Goal: Task Accomplishment & Management: Manage account settings

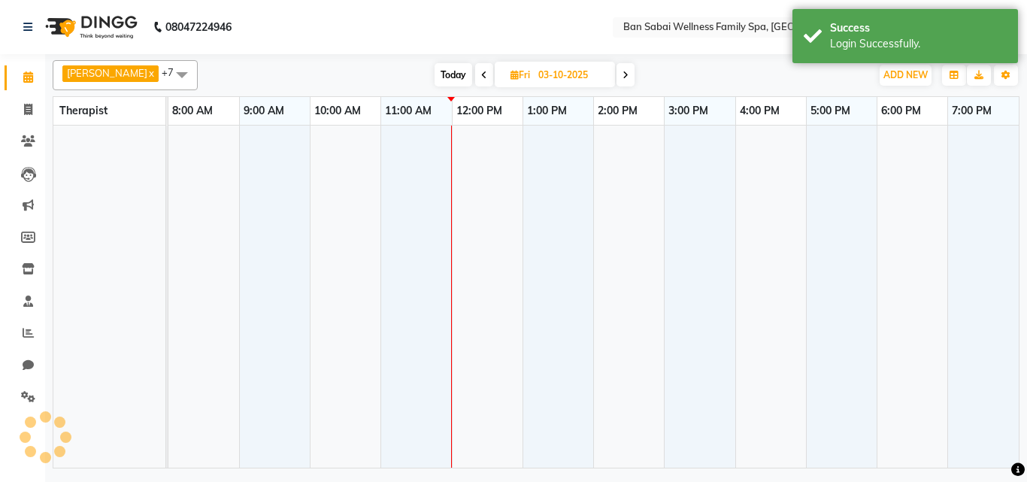
select select "en"
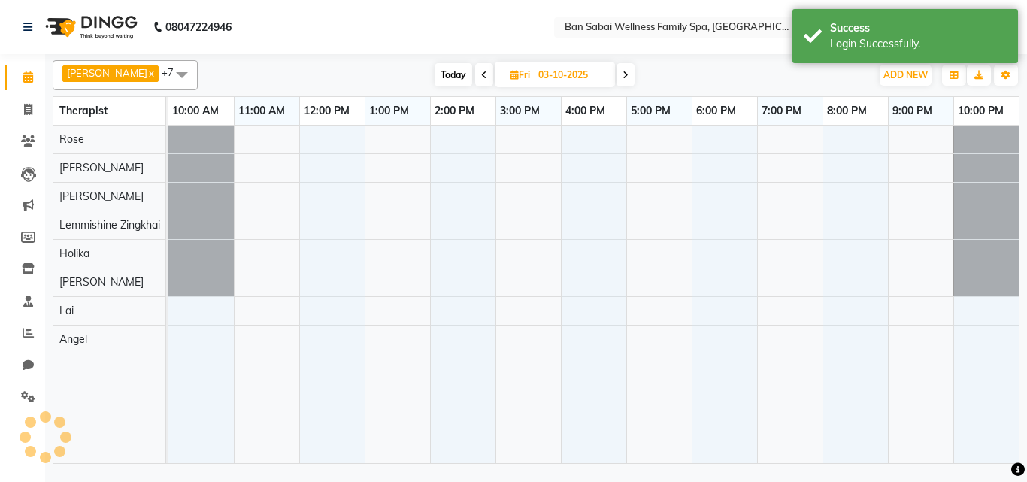
click at [1019, 91] on div "[PERSON_NAME] x Holika x Angel x [PERSON_NAME] x Rinsit Ronra x Lai x Lemmishin…" at bounding box center [536, 261] width 982 height 414
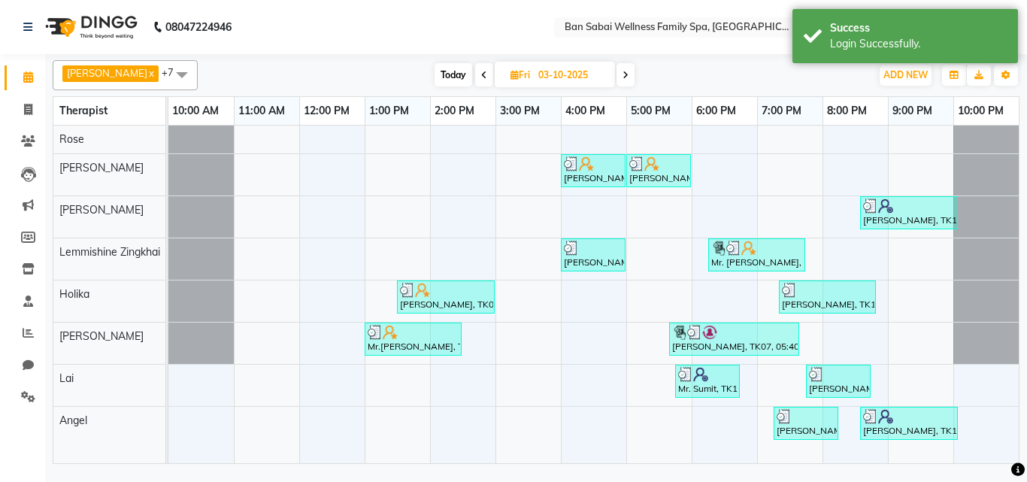
click at [1026, 28] on nav "08047224946 Select Location × Ban Sabai Wellness Family Spa, Kalyani Nagar Defa…" at bounding box center [513, 27] width 1027 height 54
click at [1004, 77] on icon "button" at bounding box center [1005, 75] width 9 height 9
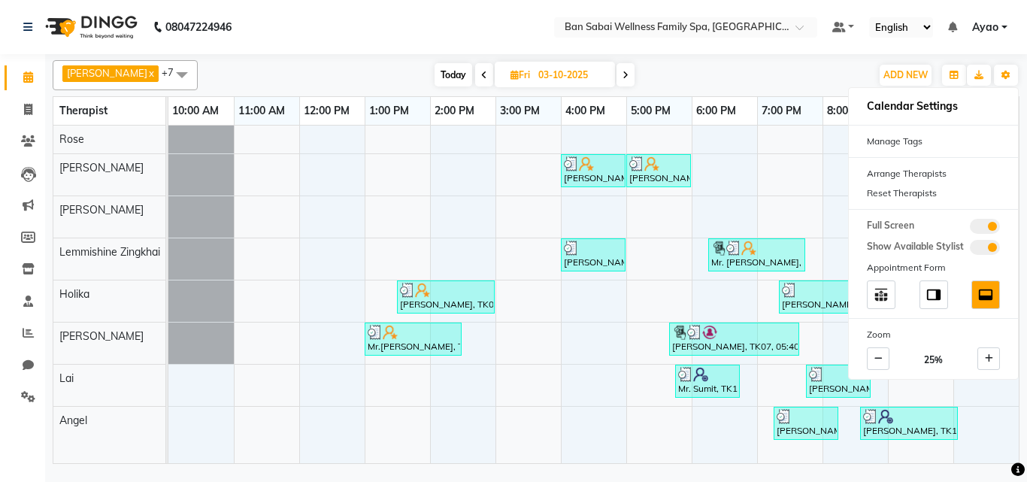
click at [1026, 95] on div "[PERSON_NAME] x Holika x Angel x [PERSON_NAME] x Rinsit Ronra x Lai x Lemmishin…" at bounding box center [536, 261] width 982 height 414
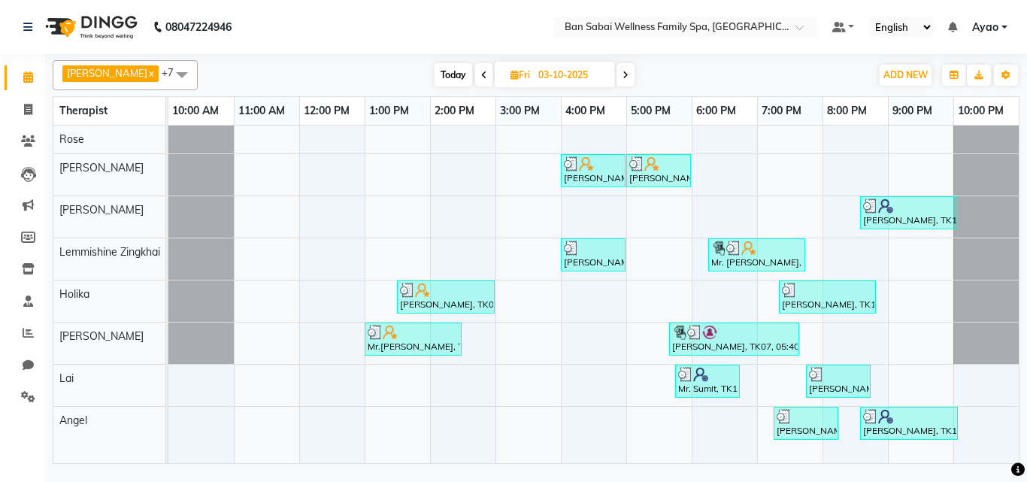
click at [994, 23] on span "Ayao" at bounding box center [985, 28] width 26 height 16
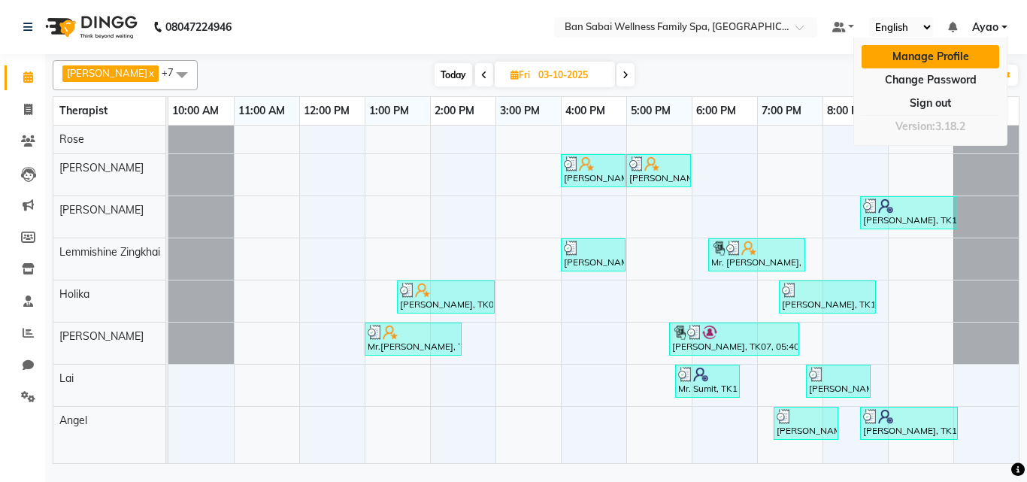
click at [946, 60] on link "Manage Profile" at bounding box center [931, 56] width 138 height 23
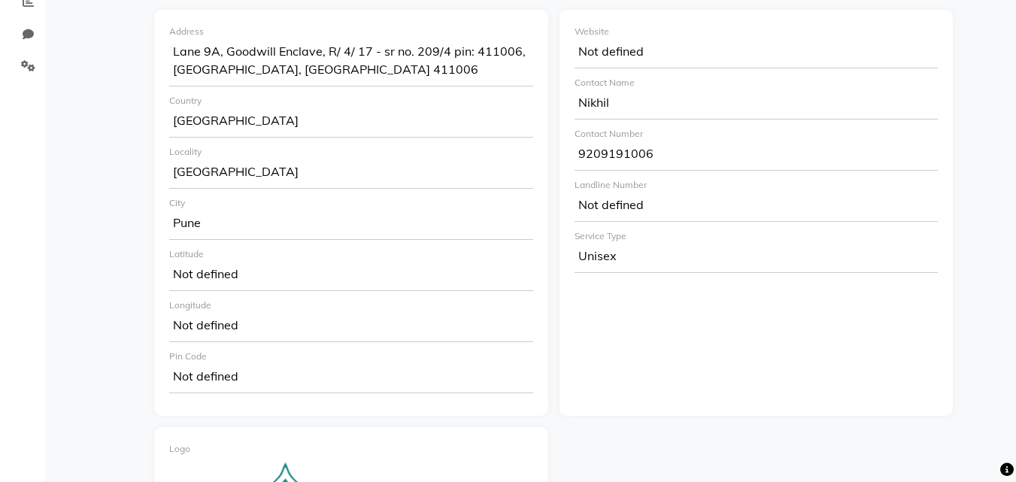
scroll to position [42, 0]
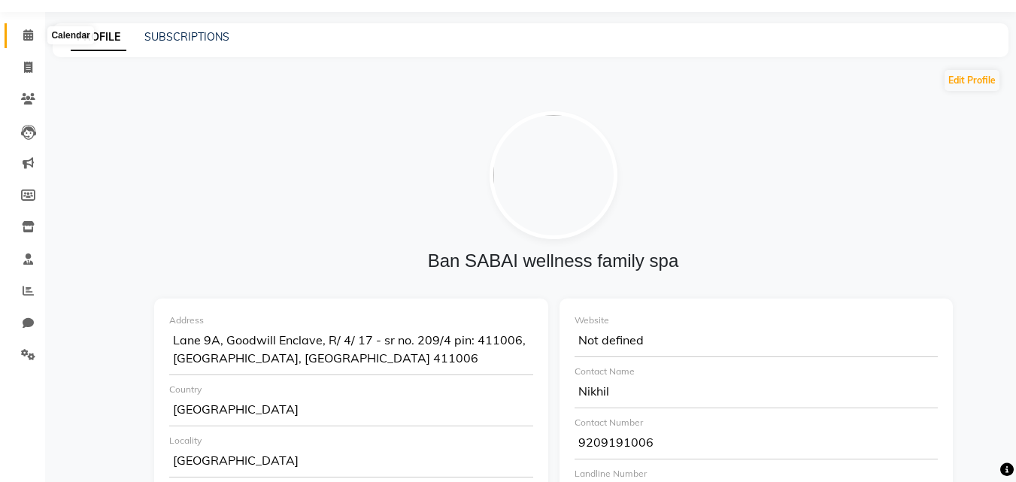
click at [22, 33] on span at bounding box center [28, 35] width 26 height 17
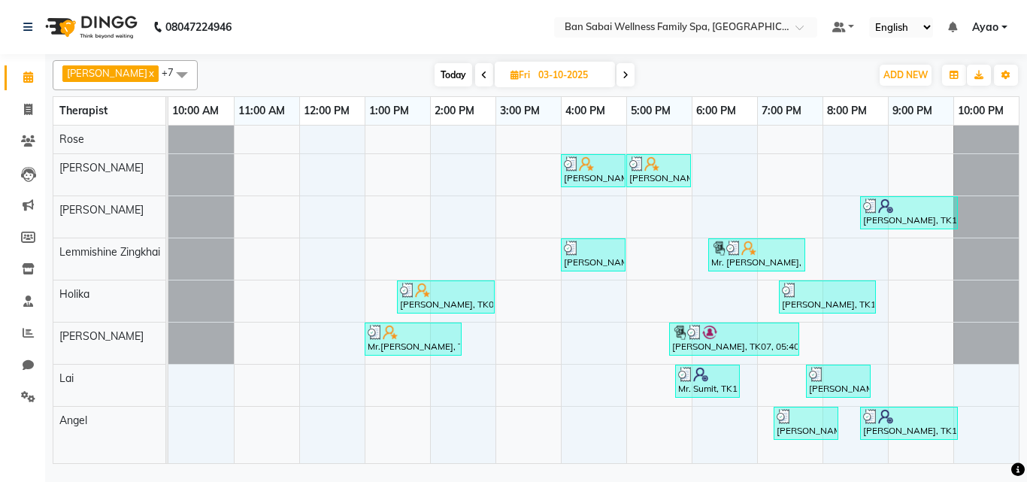
click at [623, 78] on icon at bounding box center [626, 75] width 6 height 9
type input "04-10-2025"
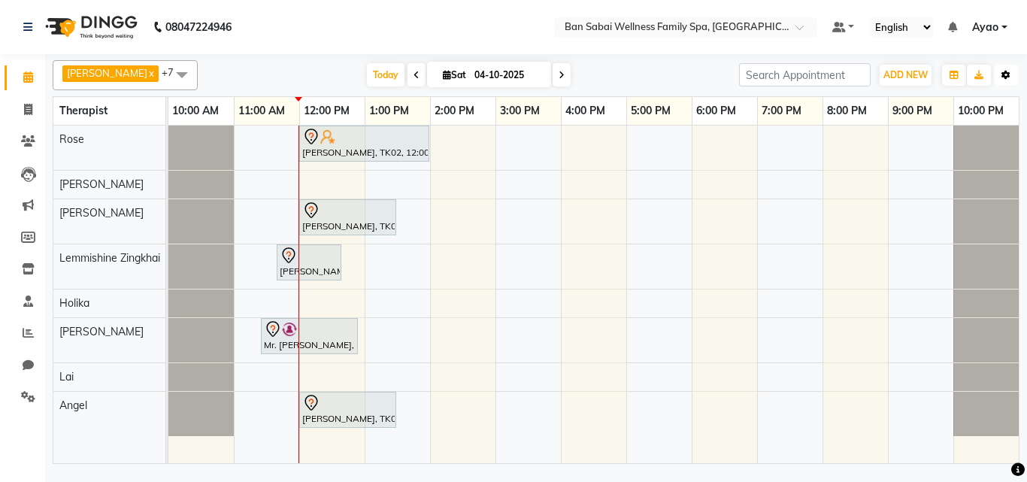
click at [1006, 76] on icon "button" at bounding box center [1005, 75] width 9 height 9
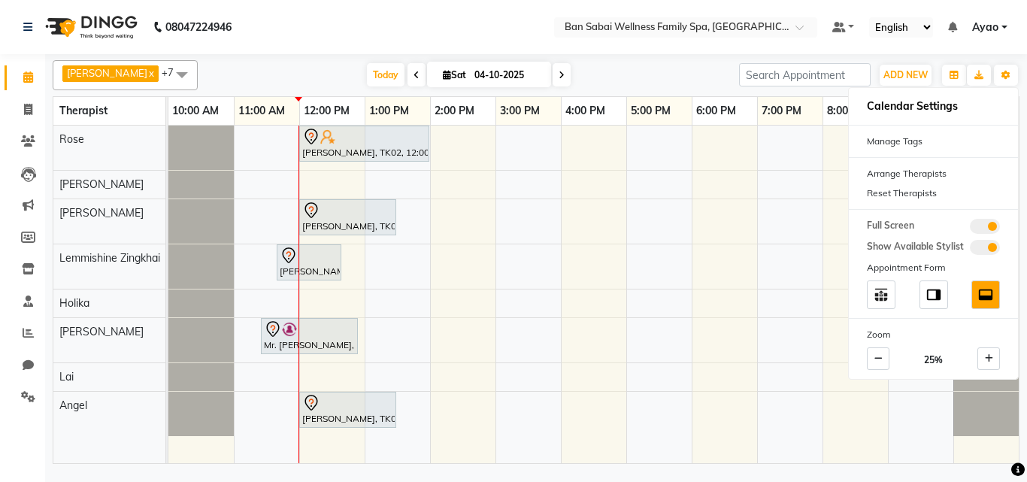
click at [1005, 22] on link "Ayao" at bounding box center [989, 28] width 35 height 16
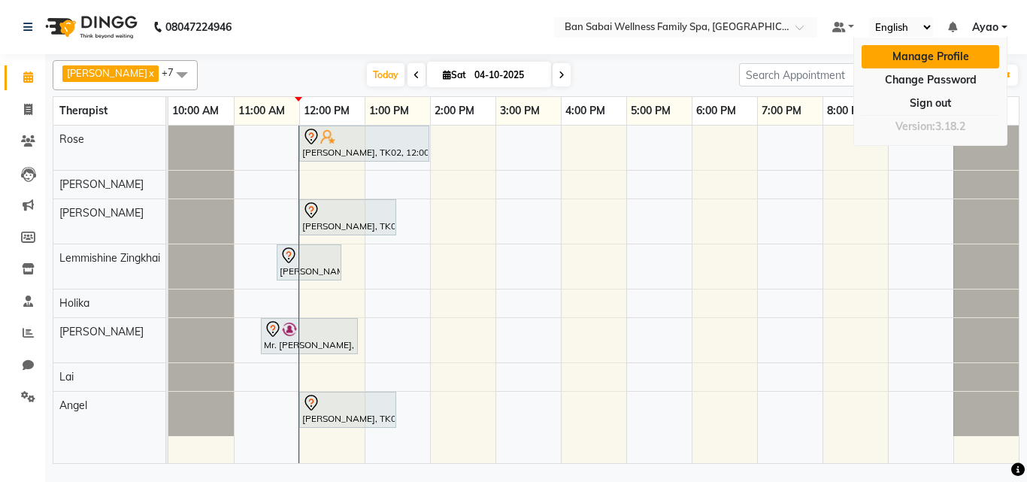
click at [896, 55] on link "Manage Profile" at bounding box center [931, 56] width 138 height 23
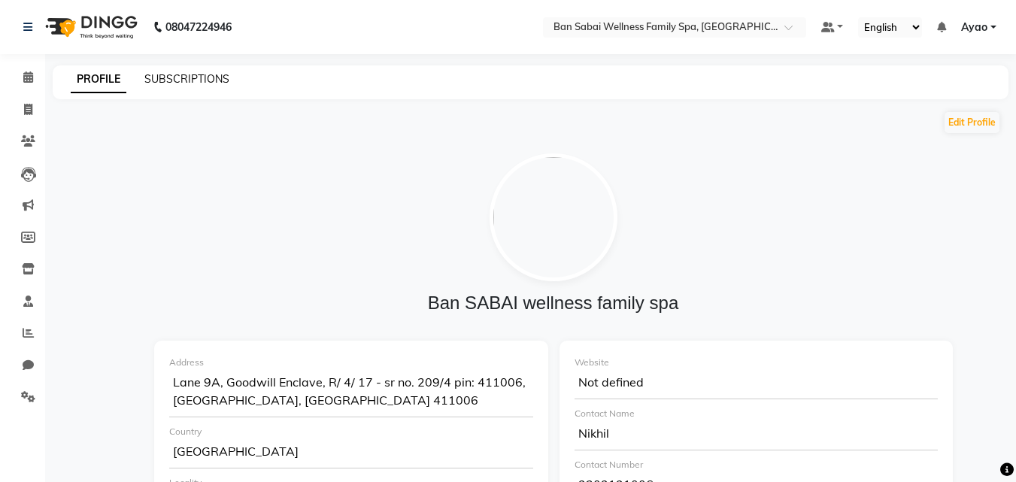
click at [176, 72] on link "SUBSCRIPTIONS" at bounding box center [186, 79] width 85 height 14
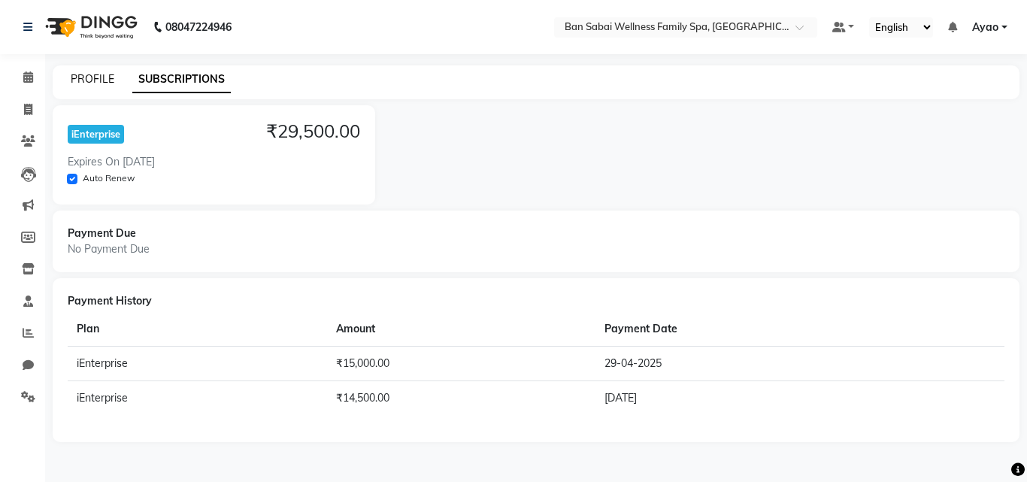
click at [81, 78] on link "PROFILE" at bounding box center [93, 79] width 44 height 14
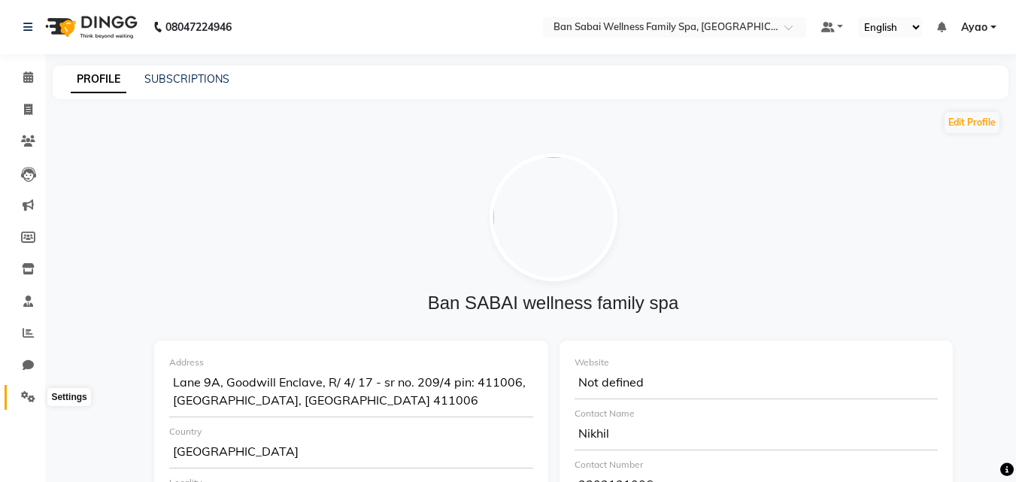
click at [26, 396] on icon at bounding box center [28, 396] width 14 height 11
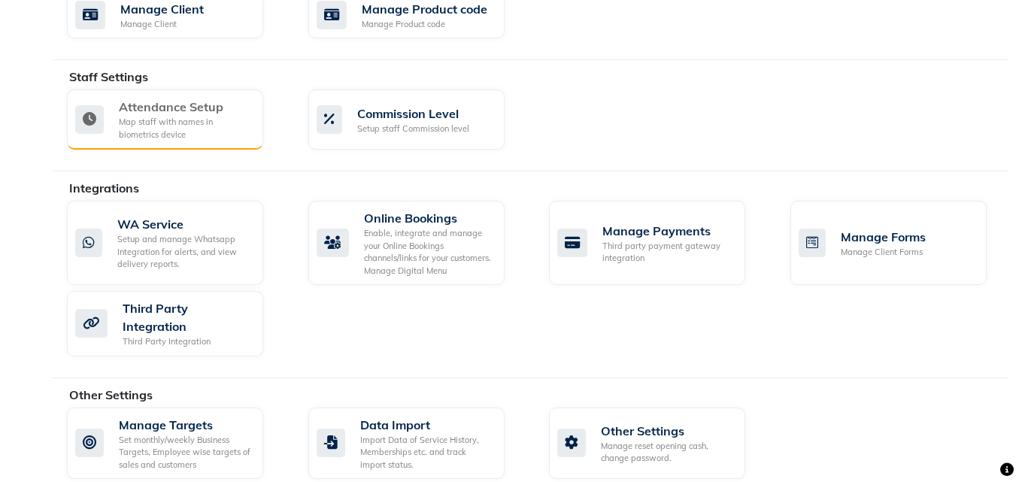
scroll to position [790, 0]
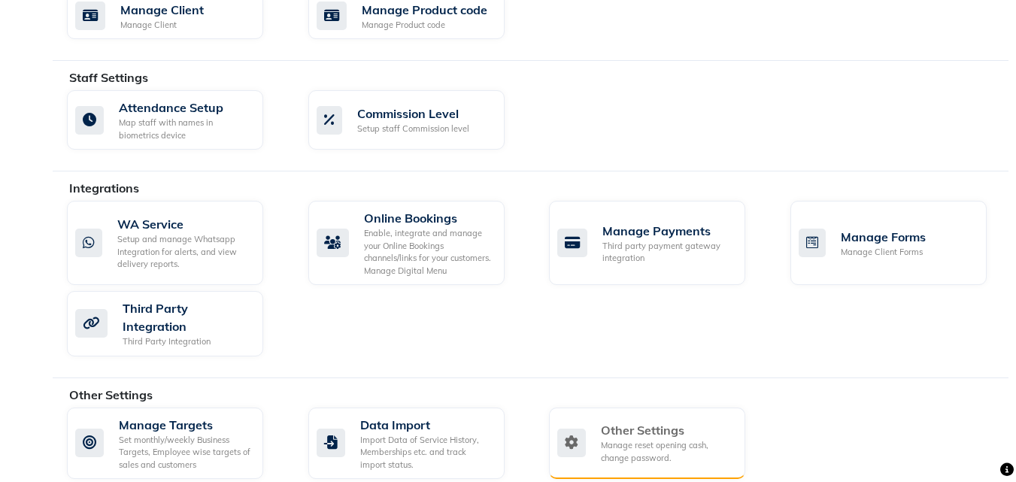
click at [658, 439] on div "Manage reset opening cash, change password." at bounding box center [667, 451] width 132 height 25
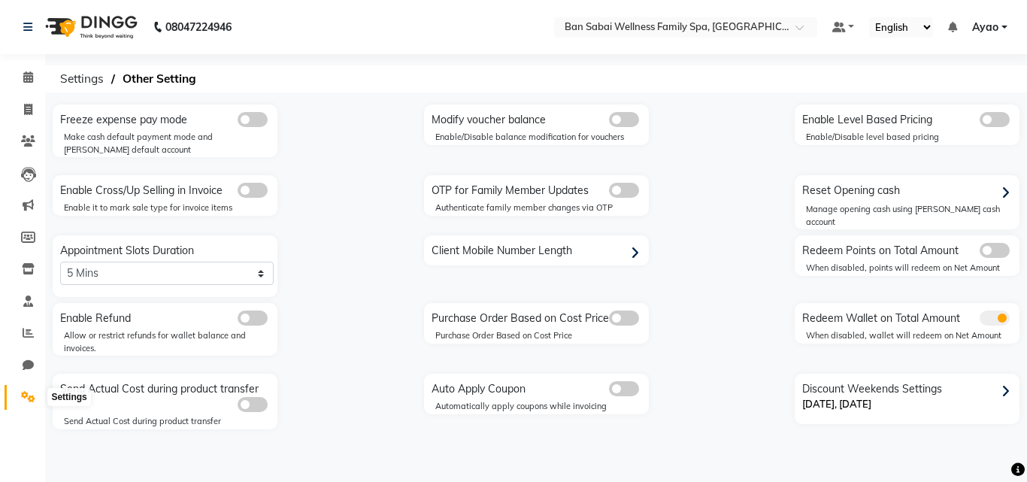
click at [27, 401] on icon at bounding box center [28, 396] width 14 height 11
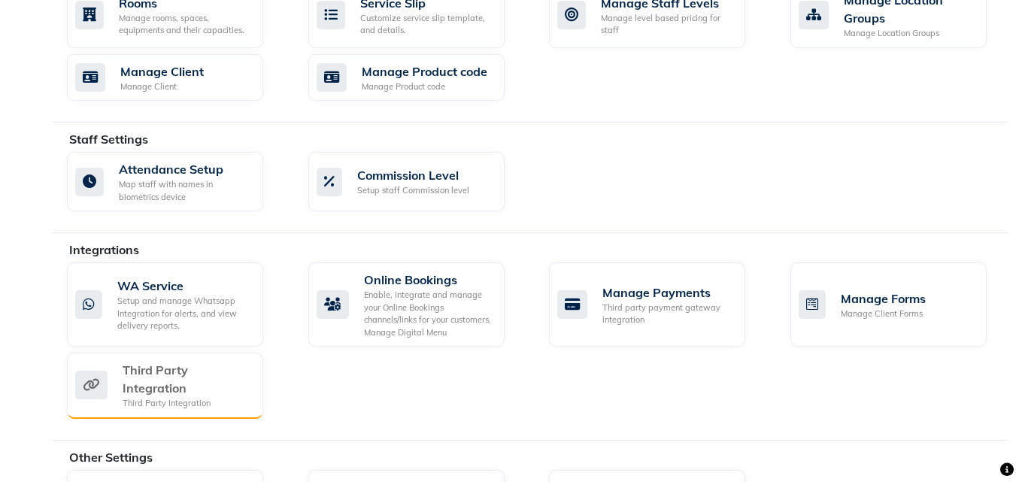
scroll to position [790, 0]
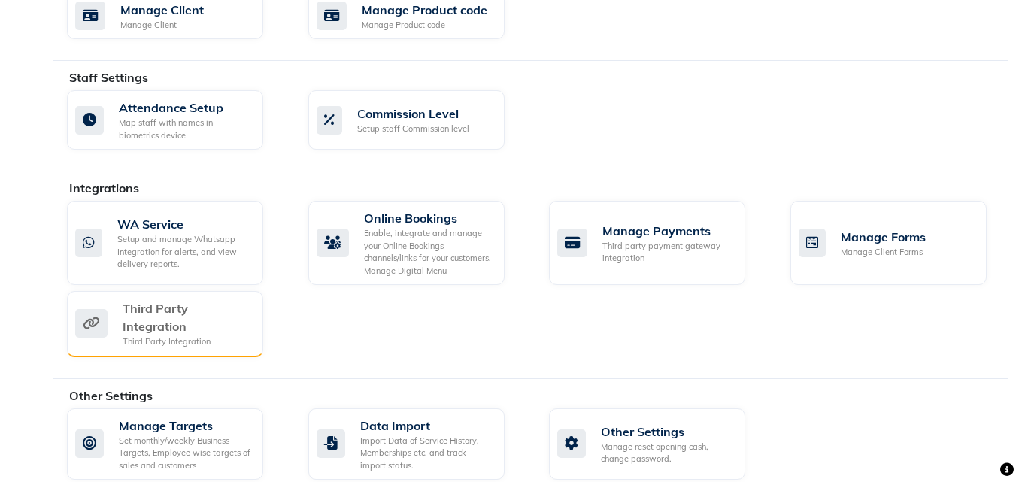
click at [201, 299] on div "Third Party Integration" at bounding box center [187, 317] width 129 height 36
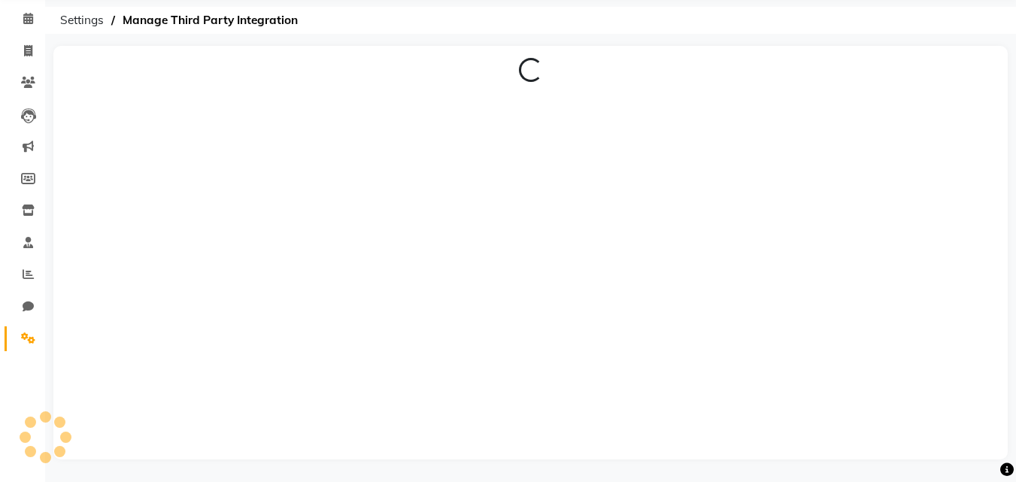
scroll to position [59, 0]
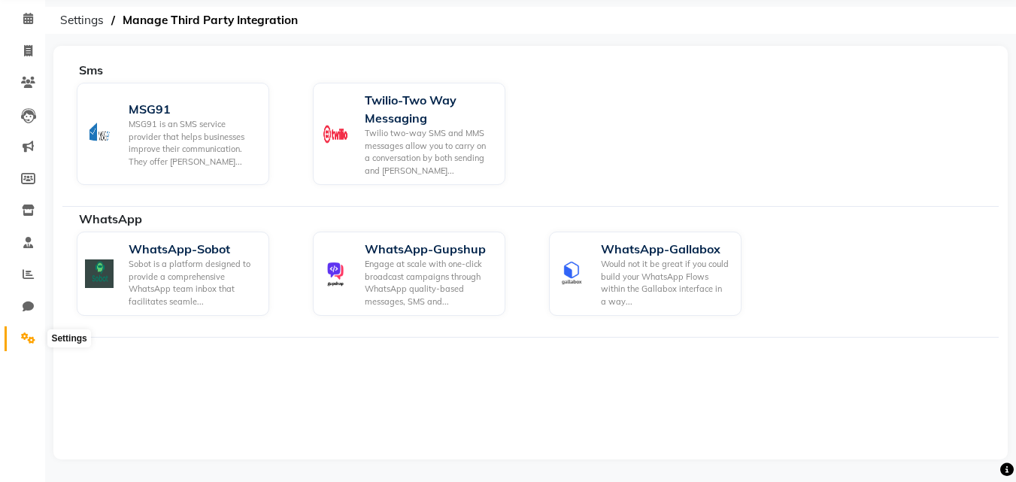
click at [28, 347] on span at bounding box center [28, 338] width 26 height 17
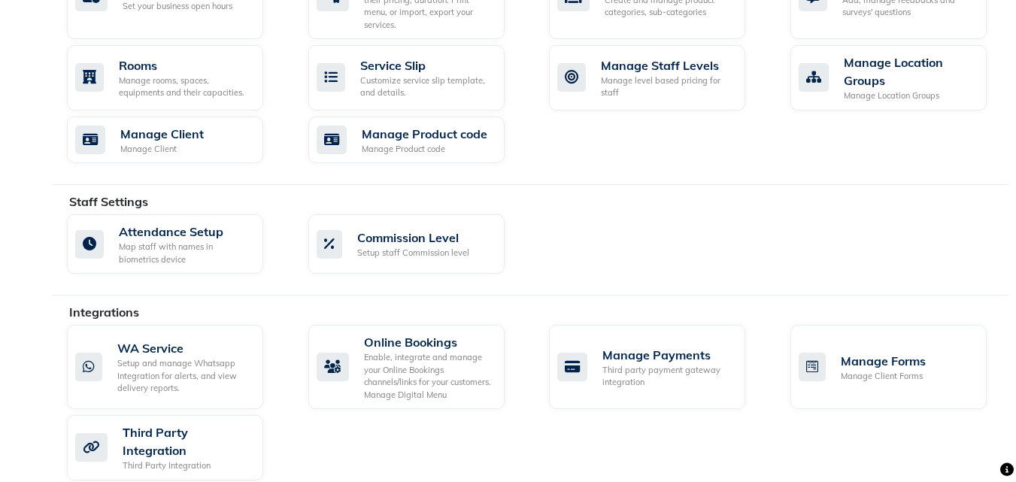
scroll to position [640, 0]
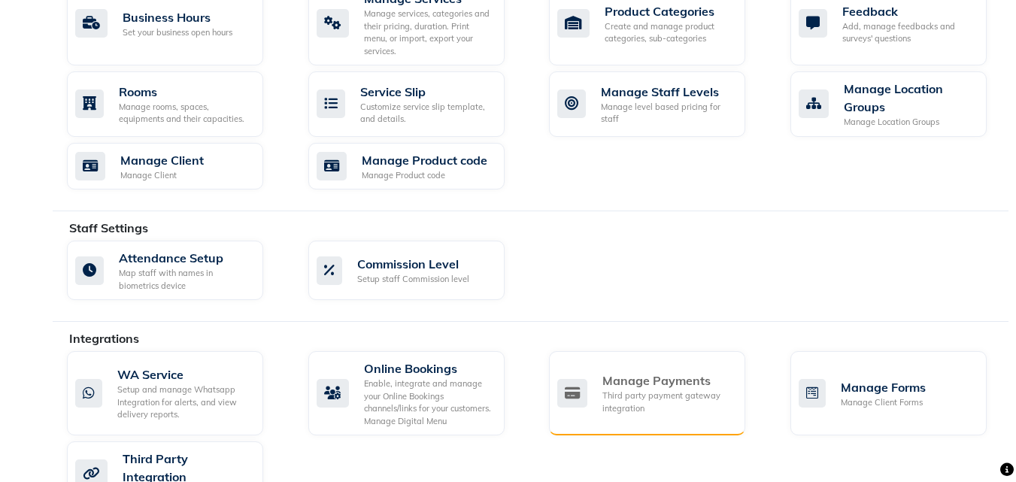
click at [677, 389] on div "Third party payment gateway integration" at bounding box center [667, 401] width 131 height 25
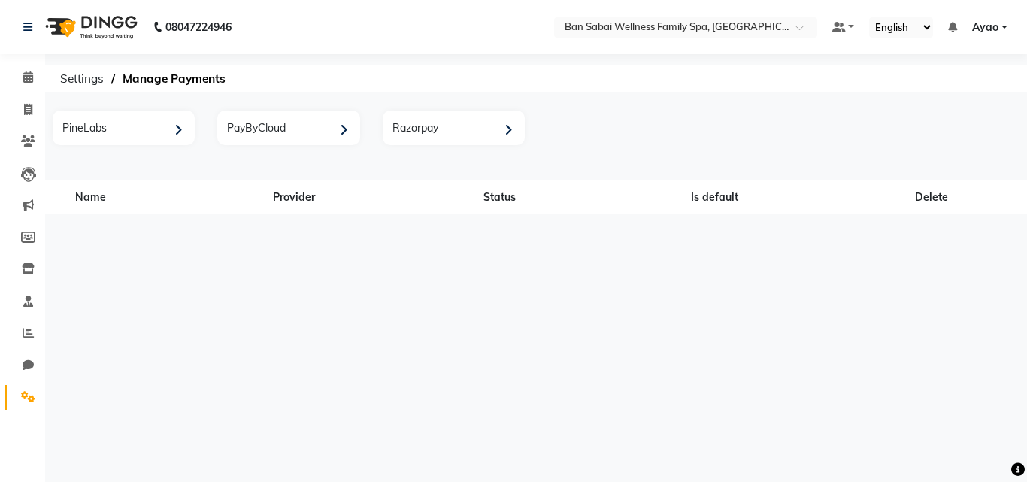
click at [20, 64] on li "Calendar" at bounding box center [22, 78] width 45 height 32
click at [80, 76] on span "Settings" at bounding box center [82, 78] width 59 height 27
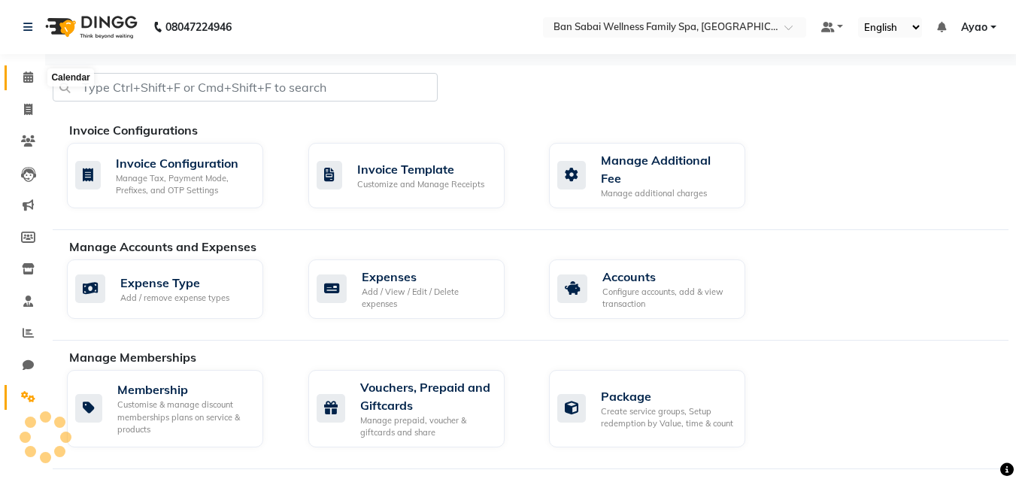
click at [29, 77] on icon at bounding box center [28, 76] width 10 height 11
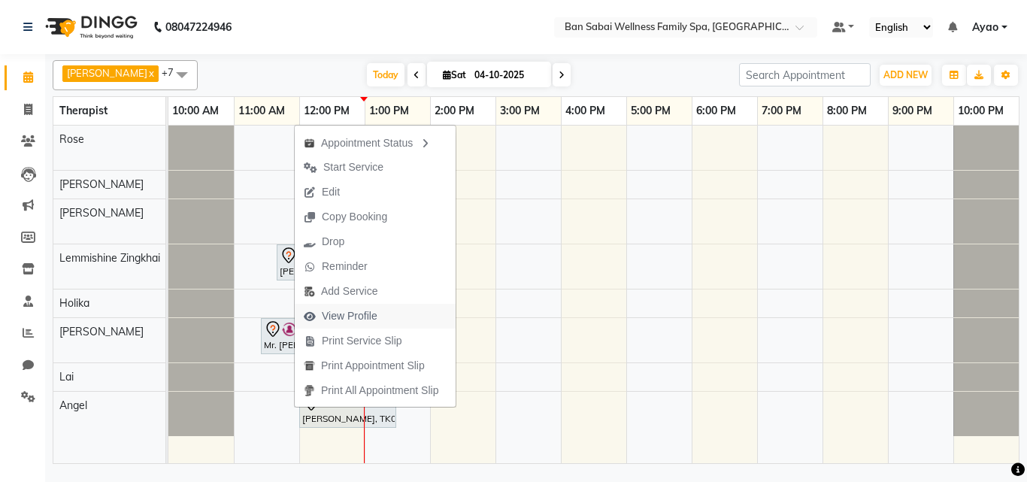
click at [368, 317] on span "View Profile" at bounding box center [350, 316] width 56 height 16
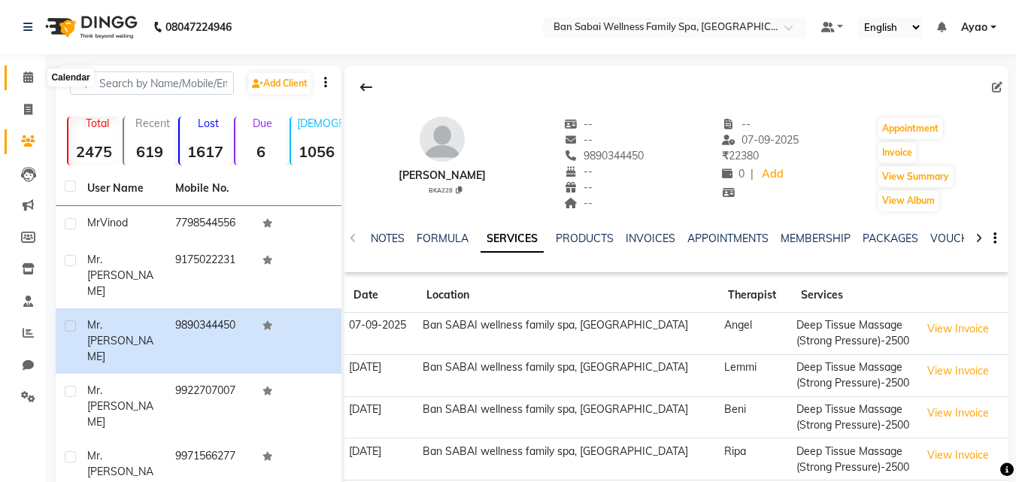
click at [21, 71] on span at bounding box center [28, 77] width 26 height 17
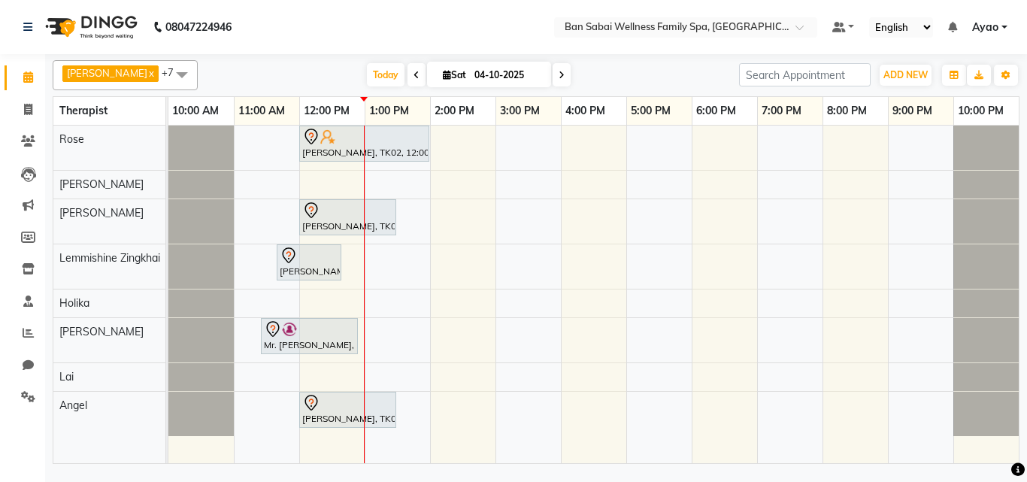
click at [559, 76] on icon at bounding box center [562, 75] width 6 height 9
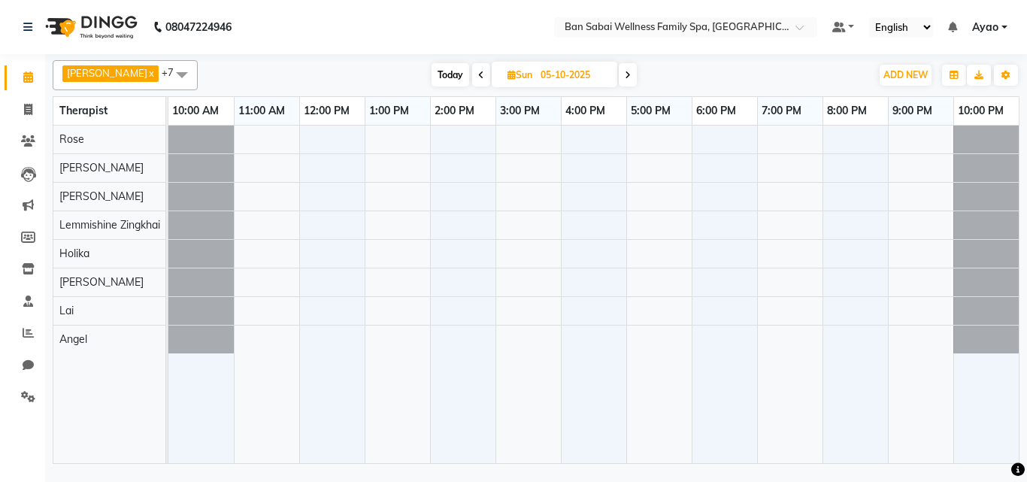
click at [478, 71] on icon at bounding box center [481, 75] width 6 height 9
type input "04-10-2025"
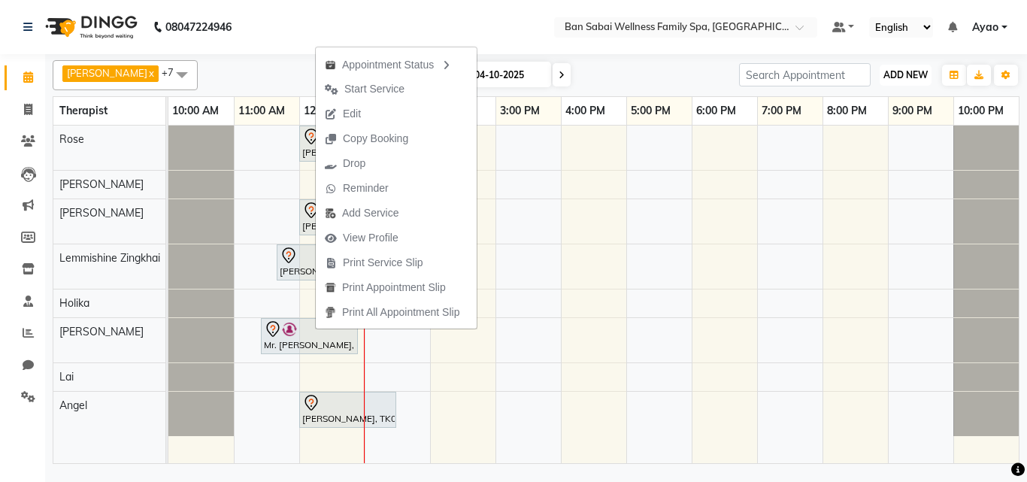
click at [910, 76] on span "ADD NEW" at bounding box center [905, 74] width 44 height 11
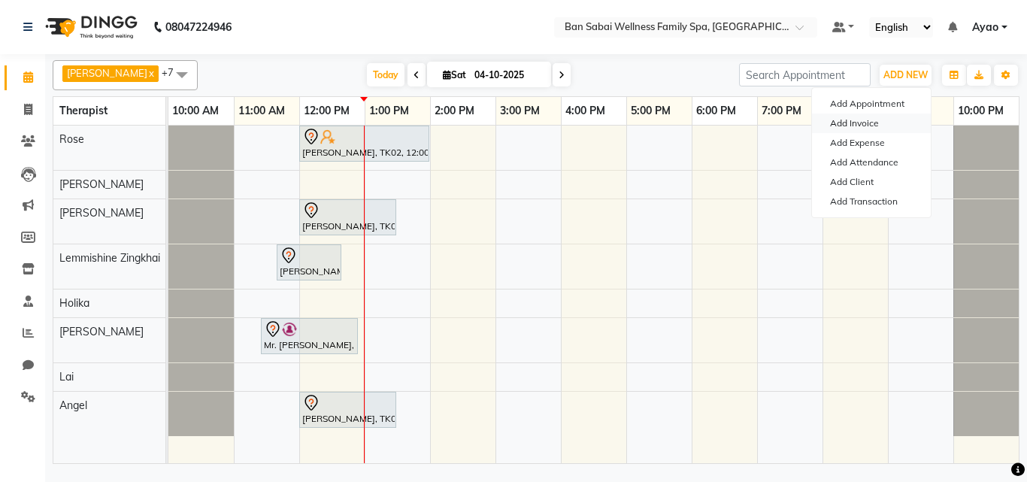
click at [862, 124] on link "Add Invoice" at bounding box center [871, 124] width 119 height 20
select select "service"
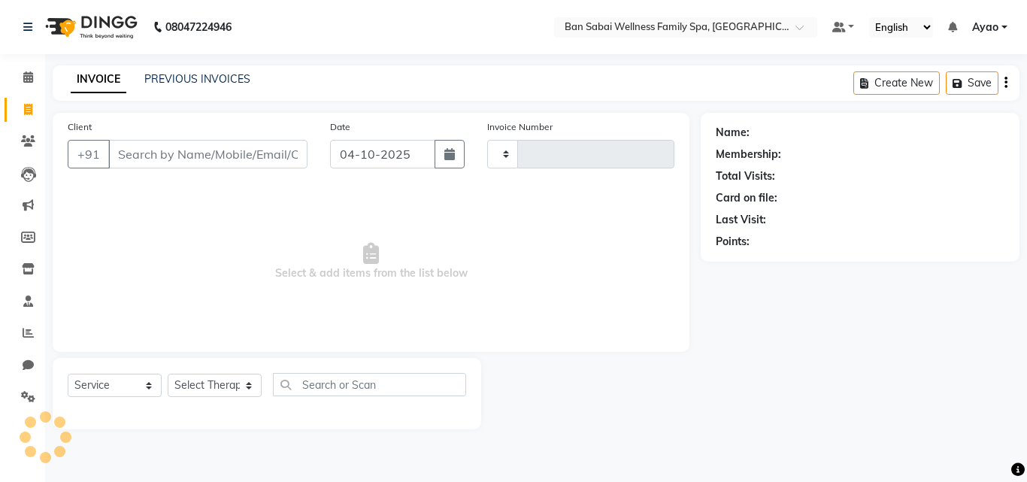
type input "2696"
select select "8225"
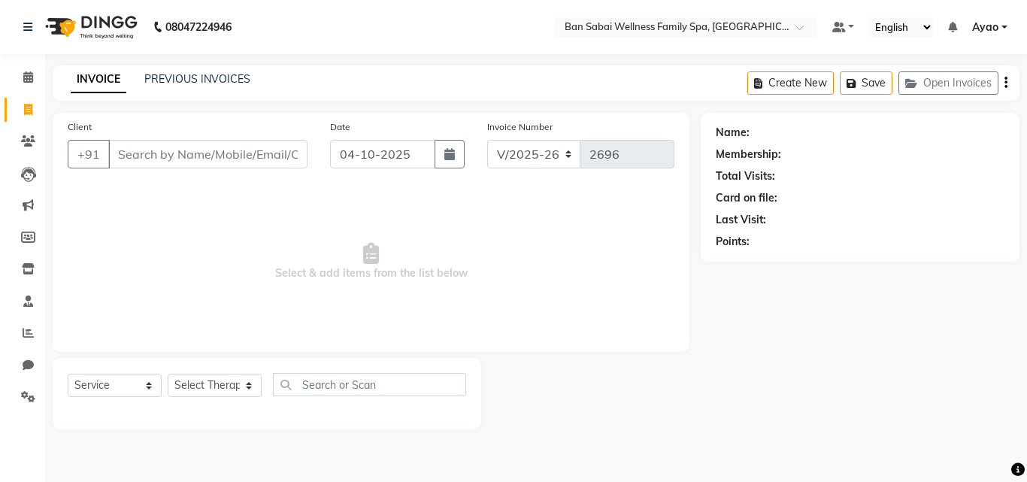
click at [232, 157] on input "Client" at bounding box center [207, 154] width 199 height 29
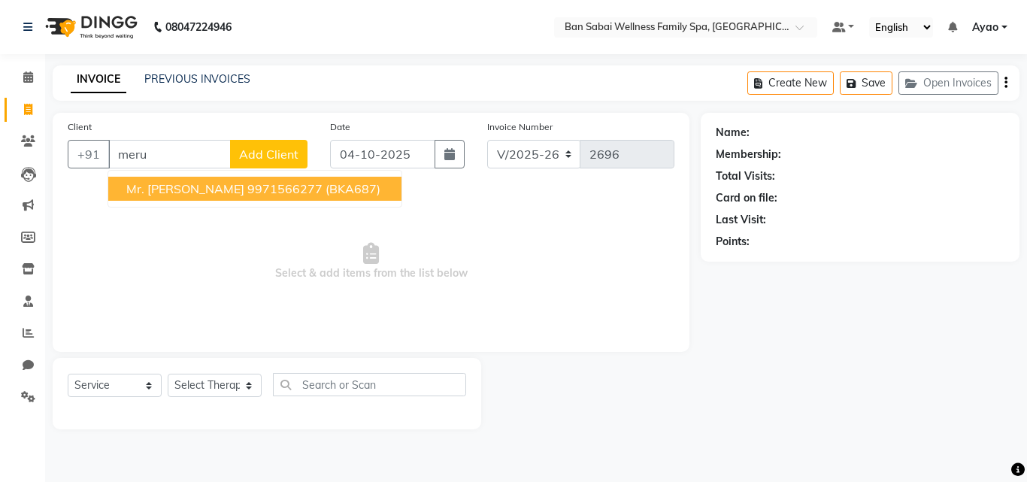
click at [247, 185] on ngb-highlight "9971566277" at bounding box center [284, 188] width 75 height 15
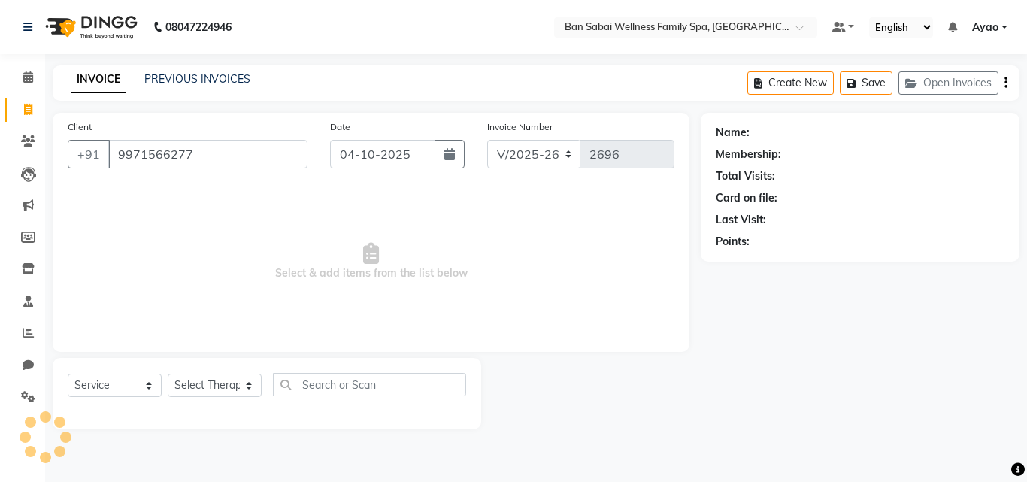
type input "9971566277"
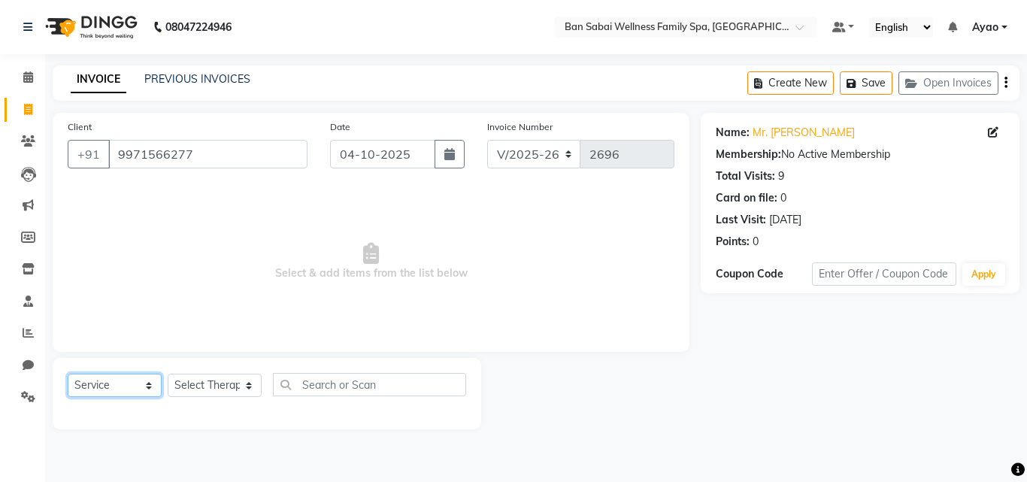
click at [136, 380] on select "Select Service Product Membership Package Voucher Prepaid Gift Card" at bounding box center [115, 385] width 94 height 23
select select "package"
click at [68, 374] on select "Select Service Product Membership Package Voucher Prepaid Gift Card" at bounding box center [115, 385] width 94 height 23
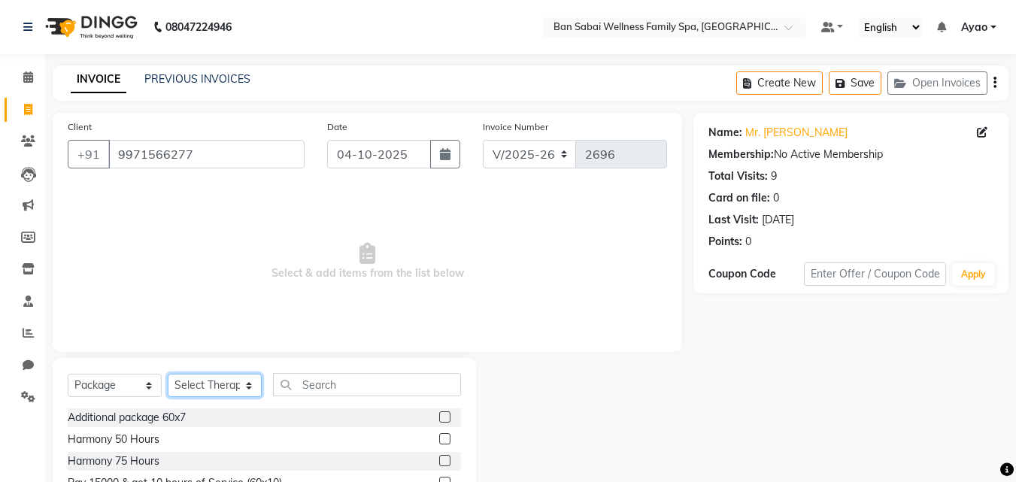
click at [214, 391] on select "Select Therapist Admin [PERSON_NAME] [PERSON_NAME] [PERSON_NAME], [PERSON_NAME]…" at bounding box center [215, 385] width 94 height 23
select select "78146"
click at [168, 374] on select "Select Therapist Admin [PERSON_NAME] [PERSON_NAME] [PERSON_NAME], [PERSON_NAME]…" at bounding box center [215, 385] width 94 height 23
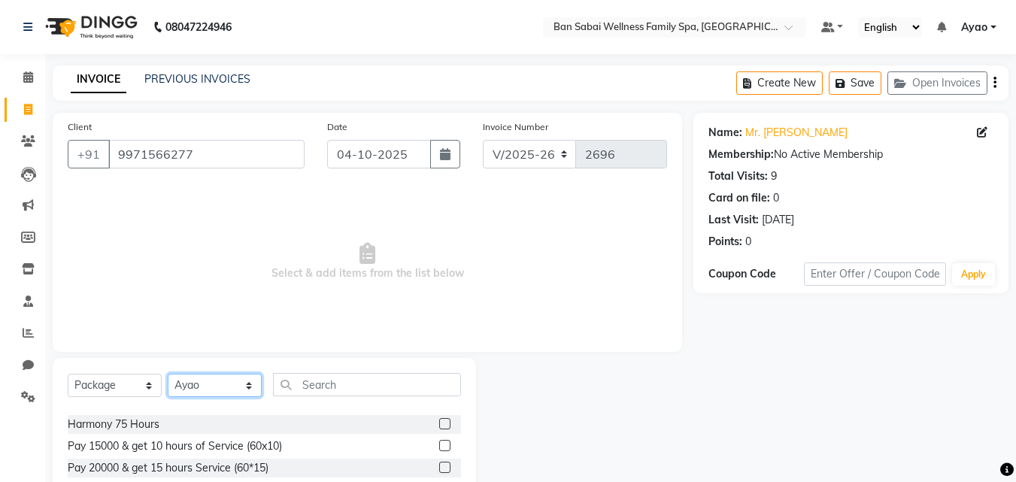
scroll to position [68, 0]
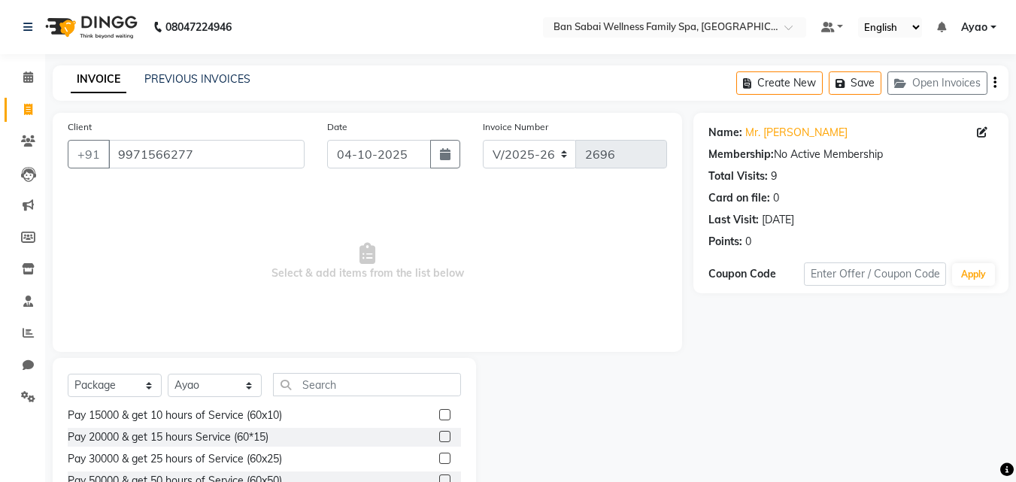
click at [439, 411] on label at bounding box center [444, 414] width 11 height 11
click at [439, 411] on input "checkbox" at bounding box center [444, 416] width 10 height 10
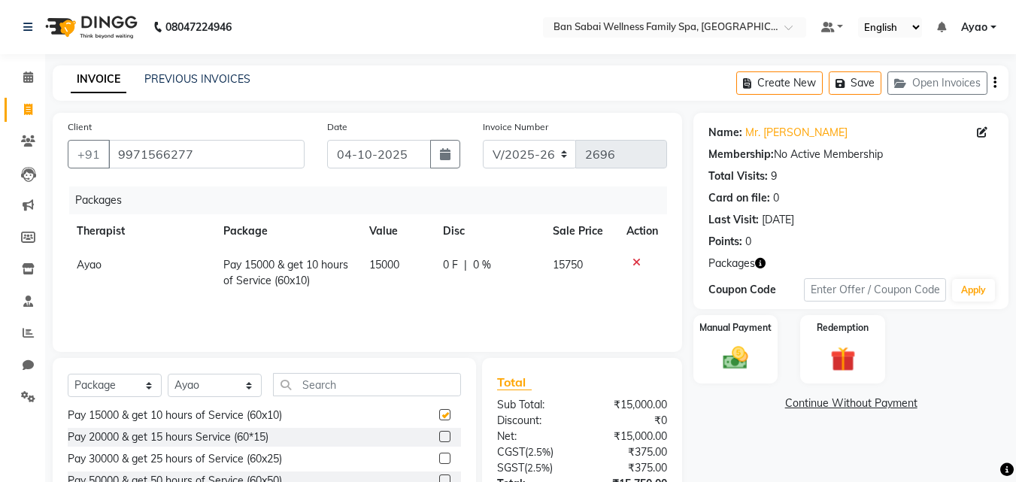
checkbox input "false"
click at [995, 83] on icon "button" at bounding box center [994, 83] width 3 height 1
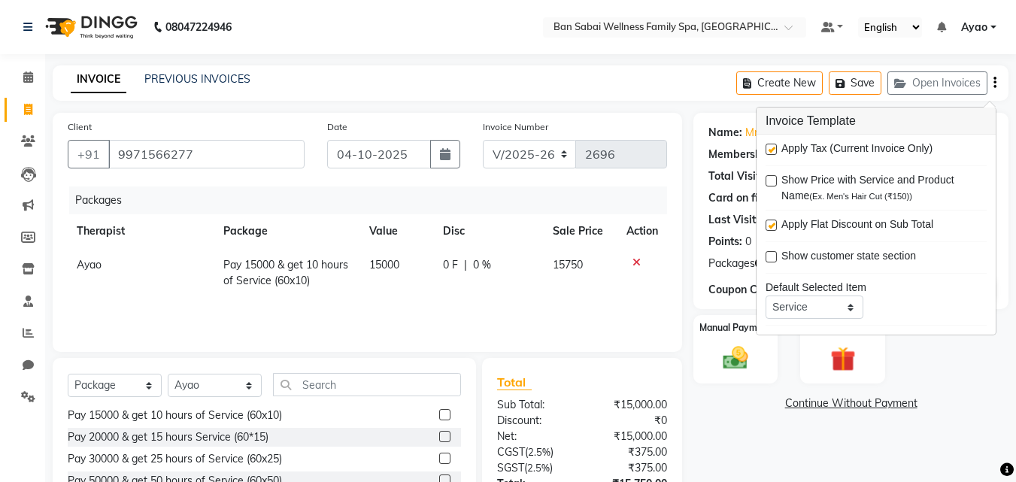
click at [772, 146] on label at bounding box center [770, 149] width 11 height 11
click at [772, 146] on input "checkbox" at bounding box center [770, 150] width 10 height 10
checkbox input "false"
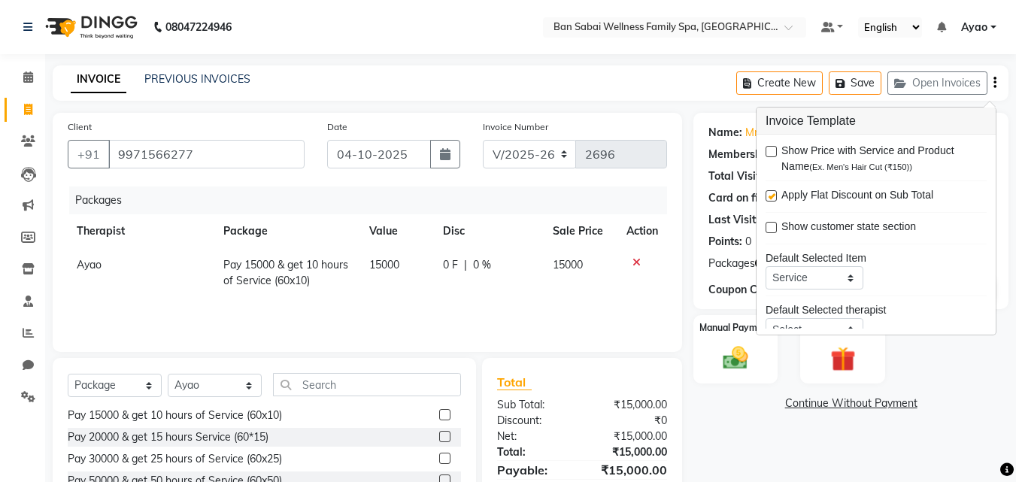
scroll to position [74, 0]
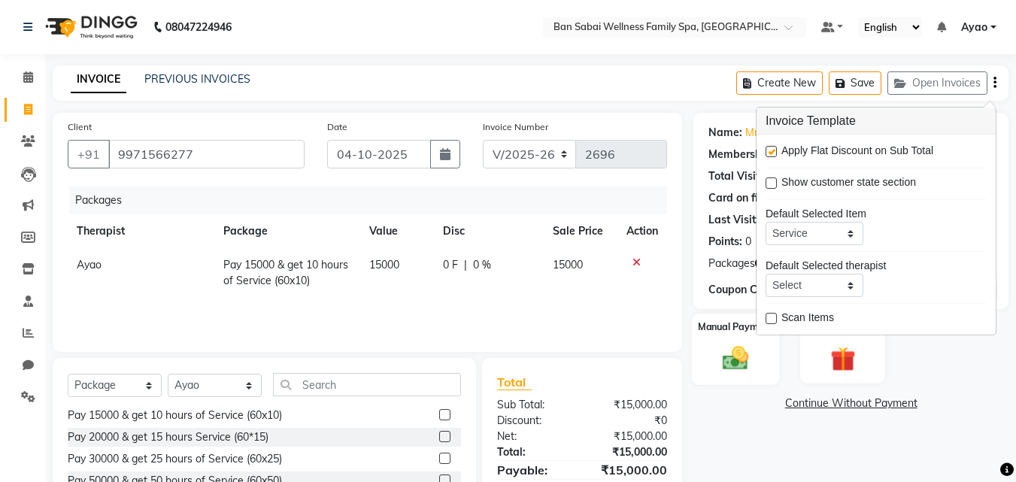
click at [762, 359] on div "Manual Payment" at bounding box center [736, 349] width 88 height 71
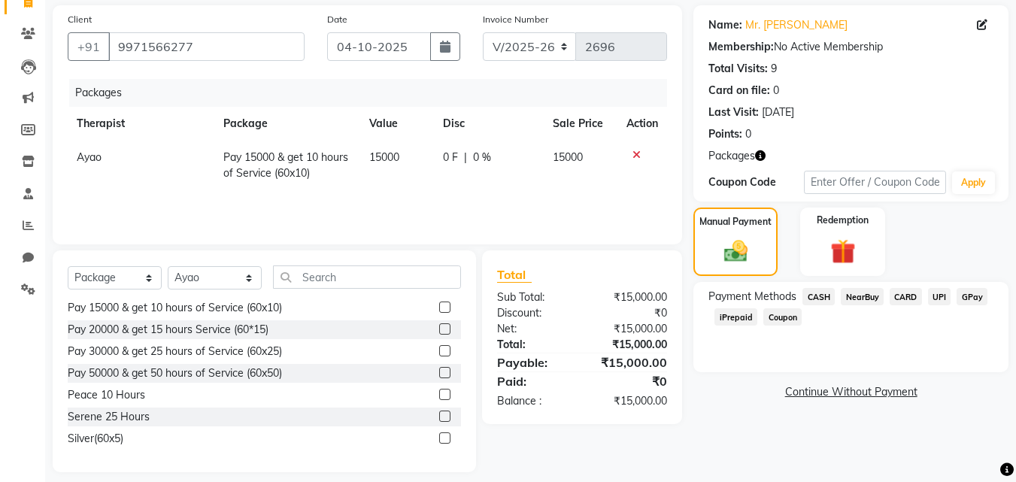
scroll to position [120, 0]
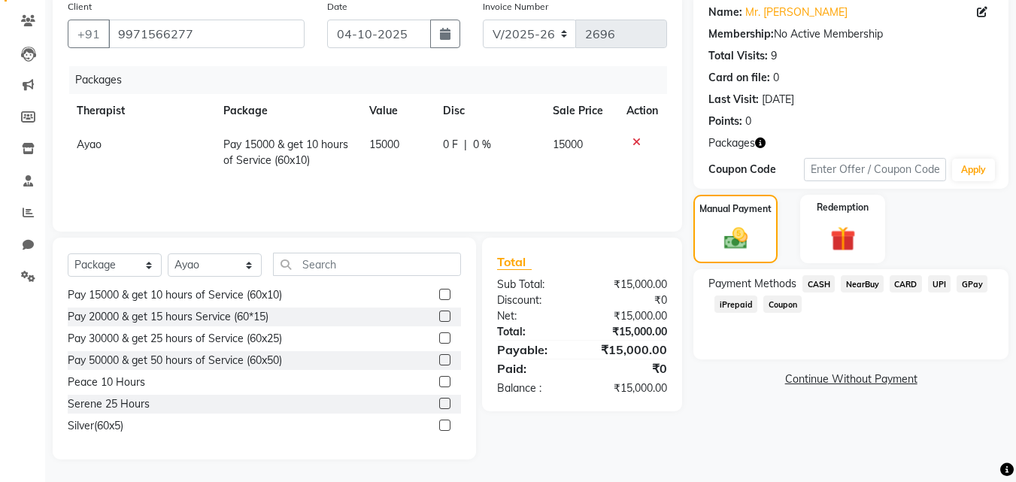
click at [825, 280] on span "CASH" at bounding box center [818, 283] width 32 height 17
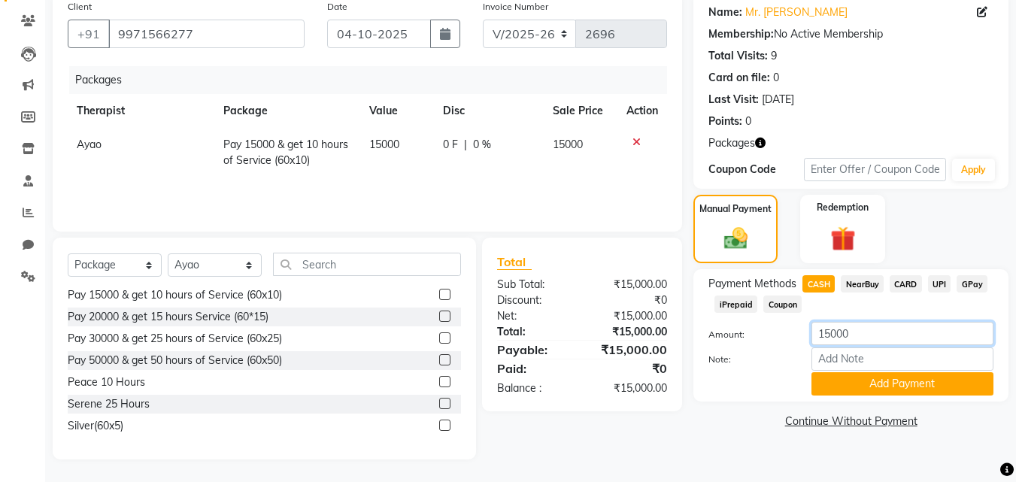
click at [862, 329] on input "15000" at bounding box center [902, 333] width 182 height 23
type input "1"
type input "6500"
click at [905, 386] on button "Add Payment" at bounding box center [902, 383] width 182 height 23
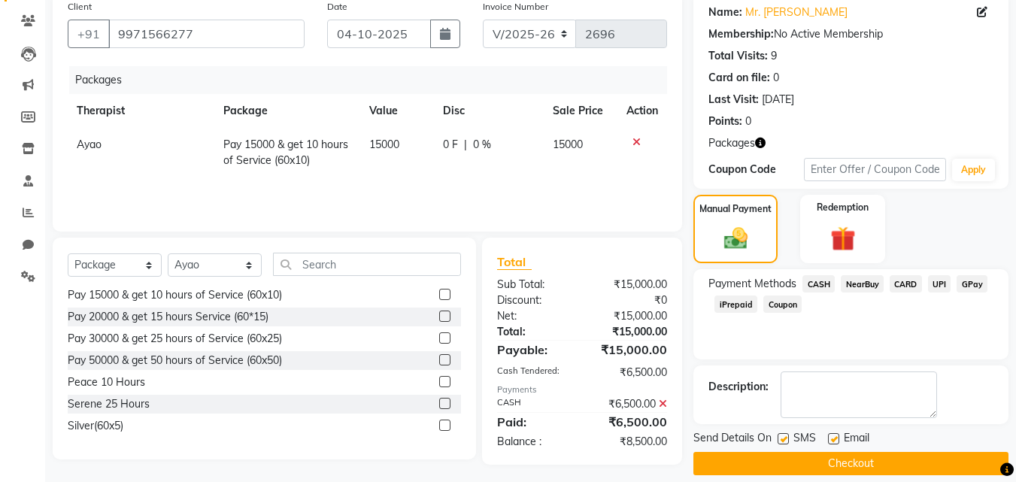
click at [913, 283] on span "CARD" at bounding box center [905, 283] width 32 height 17
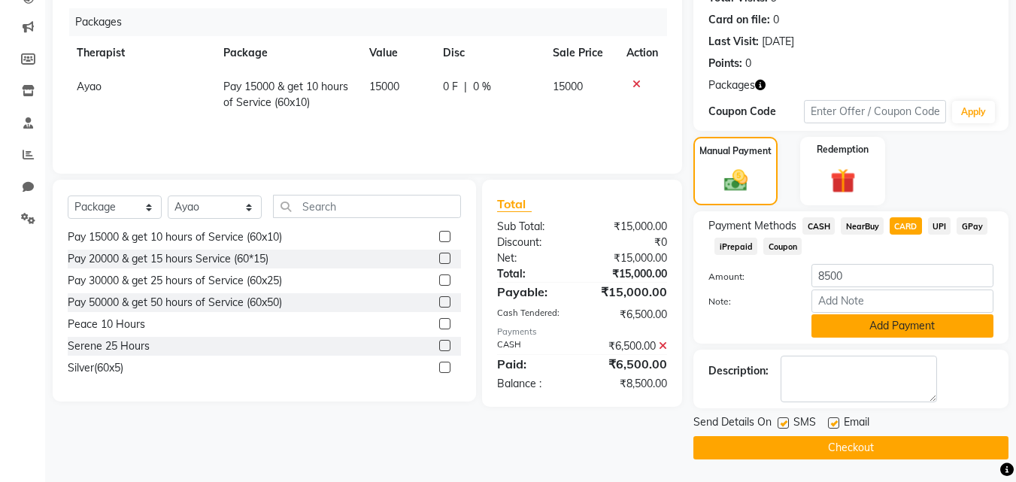
click at [916, 322] on button "Add Payment" at bounding box center [902, 325] width 182 height 23
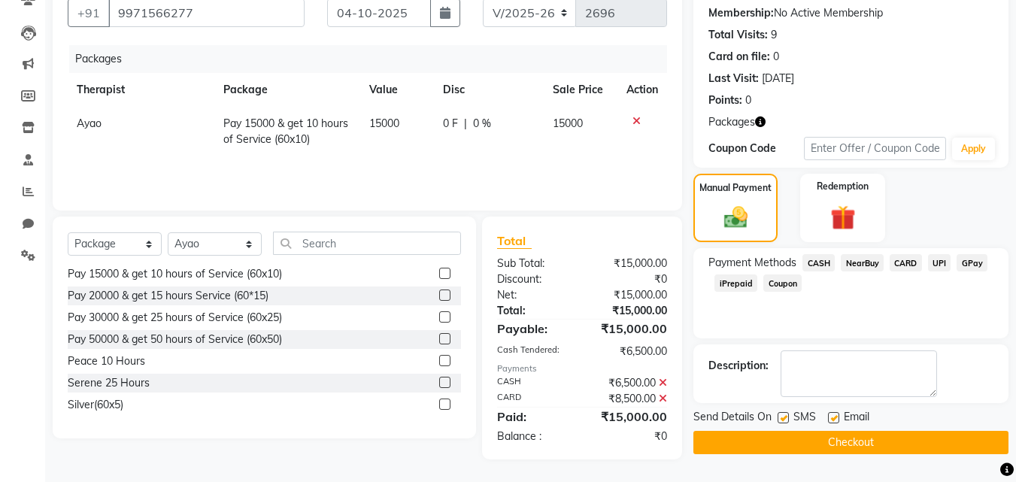
click at [822, 438] on button "Checkout" at bounding box center [850, 442] width 315 height 23
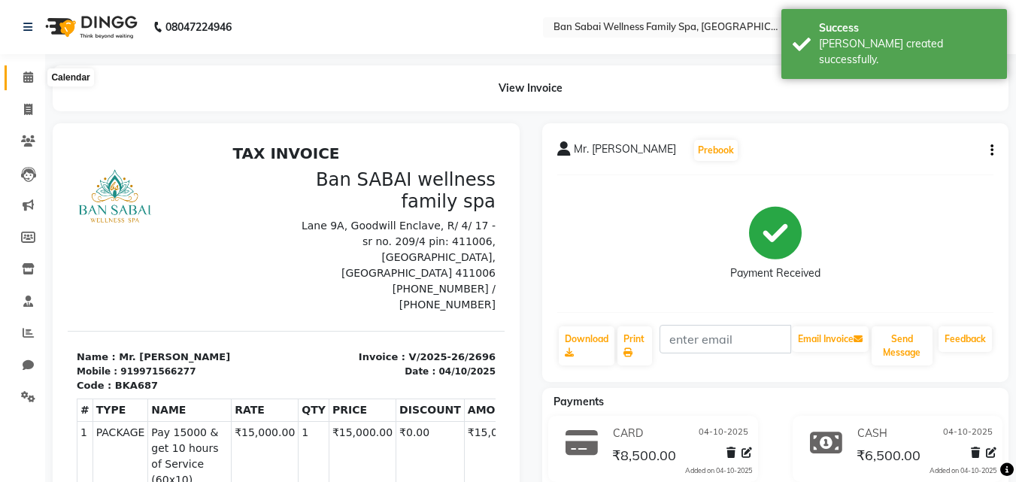
click at [29, 80] on icon at bounding box center [28, 76] width 10 height 11
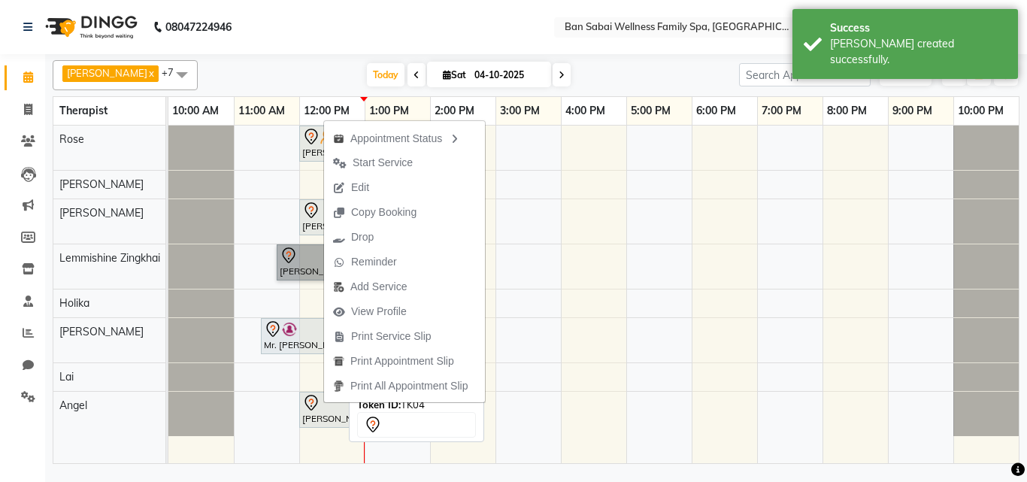
click at [301, 268] on link "[PERSON_NAME], TK04, 11:40 AM-12:40 PM, Deep Tissue Massage (Strong Pressure)-2…" at bounding box center [309, 262] width 65 height 36
select select "7"
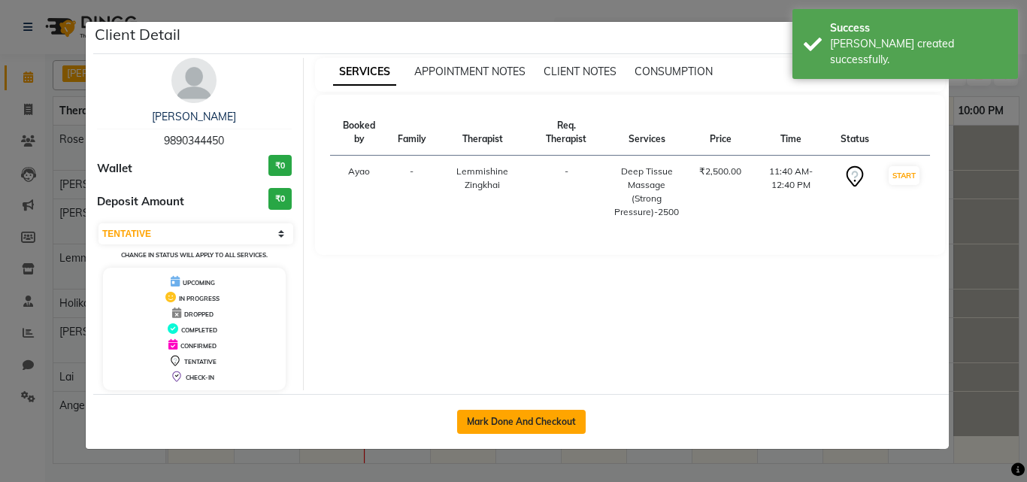
click at [544, 418] on button "Mark Done And Checkout" at bounding box center [521, 422] width 129 height 24
select select "service"
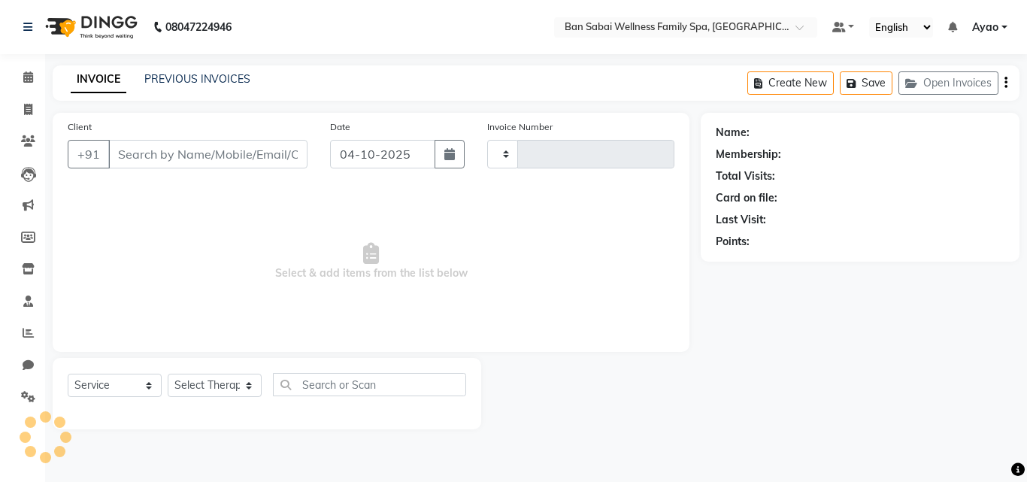
type input "2697"
select select "8225"
type input "9890344450"
select select "78551"
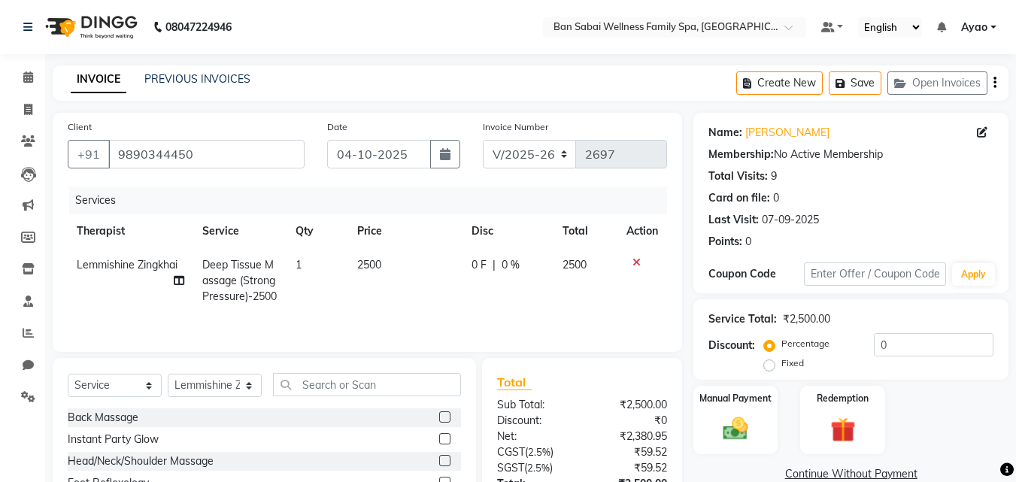
click at [383, 262] on td "2500" at bounding box center [405, 280] width 114 height 65
select select "78551"
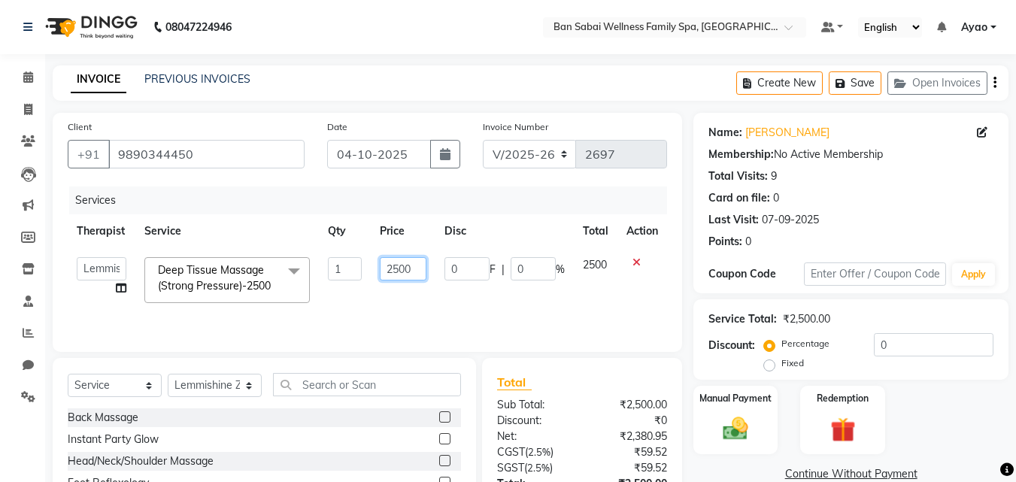
click at [424, 268] on input "2500" at bounding box center [403, 268] width 47 height 23
type input "2675"
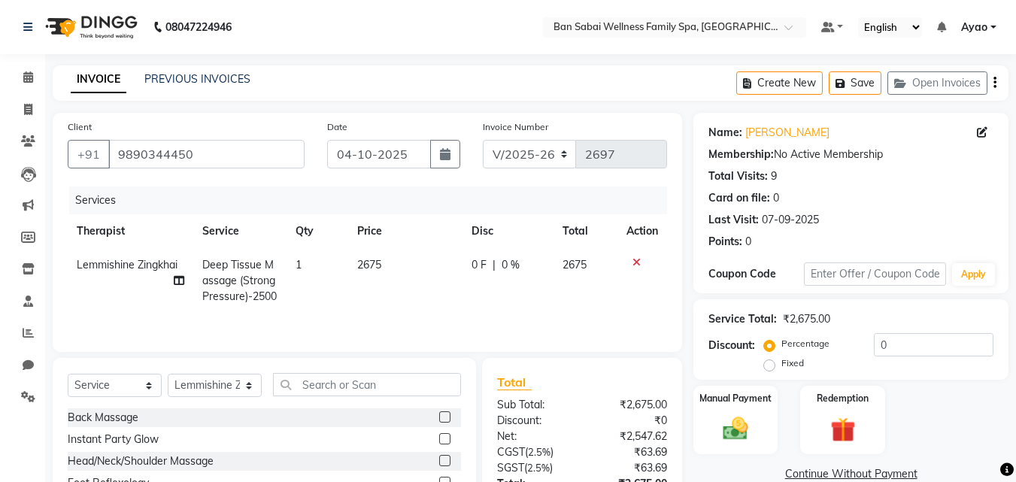
click at [472, 294] on td "0 F | 0 %" at bounding box center [507, 280] width 91 height 65
select select "78551"
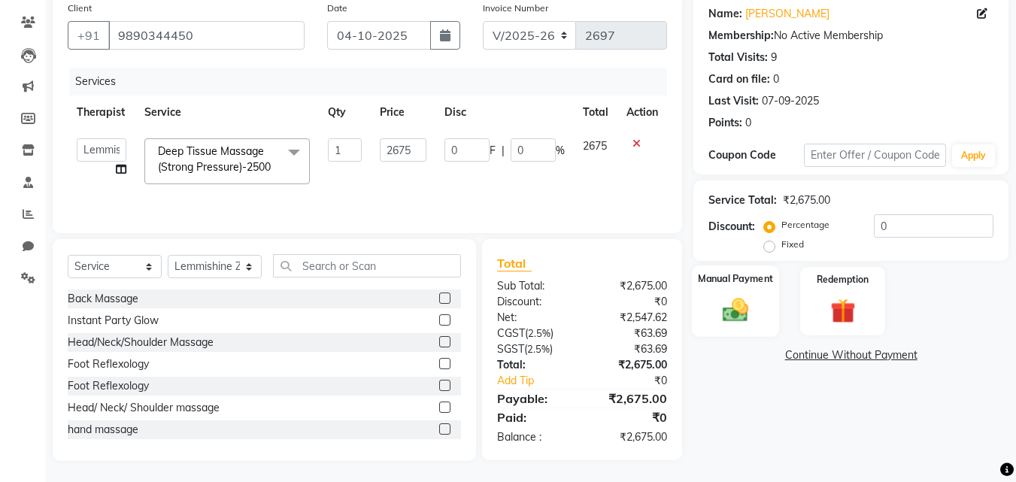
scroll to position [120, 0]
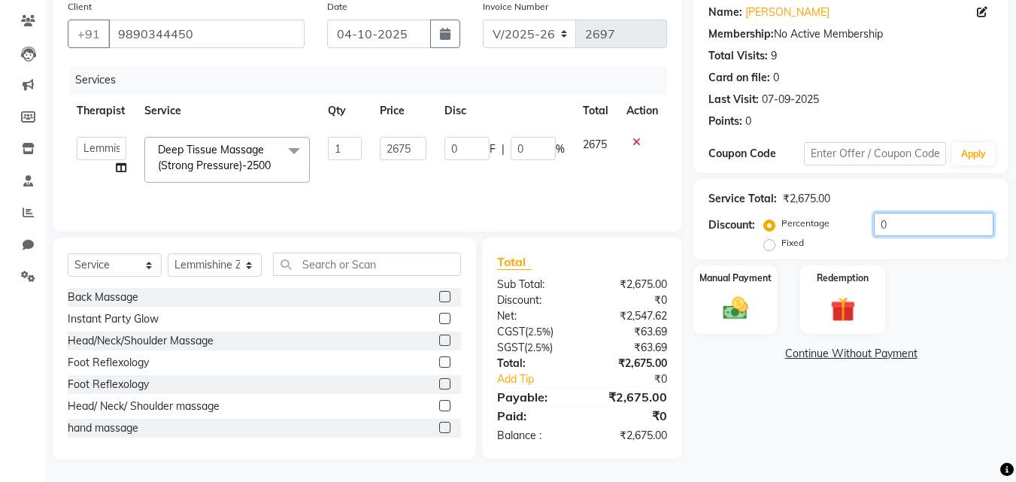
click at [896, 226] on input "0" at bounding box center [934, 224] width 120 height 23
type input "2"
type input "53.5"
type input "2"
type input "20"
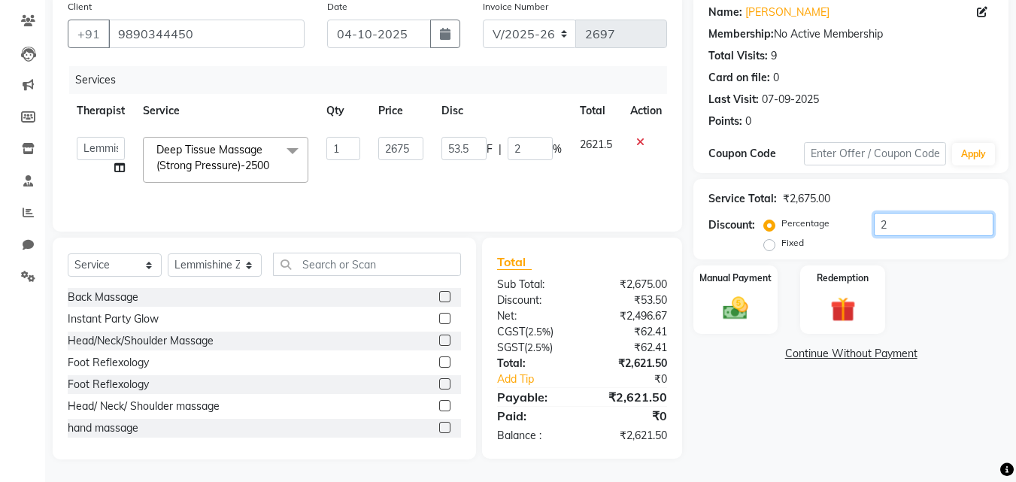
type input "535"
type input "20"
click at [771, 306] on div "Manual Payment" at bounding box center [736, 299] width 88 height 71
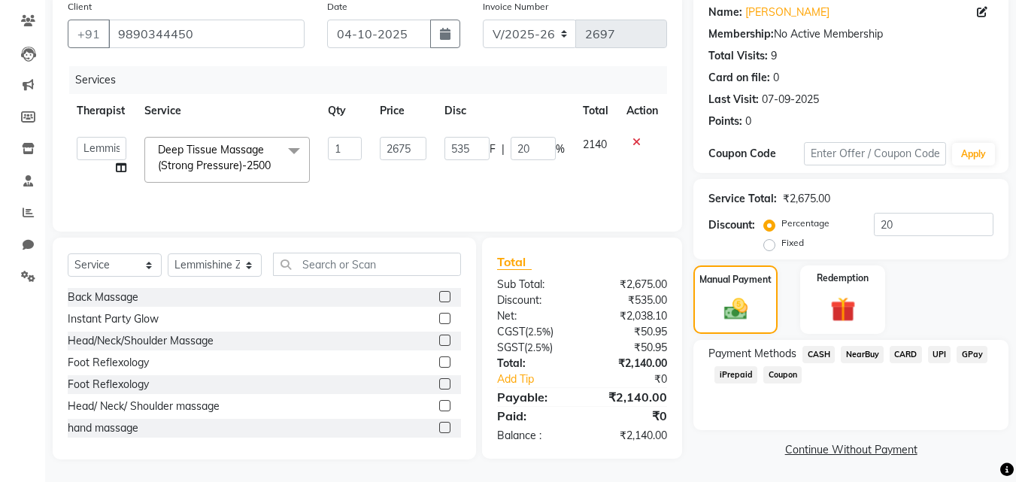
click at [977, 354] on span "GPay" at bounding box center [971, 354] width 31 height 17
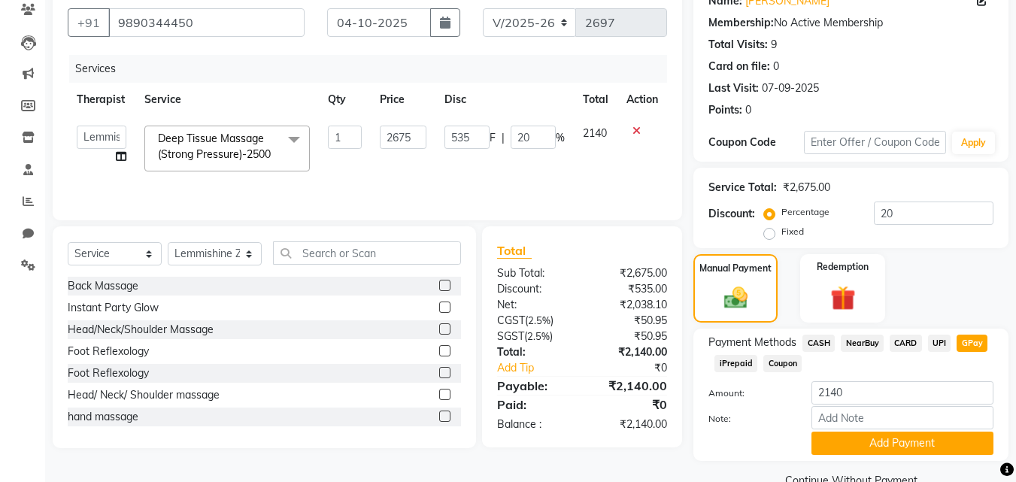
scroll to position [164, 0]
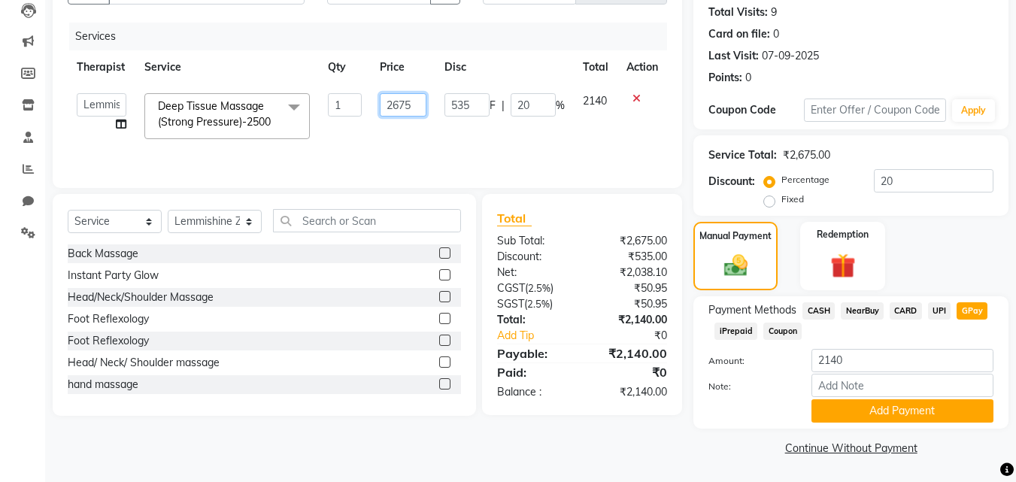
click at [420, 104] on input "2675" at bounding box center [403, 104] width 47 height 23
click at [404, 103] on input "2675" at bounding box center [403, 104] width 47 height 23
type input "2625"
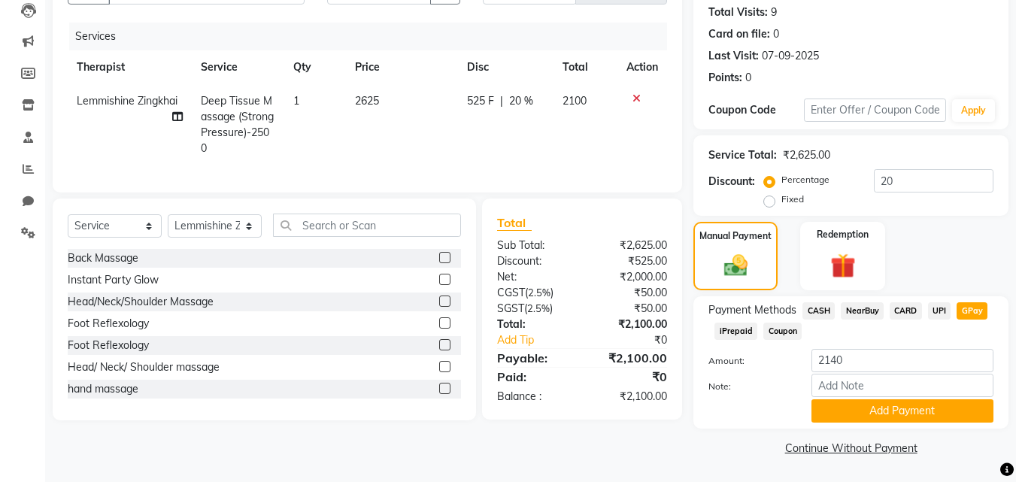
click at [491, 137] on td "525 F | 20 %" at bounding box center [505, 124] width 95 height 81
select select "78551"
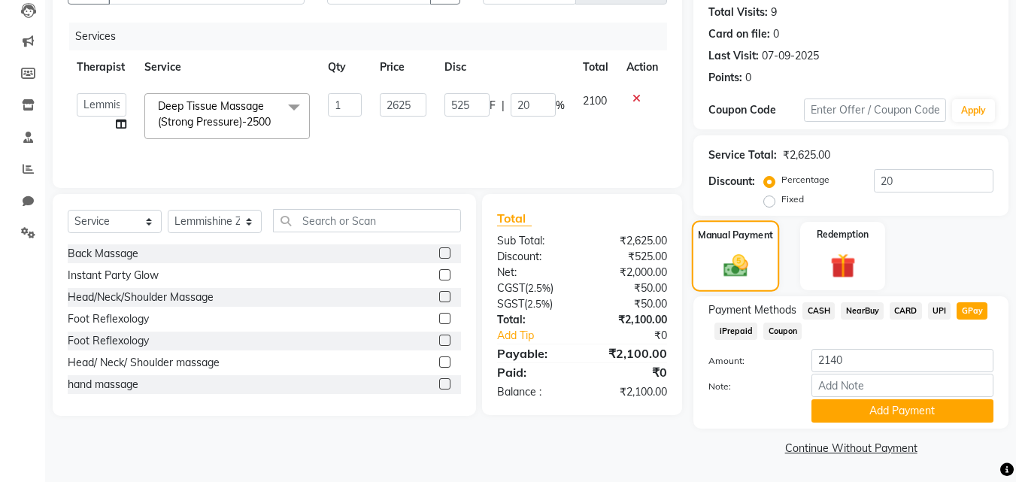
click at [752, 264] on img at bounding box center [736, 265] width 40 height 29
click at [758, 265] on div "Manual Payment" at bounding box center [736, 255] width 88 height 71
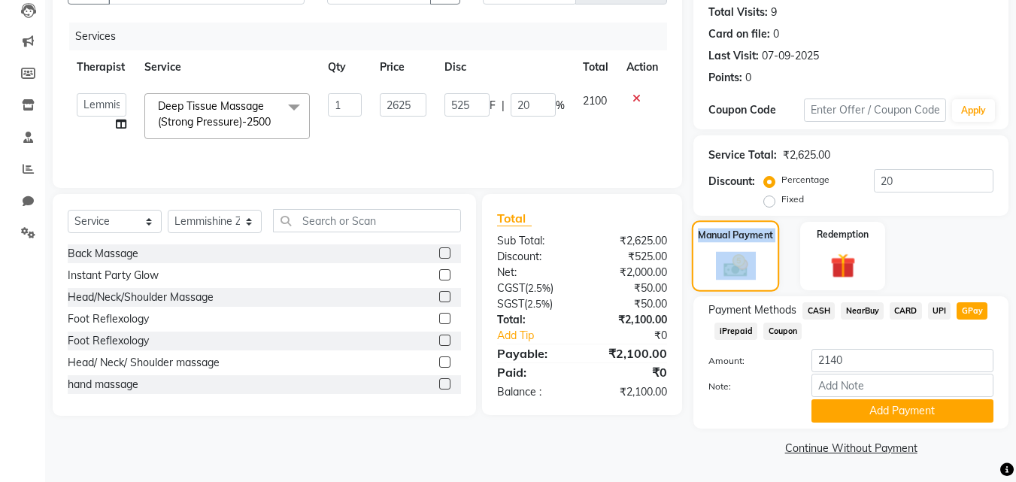
click at [757, 274] on div "Manual Payment" at bounding box center [736, 255] width 88 height 71
click at [976, 311] on span "GPay" at bounding box center [971, 310] width 31 height 17
type input "2100"
click at [876, 404] on button "Add Payment" at bounding box center [902, 410] width 182 height 23
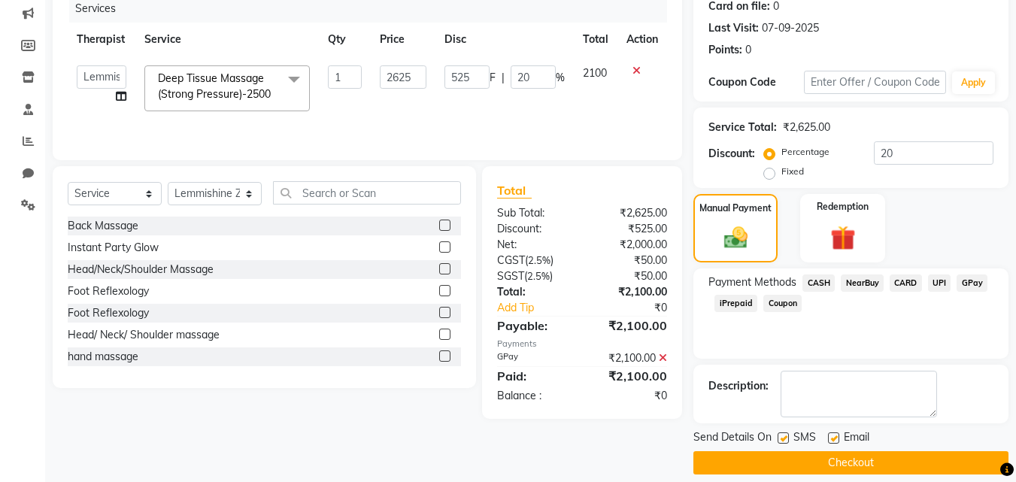
scroll to position [207, 0]
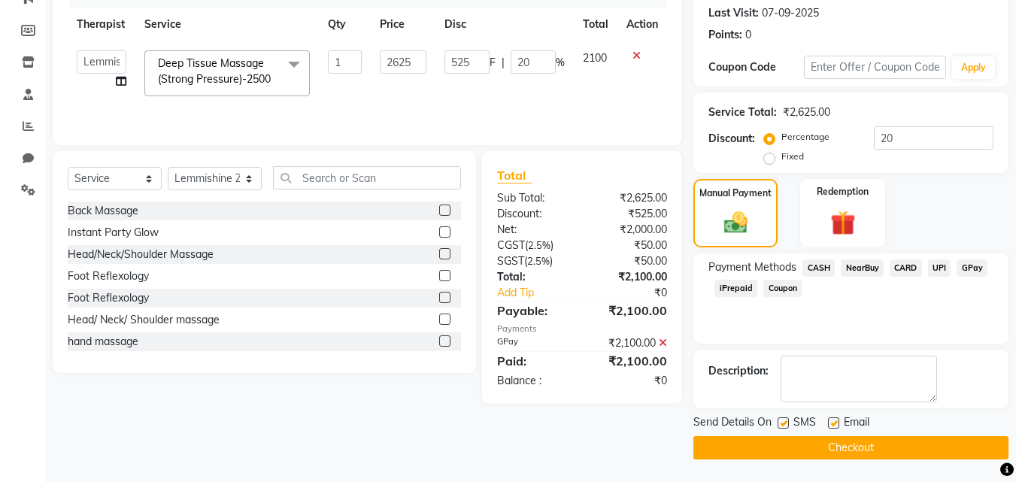
click at [780, 443] on button "Checkout" at bounding box center [850, 447] width 315 height 23
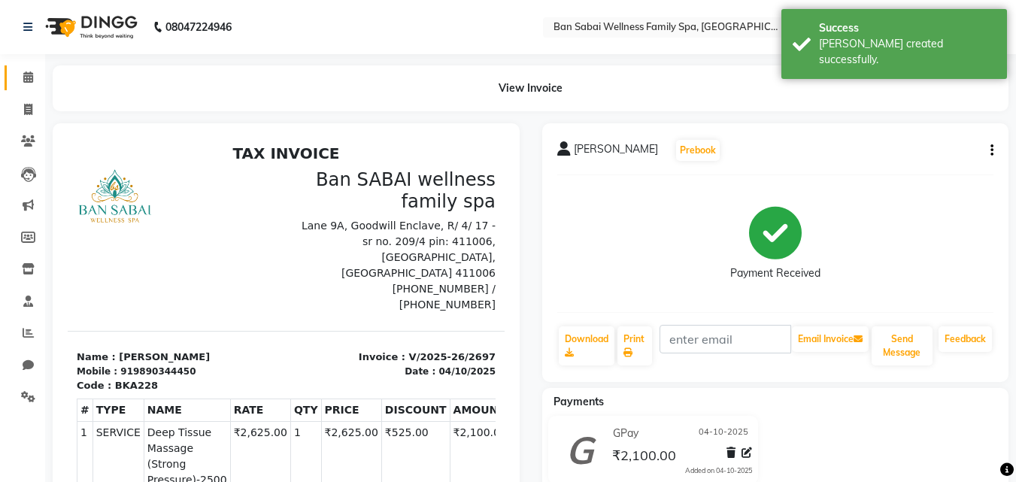
click at [35, 87] on link "Calendar" at bounding box center [23, 77] width 36 height 25
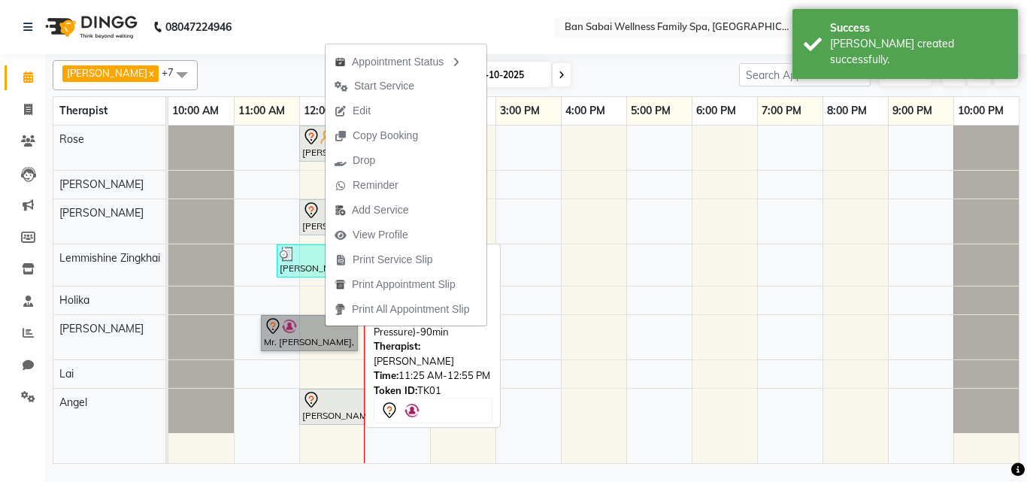
click at [304, 326] on link "Mr. [PERSON_NAME], TK01, 11:25 AM-12:55 PM, Swedish Massage (Medium Pressure)-9…" at bounding box center [309, 333] width 97 height 36
select select "7"
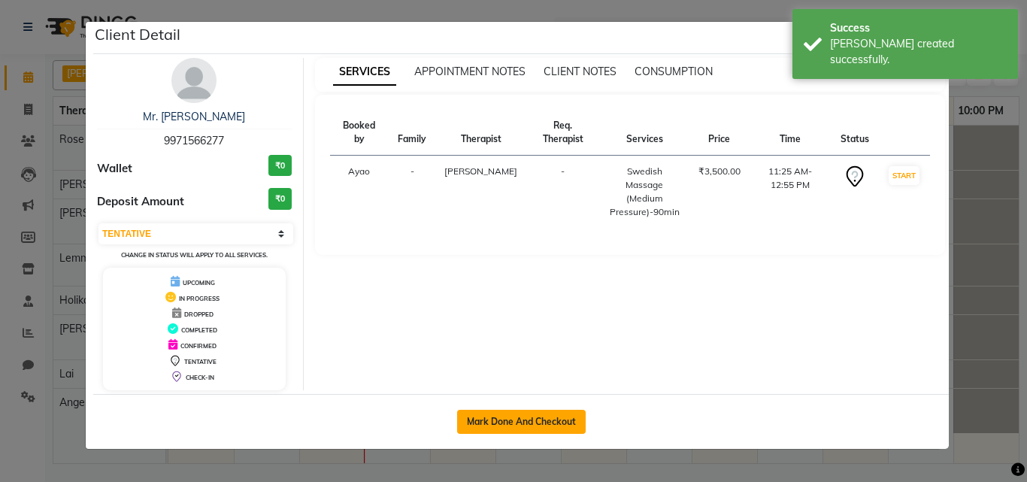
click at [494, 425] on button "Mark Done And Checkout" at bounding box center [521, 422] width 129 height 24
select select "service"
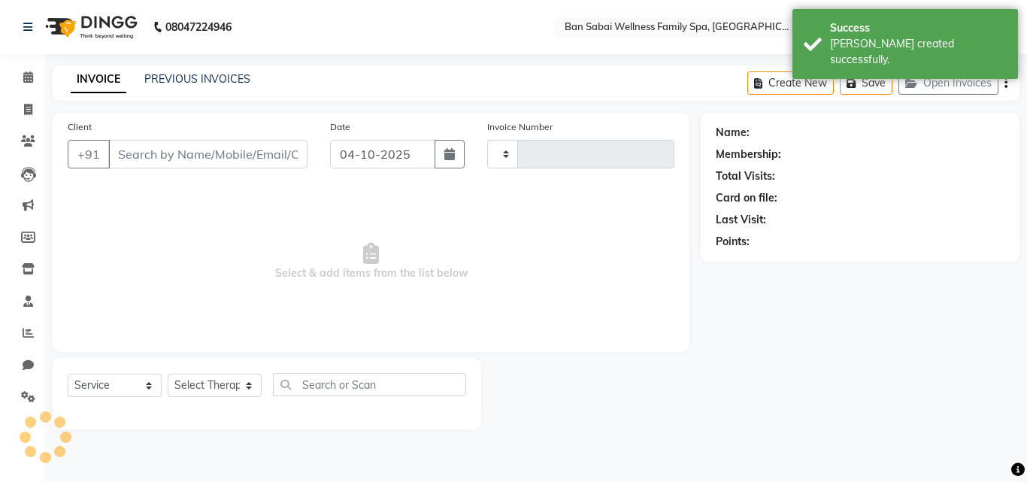
type input "2698"
select select "8225"
type input "9971566277"
select select "87127"
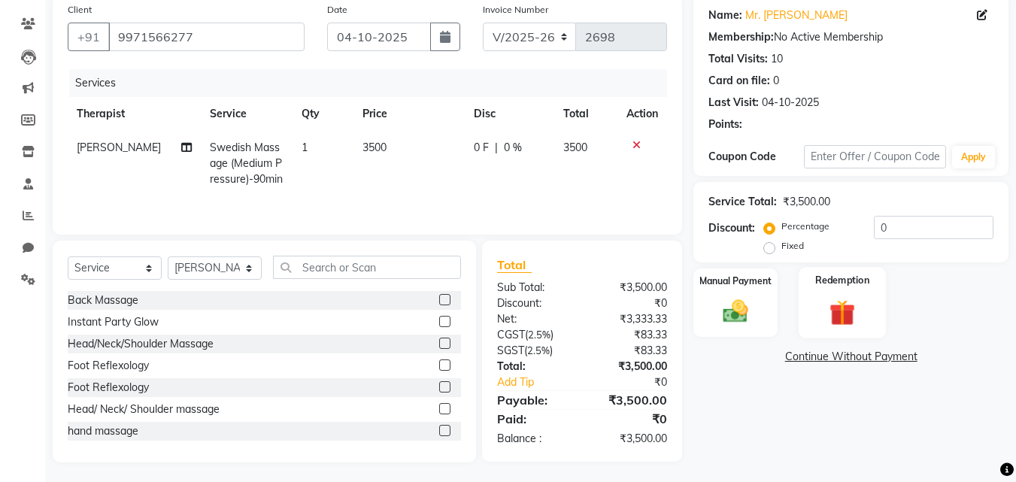
scroll to position [120, 0]
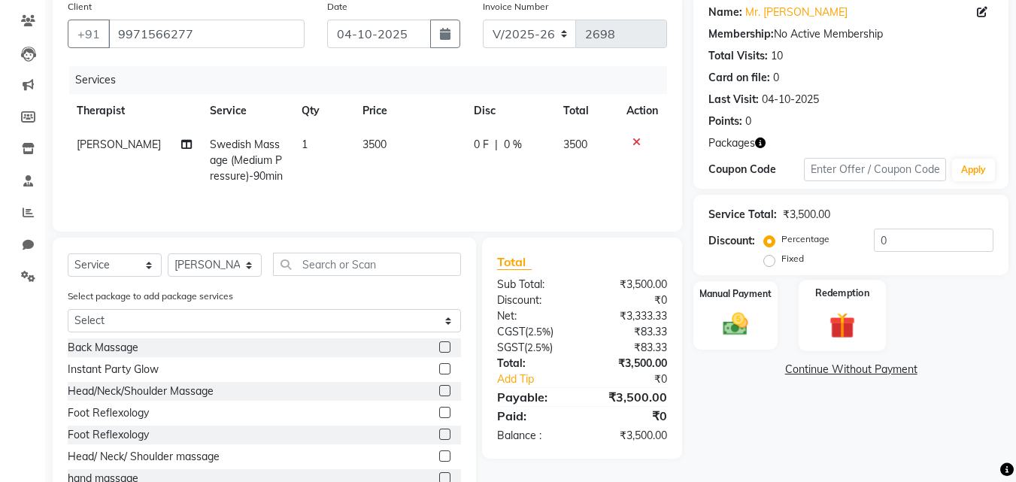
click at [864, 298] on label "Redemption" at bounding box center [843, 293] width 54 height 14
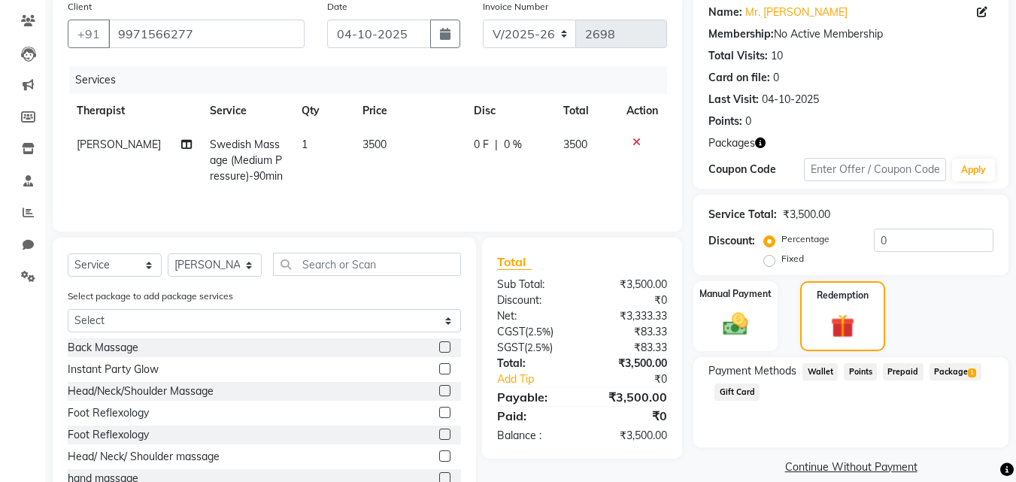
click at [955, 368] on span "Package 1" at bounding box center [955, 371] width 52 height 17
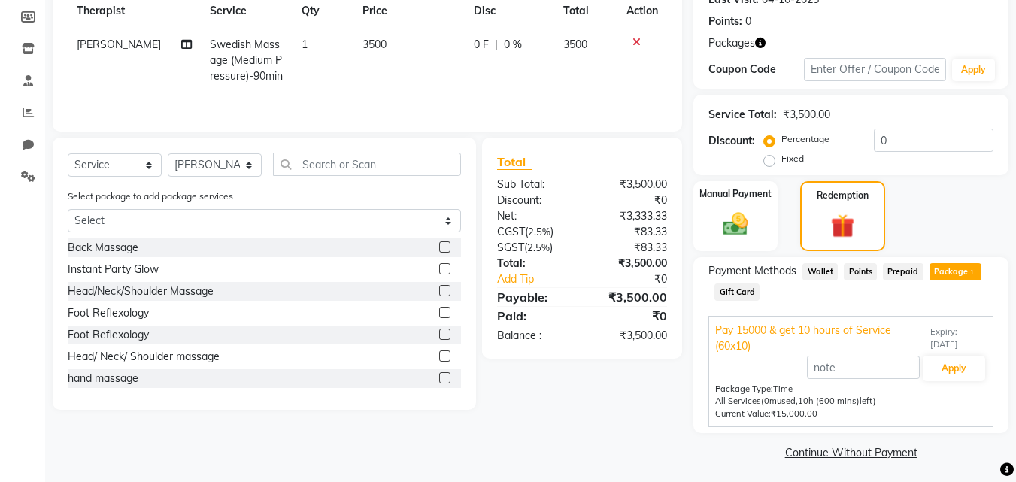
scroll to position [225, 0]
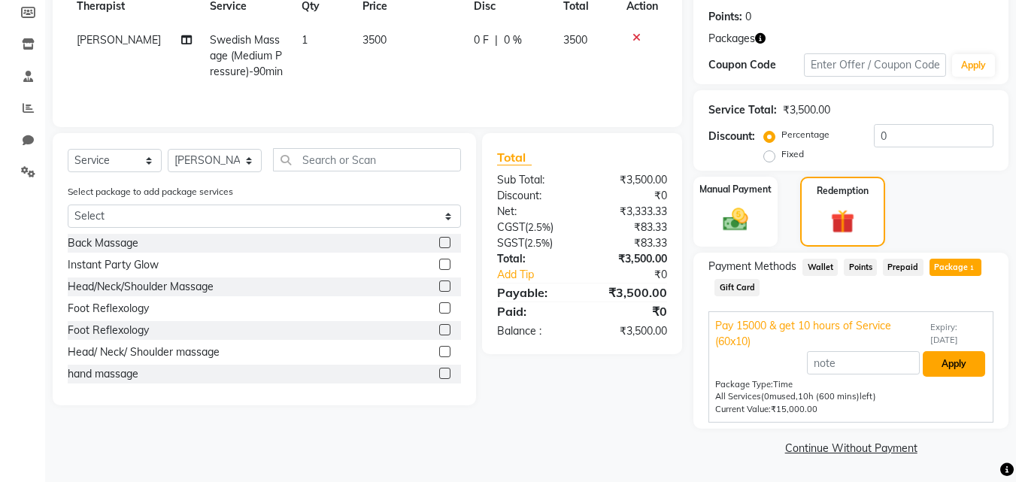
click at [955, 359] on button "Apply" at bounding box center [953, 364] width 62 height 26
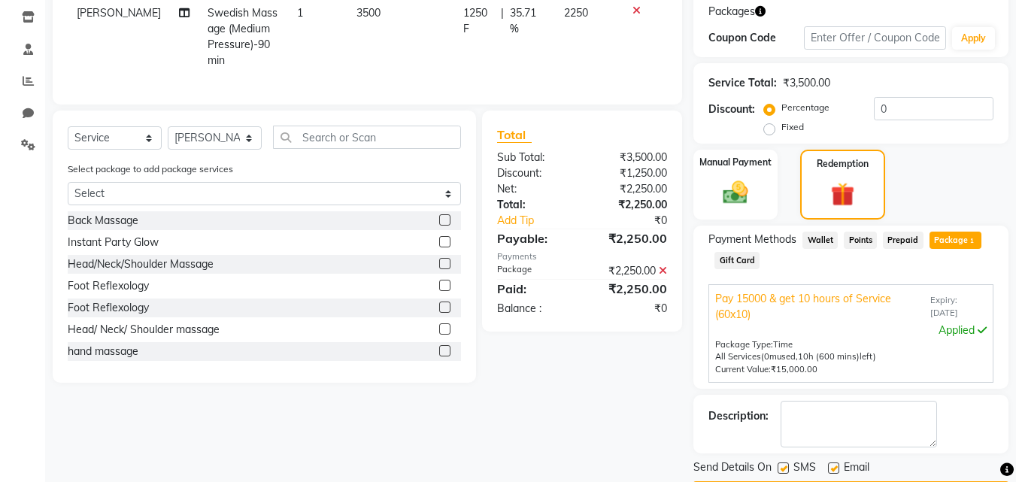
scroll to position [297, 0]
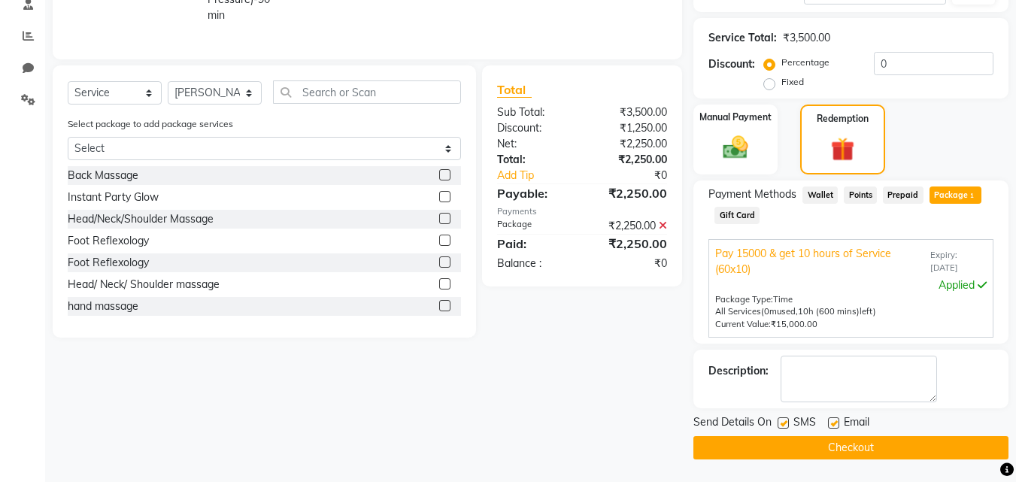
click at [898, 452] on button "Checkout" at bounding box center [850, 447] width 315 height 23
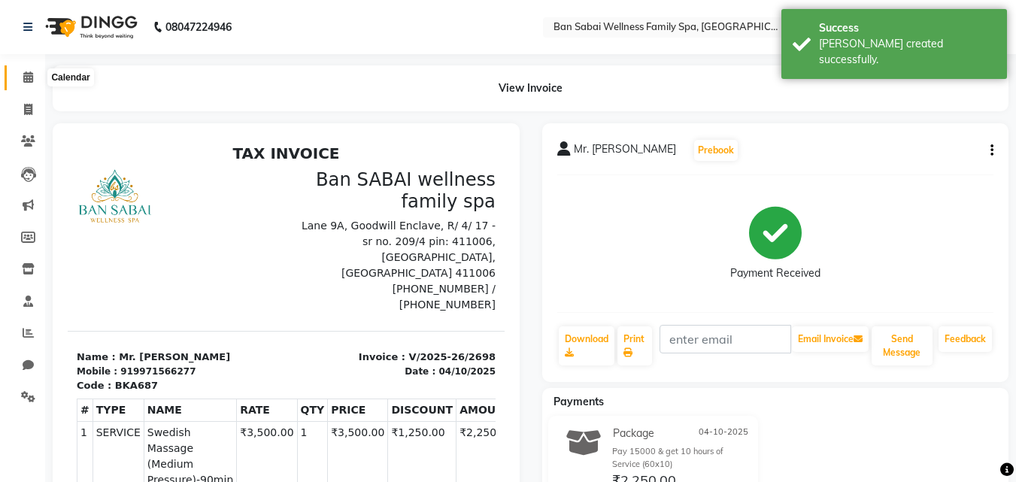
click at [22, 74] on span at bounding box center [28, 77] width 26 height 17
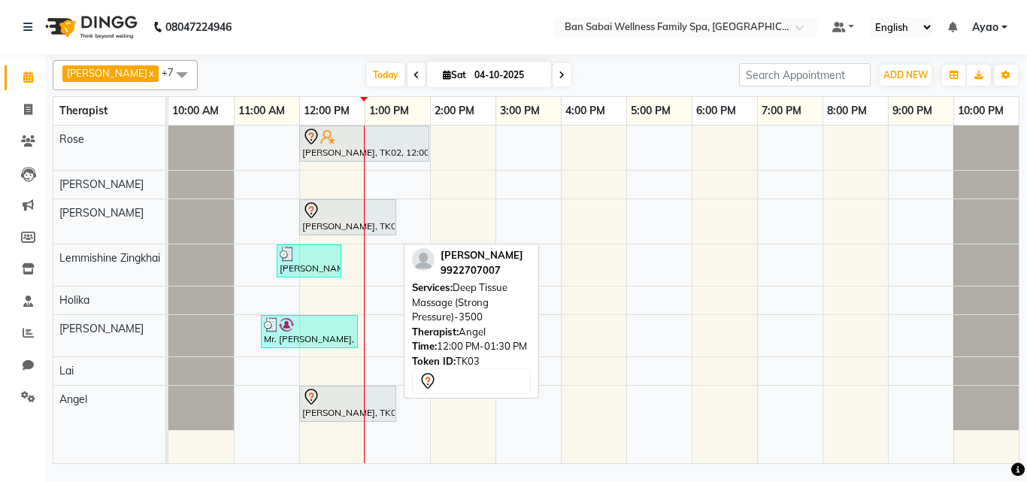
click at [361, 391] on div at bounding box center [347, 397] width 91 height 18
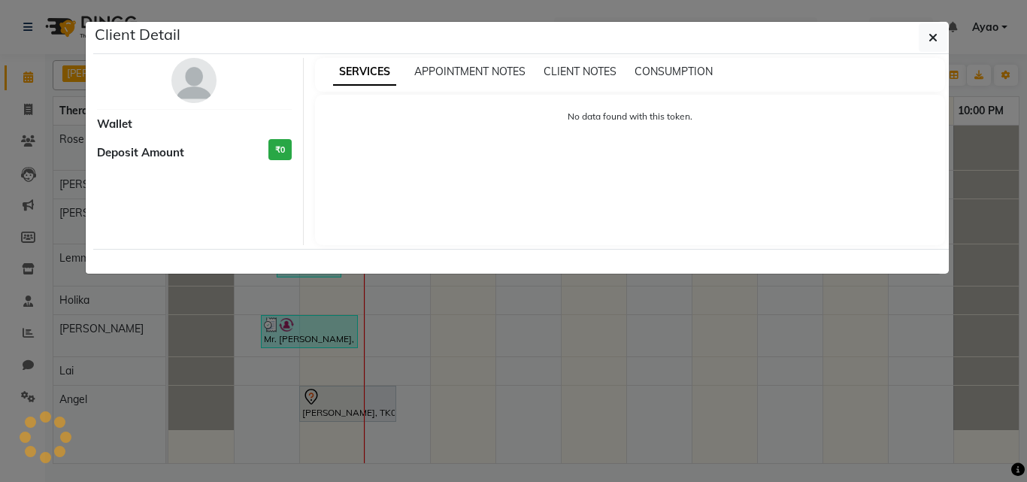
select select "7"
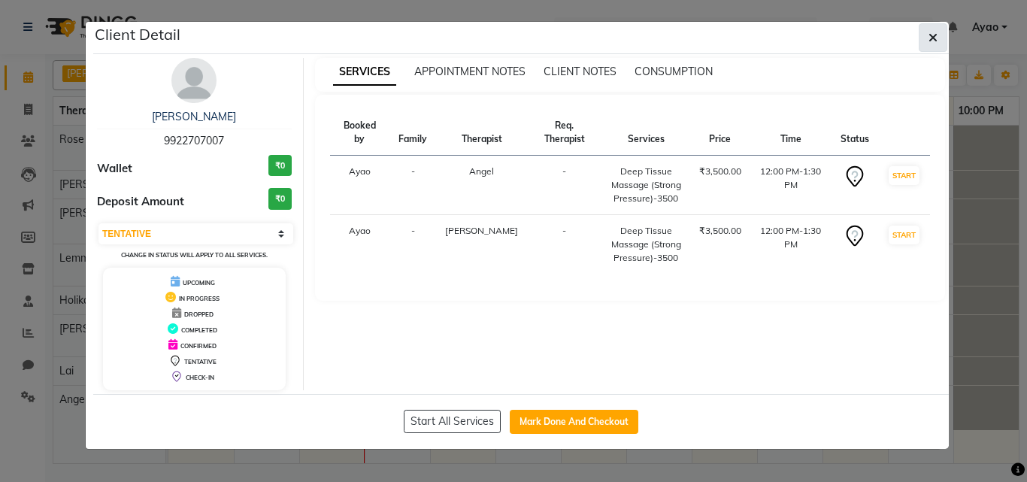
click at [937, 39] on icon "button" at bounding box center [933, 38] width 9 height 12
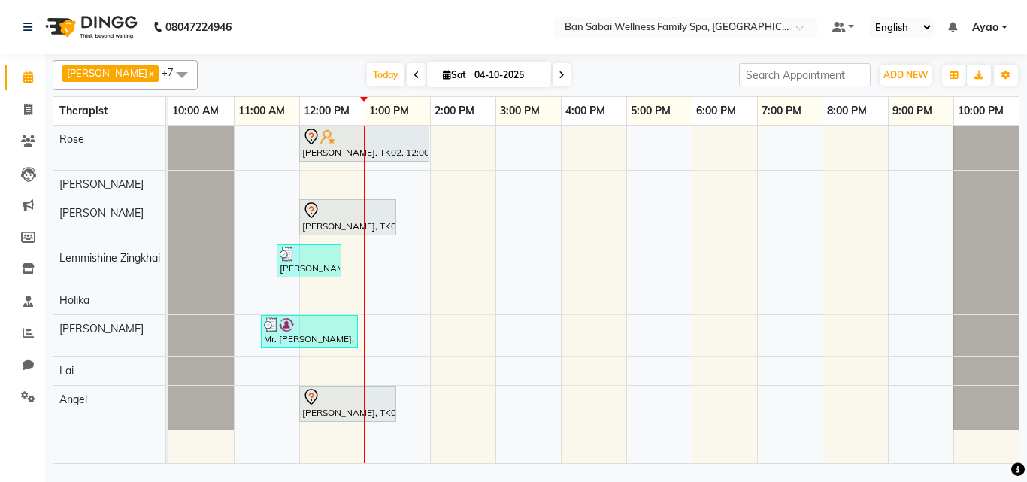
click at [365, 362] on div "[PERSON_NAME], TK02, 12:00 PM-02:00 PM, Deep Tissue Massage (Strong Pressure)-4…" at bounding box center [593, 295] width 850 height 338
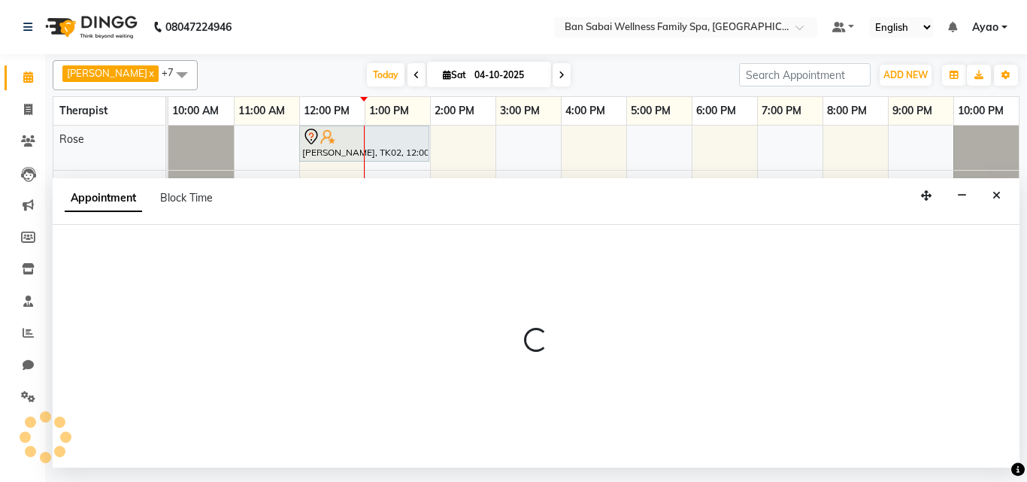
select select "90338"
select select "780"
select select "tentative"
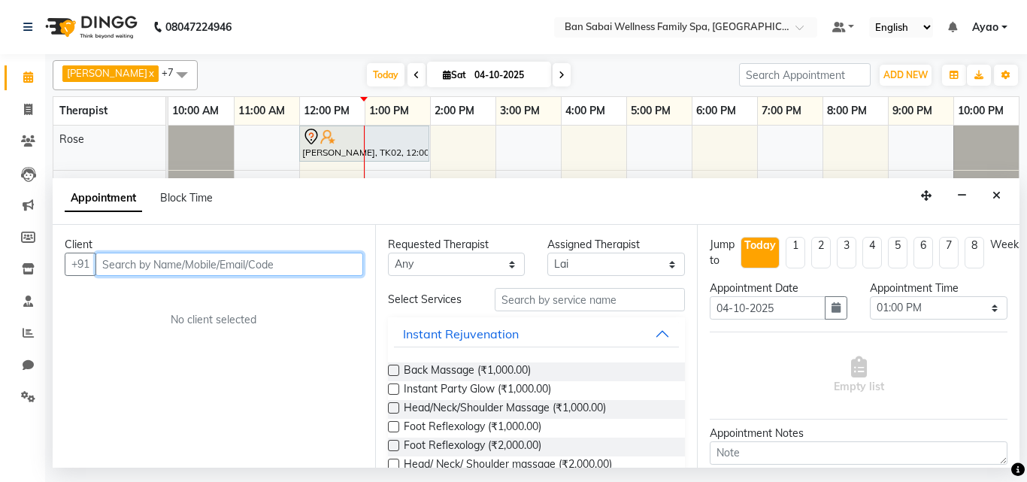
click at [257, 262] on input "text" at bounding box center [229, 264] width 268 height 23
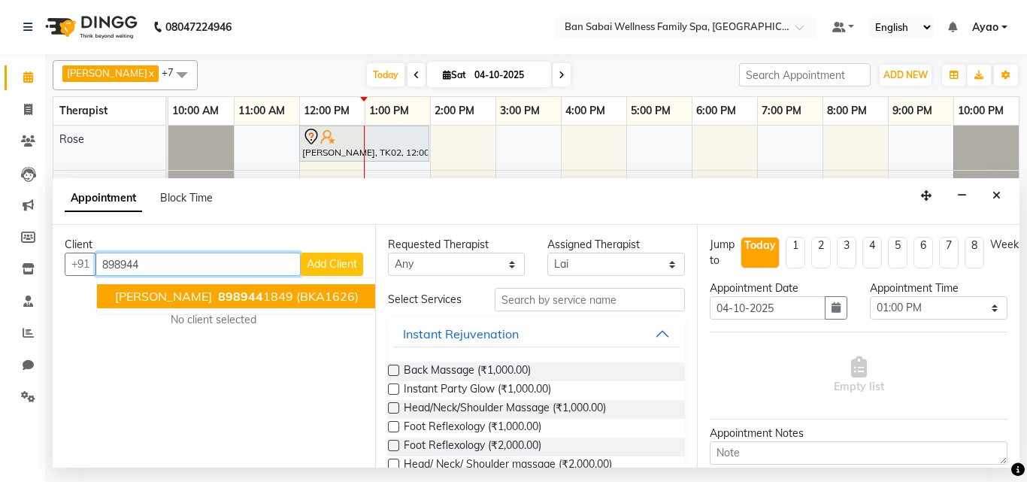
click at [250, 292] on ngb-highlight "898944 1849" at bounding box center [254, 296] width 78 height 15
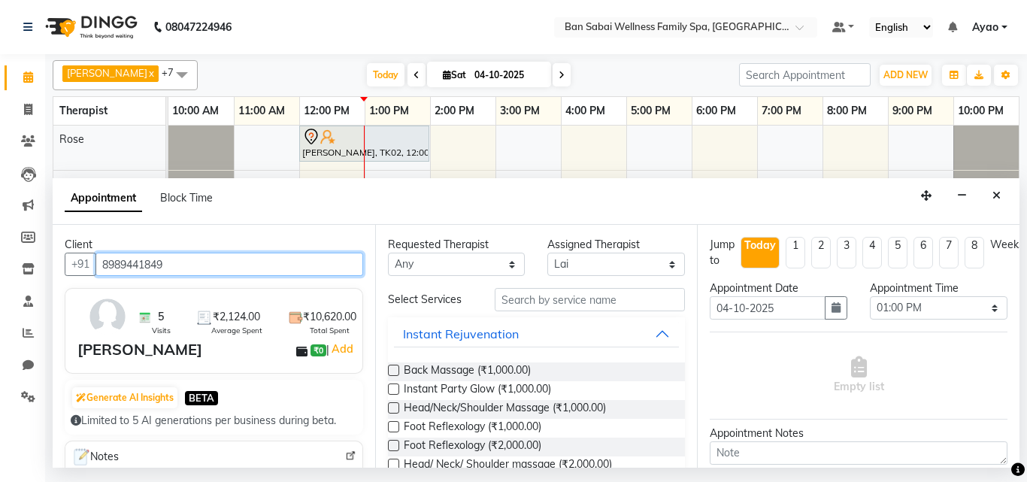
type input "8989441849"
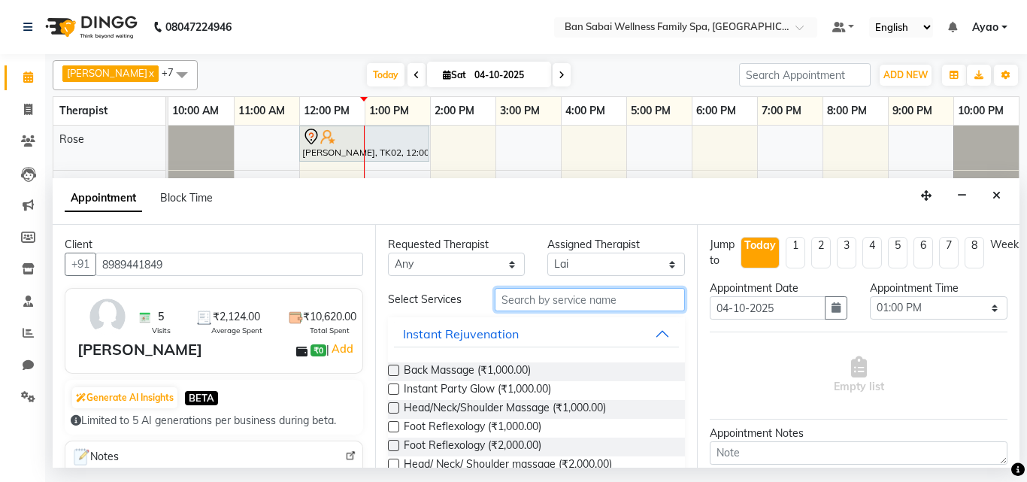
click at [619, 298] on input "text" at bounding box center [590, 299] width 191 height 23
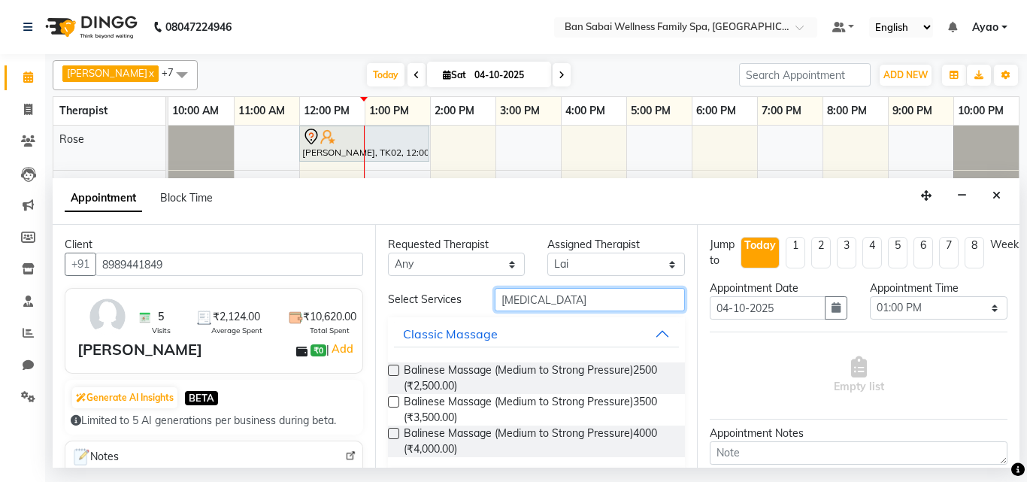
type input "[MEDICAL_DATA]"
click at [396, 368] on label at bounding box center [393, 370] width 11 height 11
click at [396, 368] on input "checkbox" at bounding box center [393, 372] width 10 height 10
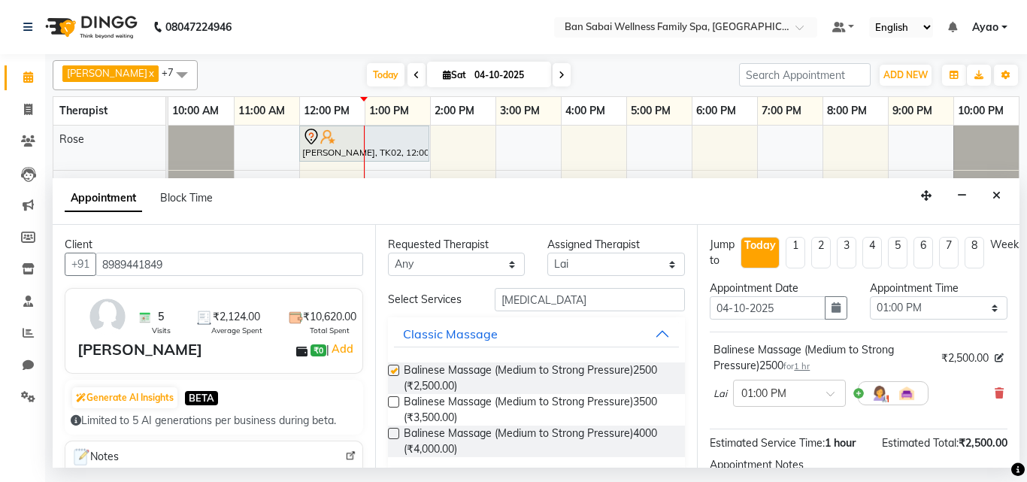
checkbox input "false"
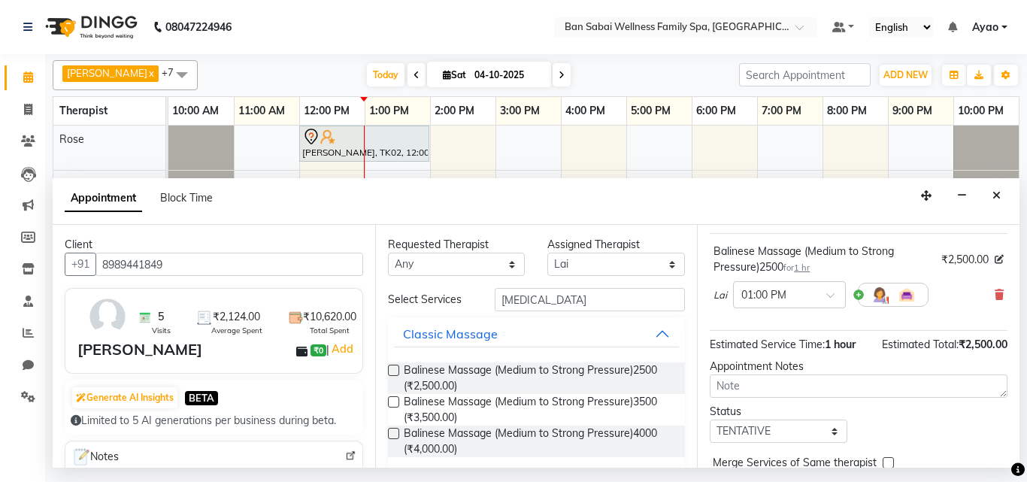
scroll to position [180, 0]
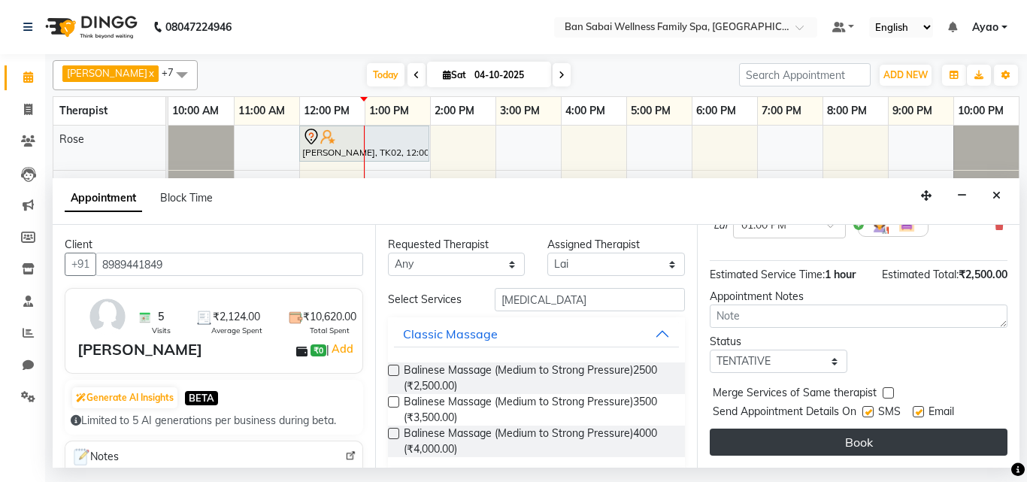
click at [863, 438] on button "Book" at bounding box center [859, 442] width 298 height 27
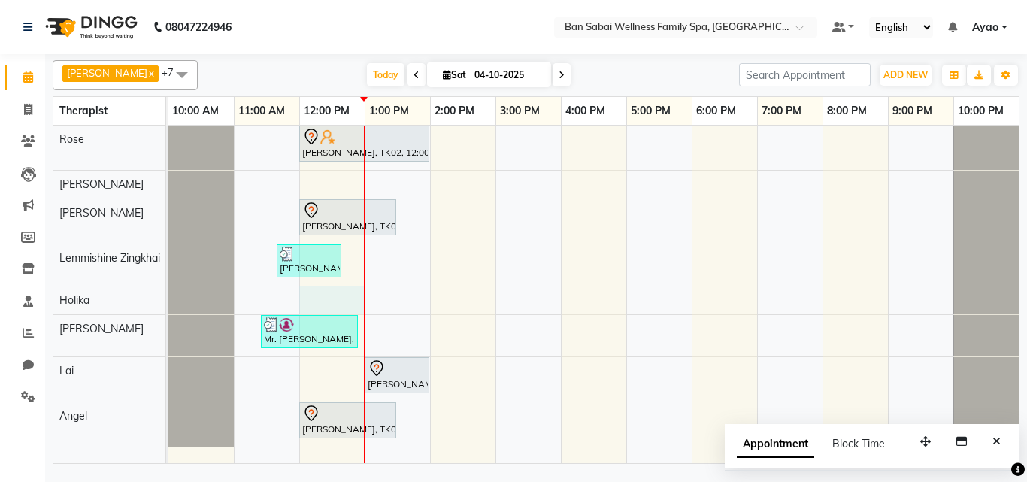
click at [364, 295] on div at bounding box center [364, 295] width 1 height 338
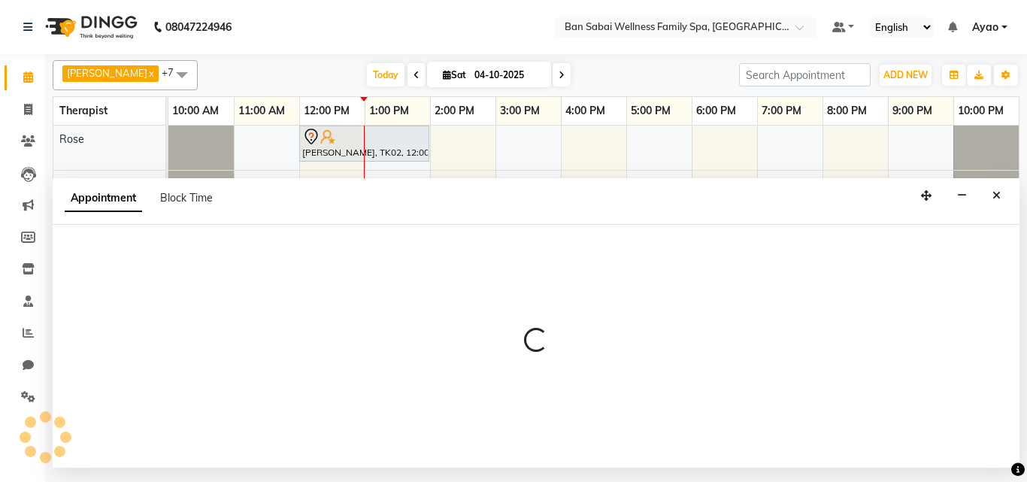
select select "79370"
select select "720"
select select "tentative"
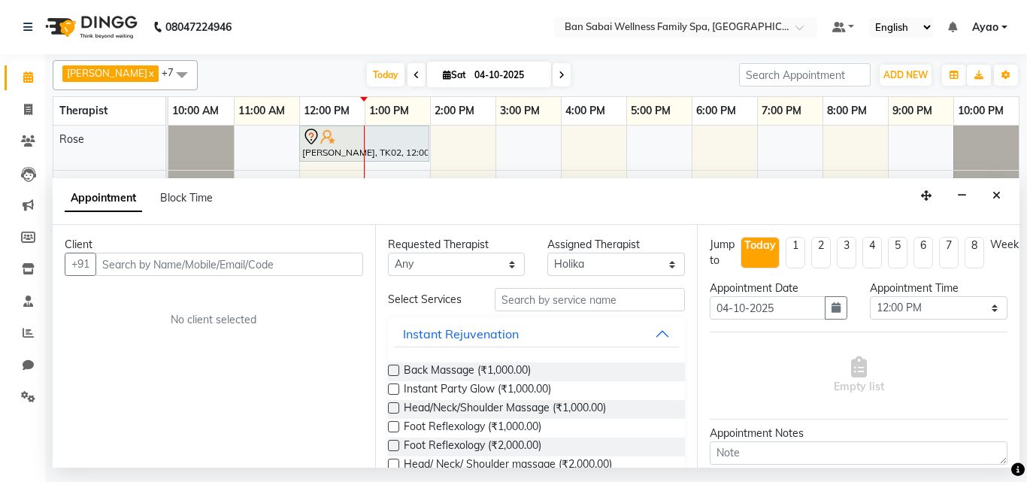
click at [203, 257] on input "text" at bounding box center [229, 264] width 268 height 23
type input "9890621778"
click at [310, 257] on span "Add Client" at bounding box center [332, 264] width 50 height 14
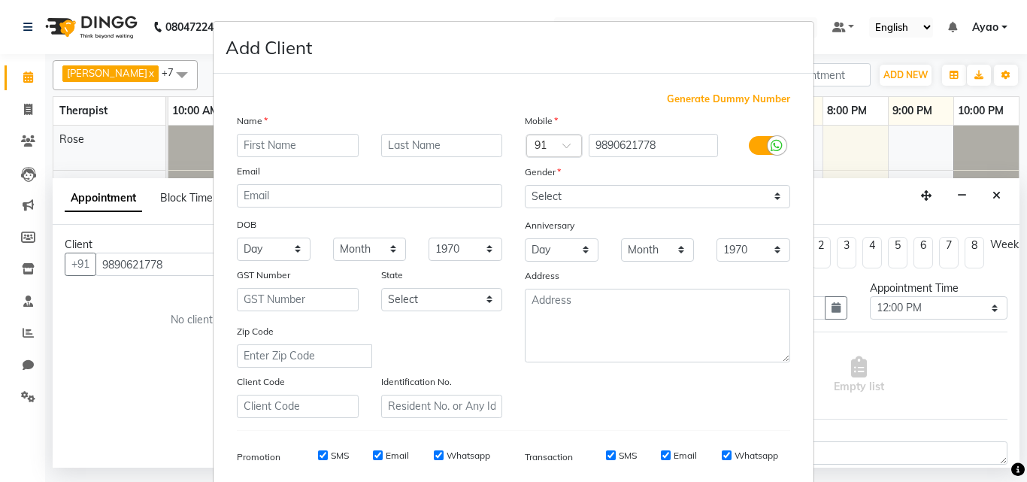
click at [321, 135] on input "text" at bounding box center [298, 145] width 122 height 23
type input "[PERSON_NAME]"
click at [414, 151] on input "text" at bounding box center [442, 145] width 122 height 23
type input "[PERSON_NAME]"
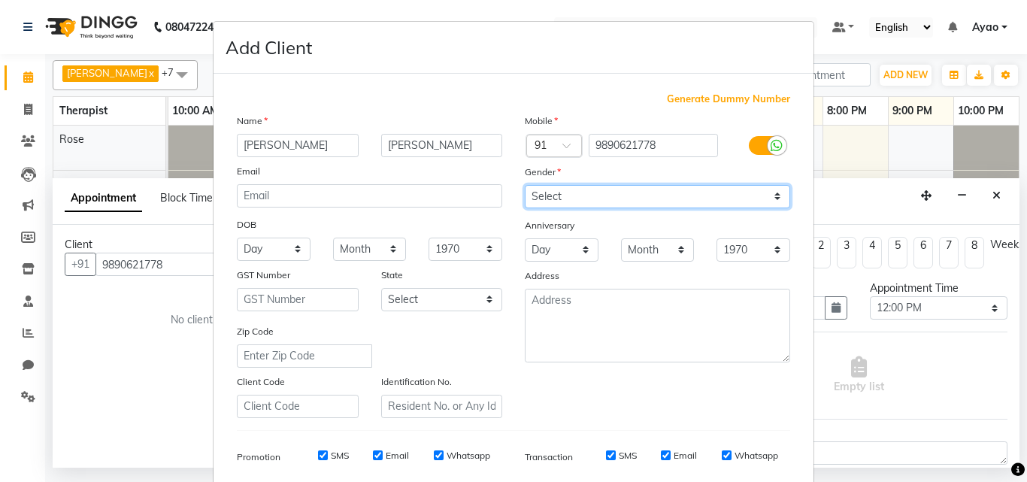
click at [553, 197] on select "Select [DEMOGRAPHIC_DATA] [DEMOGRAPHIC_DATA] Other Prefer Not To Say" at bounding box center [657, 196] width 265 height 23
select select "[DEMOGRAPHIC_DATA]"
click at [525, 185] on select "Select [DEMOGRAPHIC_DATA] [DEMOGRAPHIC_DATA] Other Prefer Not To Say" at bounding box center [657, 196] width 265 height 23
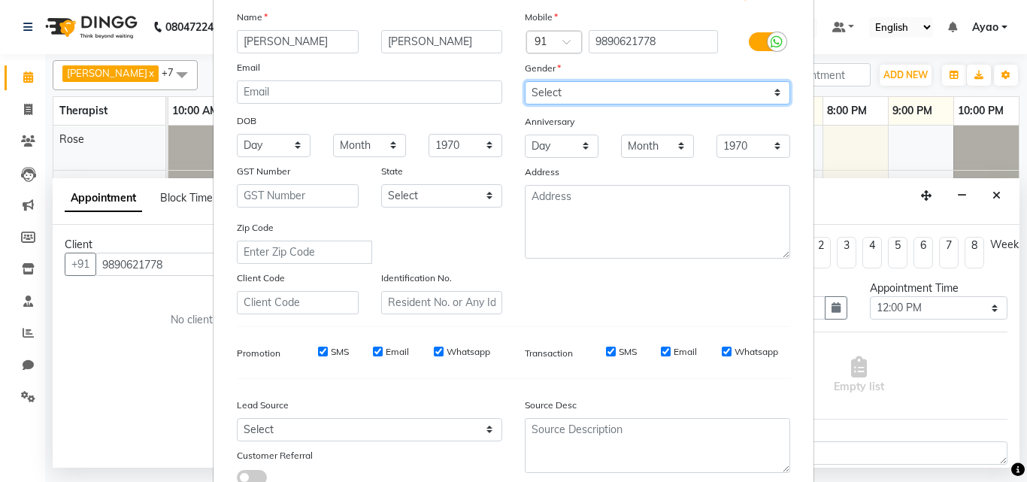
scroll to position [212, 0]
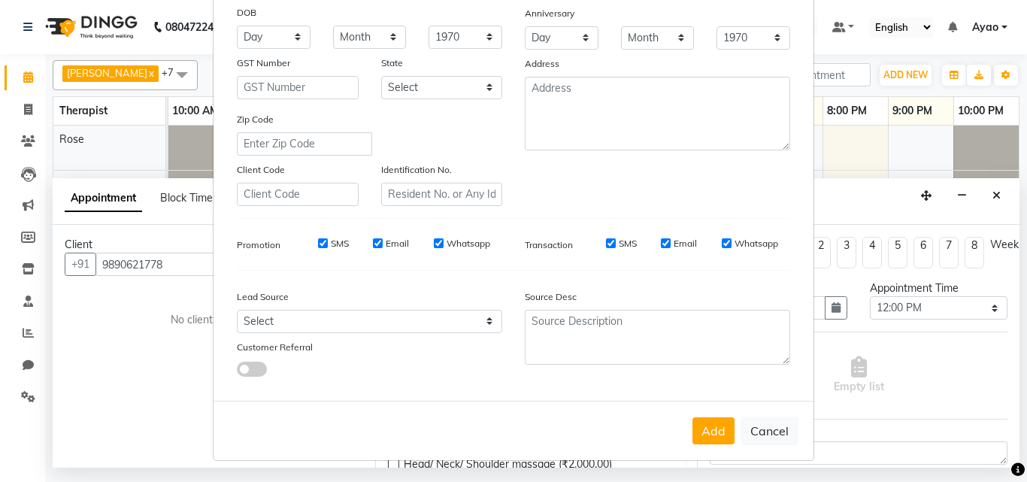
click at [318, 240] on input "SMS" at bounding box center [323, 243] width 10 height 10
checkbox input "false"
click at [373, 240] on input "Email" at bounding box center [378, 243] width 10 height 10
checkbox input "false"
click at [434, 245] on input "Whatsapp" at bounding box center [439, 243] width 10 height 10
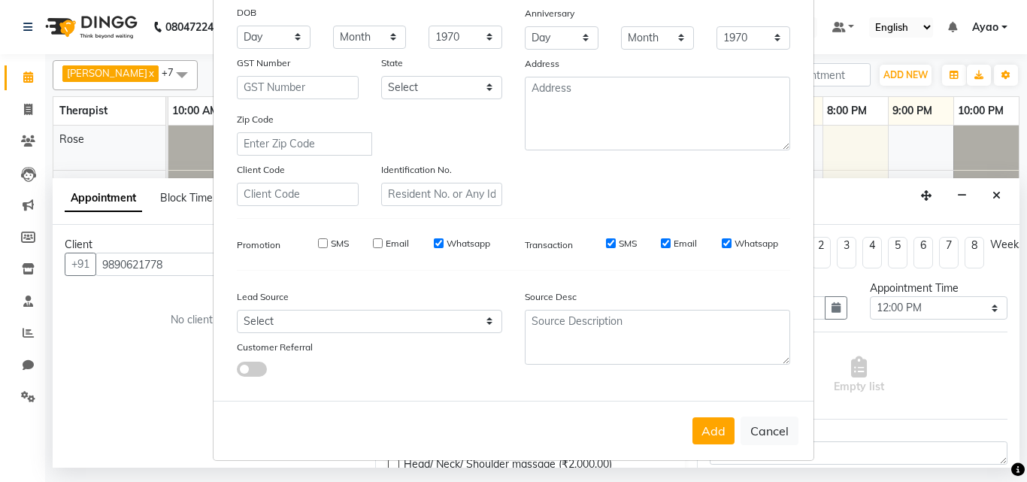
checkbox input "false"
click at [329, 325] on select "Select Walk-in Referral Internet Friend Word of Mouth Advertisement Facebook Ju…" at bounding box center [369, 321] width 265 height 23
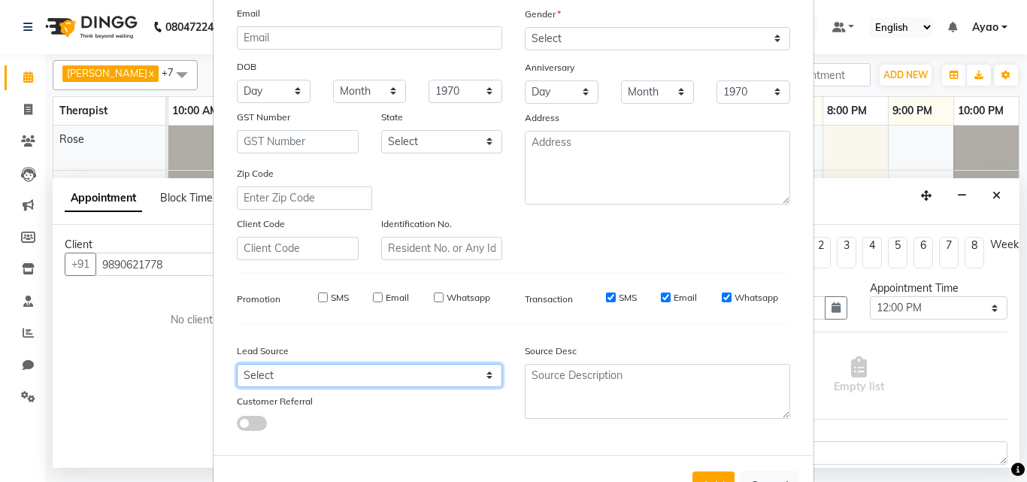
scroll to position [137, 0]
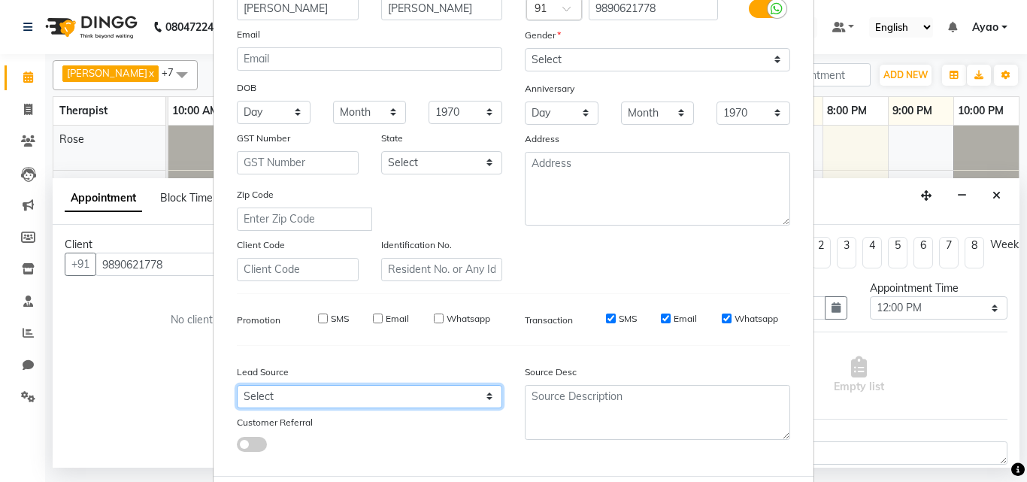
click at [451, 386] on select "Select Walk-in Referral Internet Friend Word of Mouth Advertisement Facebook Ju…" at bounding box center [369, 396] width 265 height 23
select select "54340"
click at [237, 385] on select "Select Walk-in Referral Internet Friend Word of Mouth Advertisement Facebook Ju…" at bounding box center [369, 396] width 265 height 23
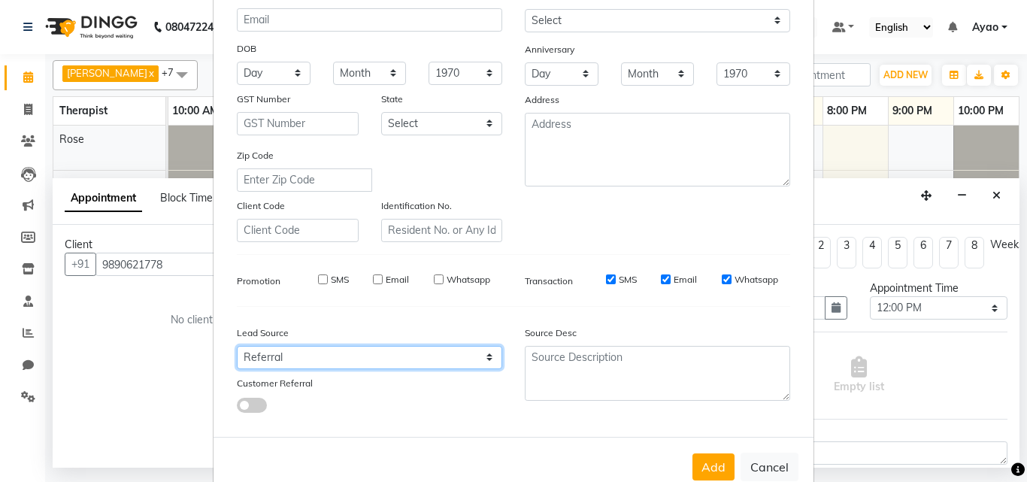
scroll to position [212, 0]
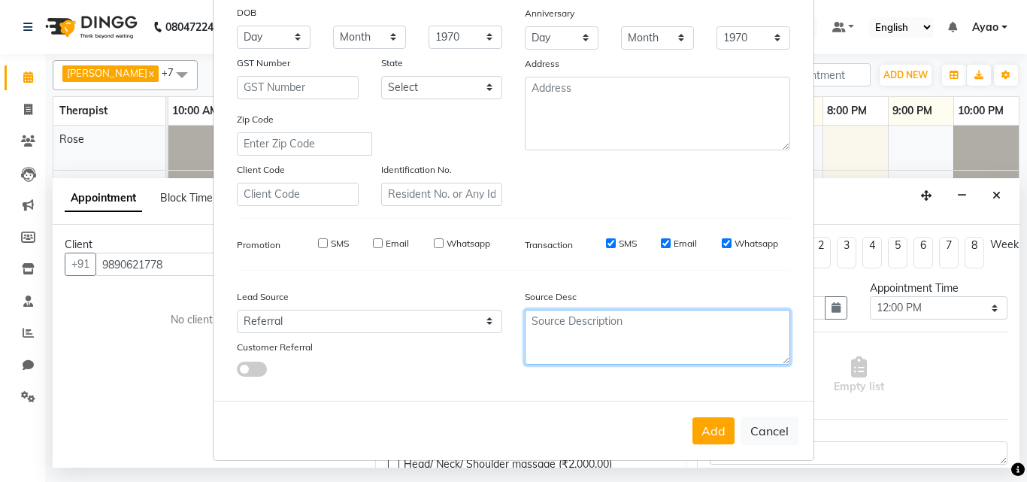
click at [603, 331] on textarea at bounding box center [657, 337] width 265 height 55
type textarea "Somji"
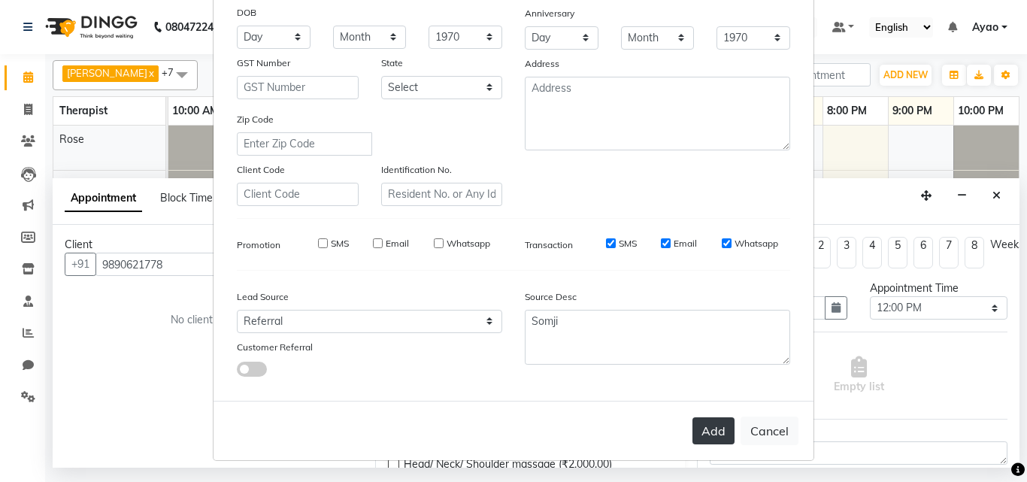
click at [701, 426] on button "Add" at bounding box center [713, 430] width 42 height 27
select select
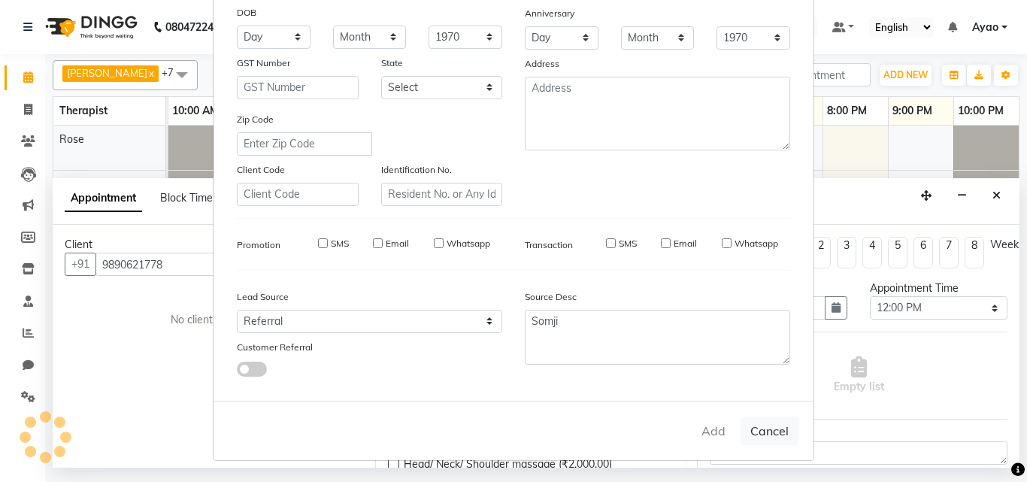
select select
checkbox input "false"
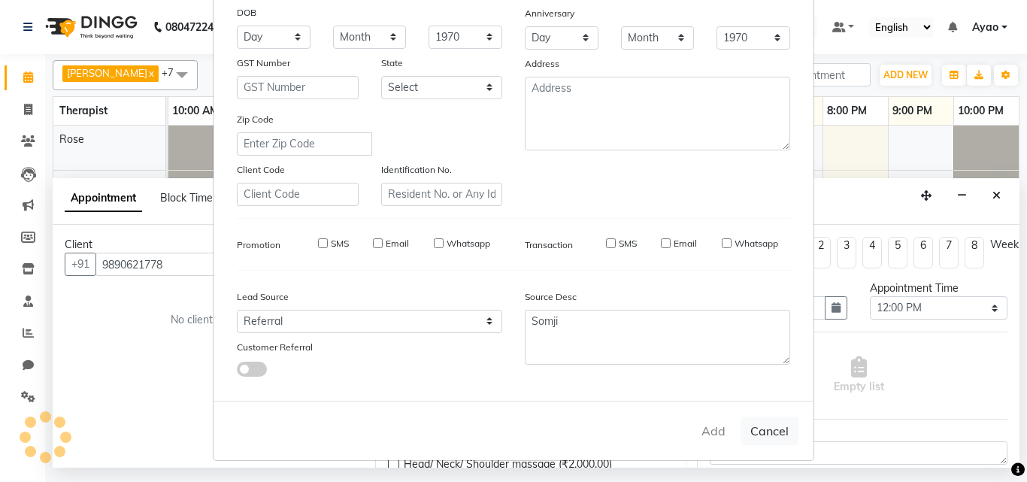
checkbox input "false"
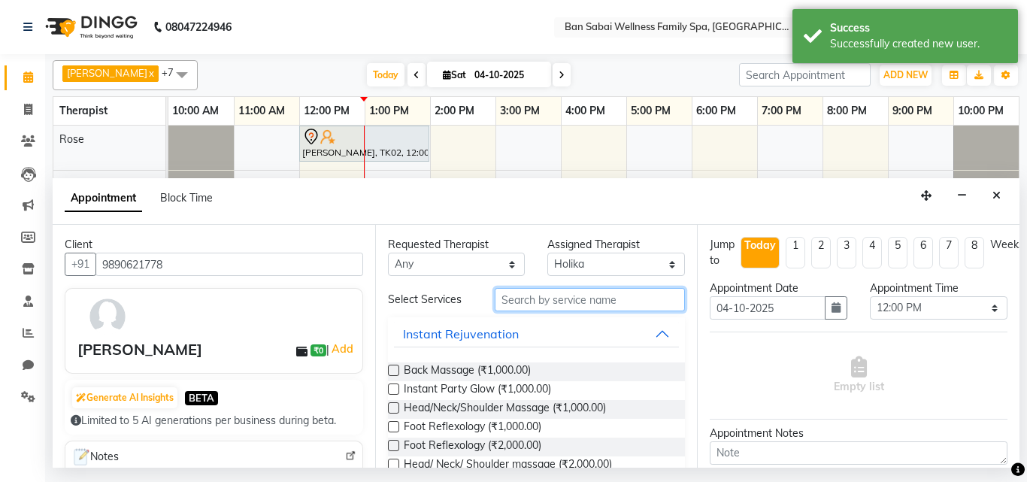
click at [556, 299] on input "text" at bounding box center [590, 299] width 191 height 23
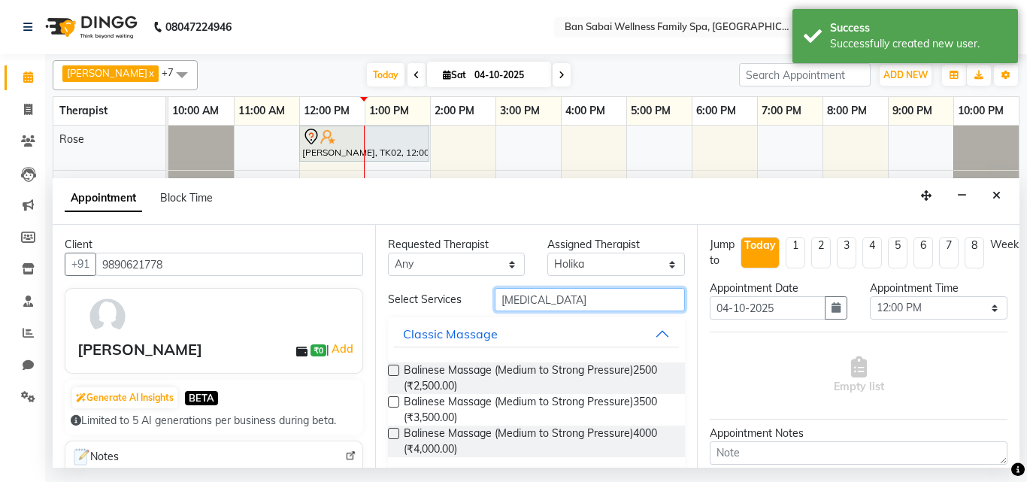
type input "[MEDICAL_DATA]"
click at [395, 402] on label at bounding box center [393, 401] width 11 height 11
click at [395, 402] on input "checkbox" at bounding box center [393, 403] width 10 height 10
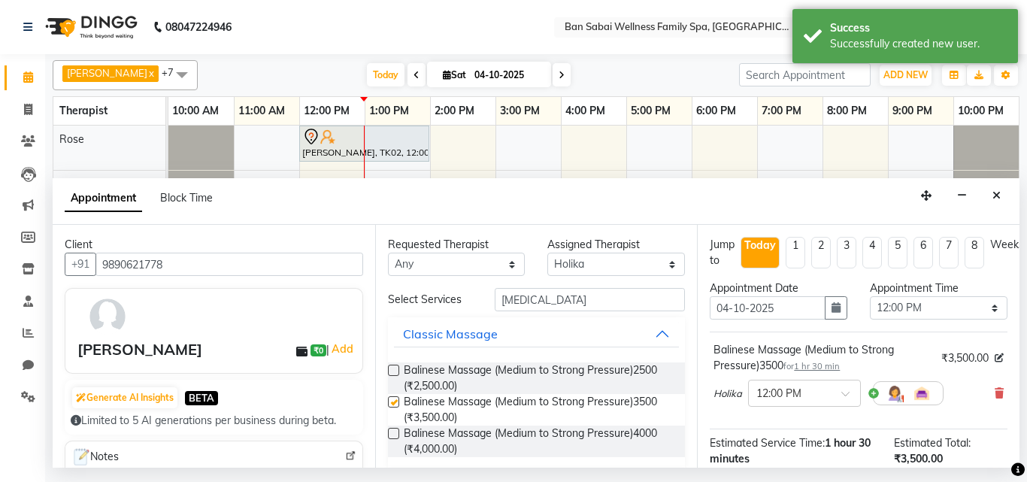
checkbox input "false"
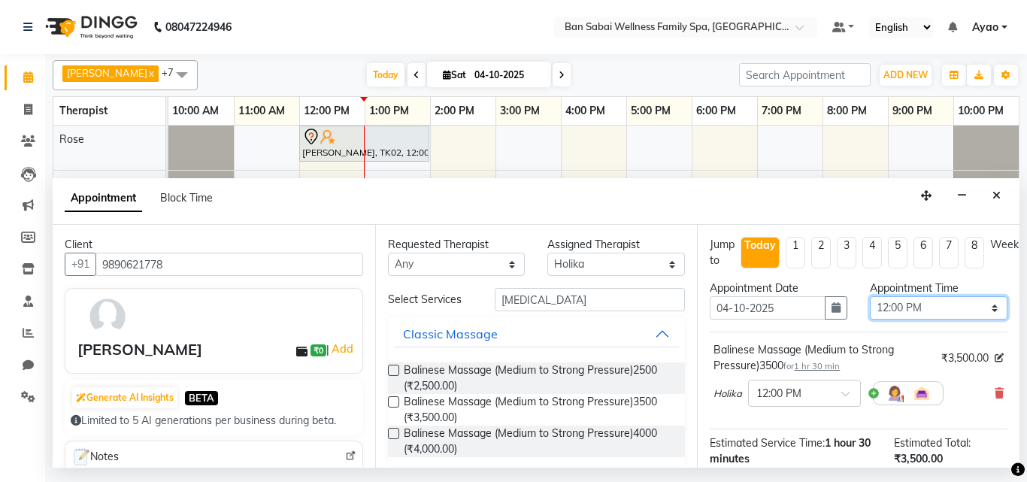
click at [983, 313] on select "Select 11:00 AM 11:05 AM 11:10 AM 11:15 AM 11:20 AM 11:25 AM 11:30 AM 11:35 AM …" at bounding box center [939, 307] width 138 height 23
select select "790"
click at [870, 296] on select "Select 11:00 AM 11:05 AM 11:10 AM 11:15 AM 11:20 AM 11:25 AM 11:30 AM 11:35 AM …" at bounding box center [939, 307] width 138 height 23
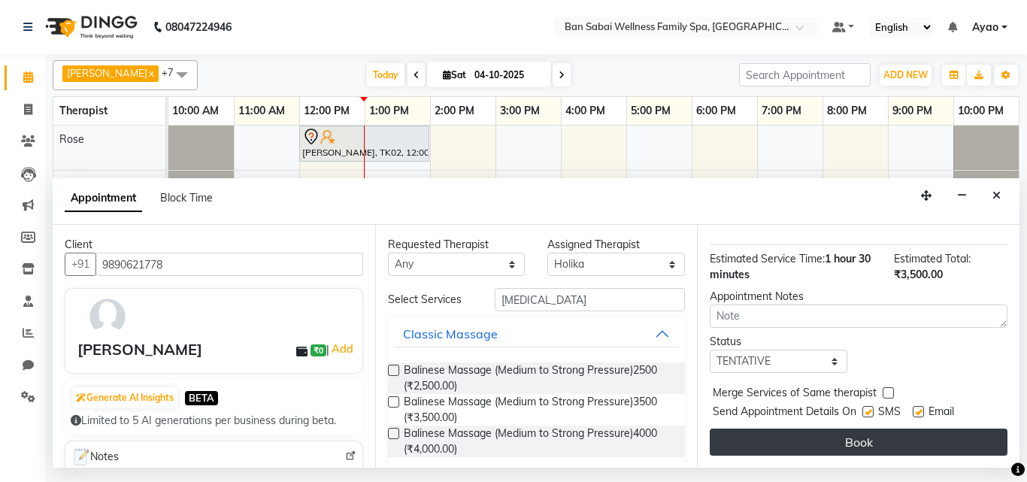
click at [950, 429] on button "Book" at bounding box center [859, 442] width 298 height 27
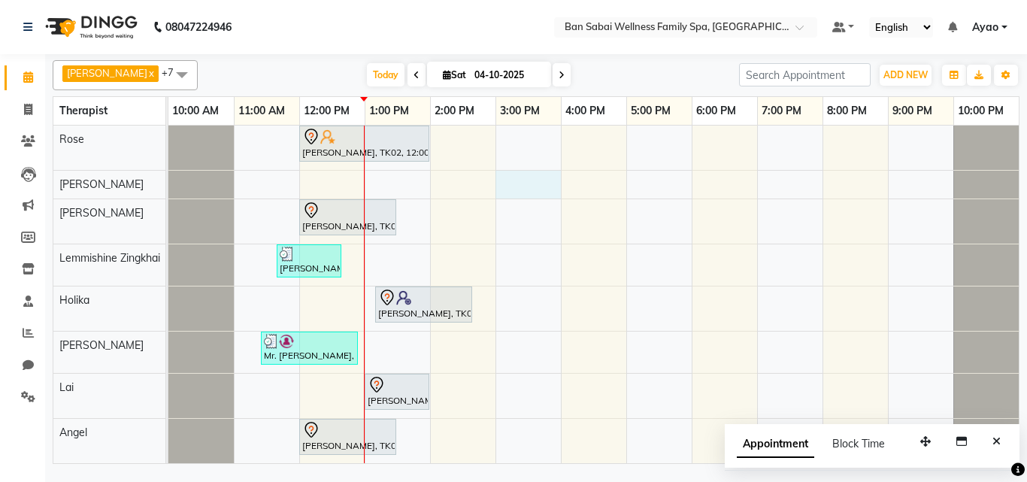
click at [560, 183] on div "[PERSON_NAME], TK02, 12:00 PM-02:00 PM, Deep Tissue Massage (Strong Pressure)-4…" at bounding box center [593, 295] width 850 height 338
select select "78163"
select select "900"
select select "tentative"
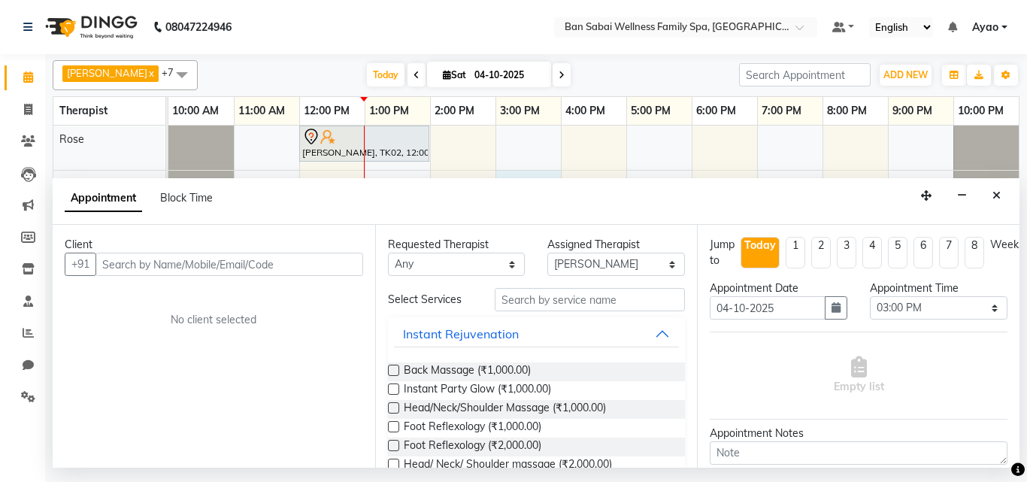
click at [224, 272] on input "text" at bounding box center [229, 264] width 268 height 23
click at [224, 268] on input "text" at bounding box center [229, 264] width 268 height 23
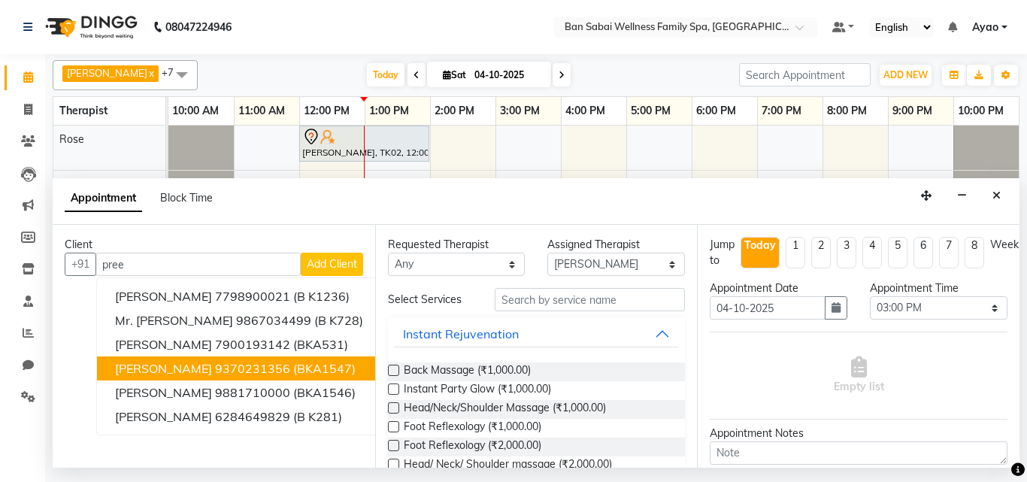
click at [229, 369] on ngb-highlight "9370231356" at bounding box center [252, 368] width 75 height 15
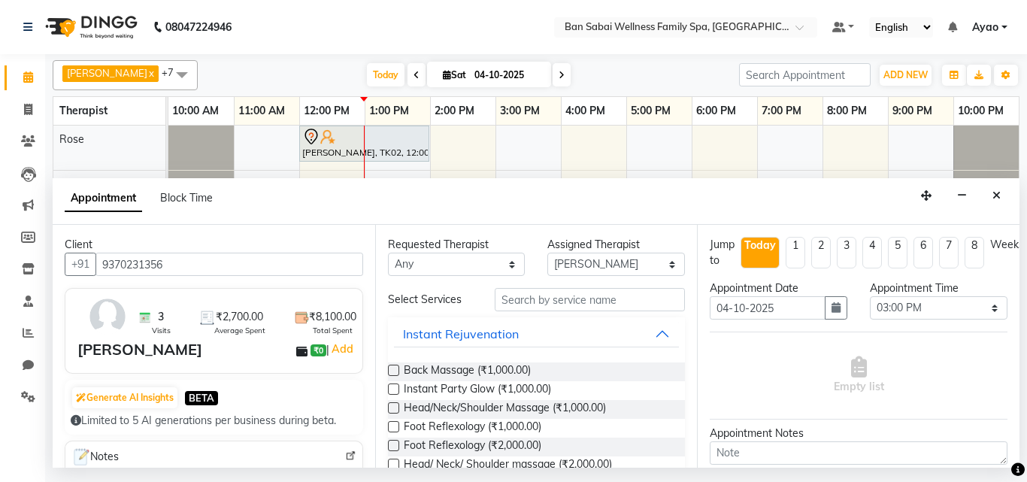
type input "9370231356"
click at [566, 298] on input "text" at bounding box center [590, 299] width 191 height 23
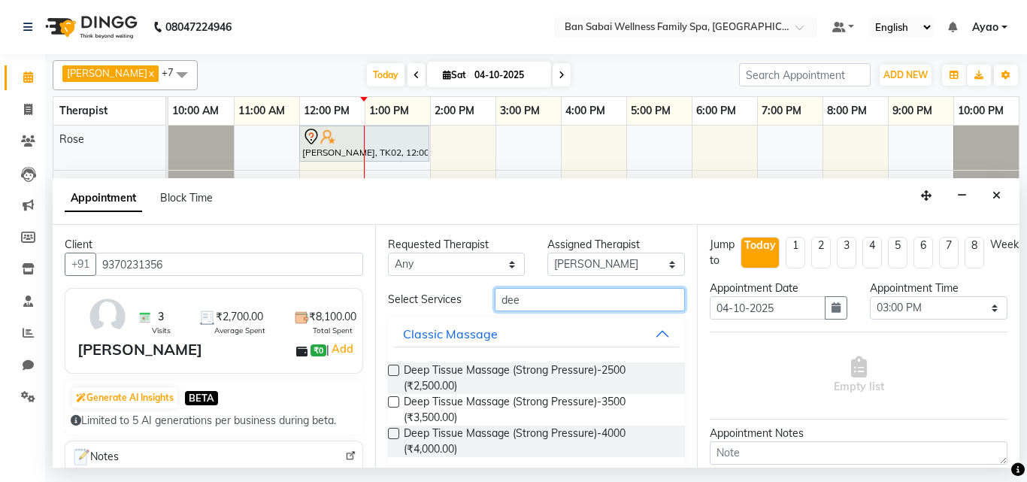
type input "dee"
click at [398, 371] on label at bounding box center [393, 370] width 11 height 11
click at [398, 371] on input "checkbox" at bounding box center [393, 372] width 10 height 10
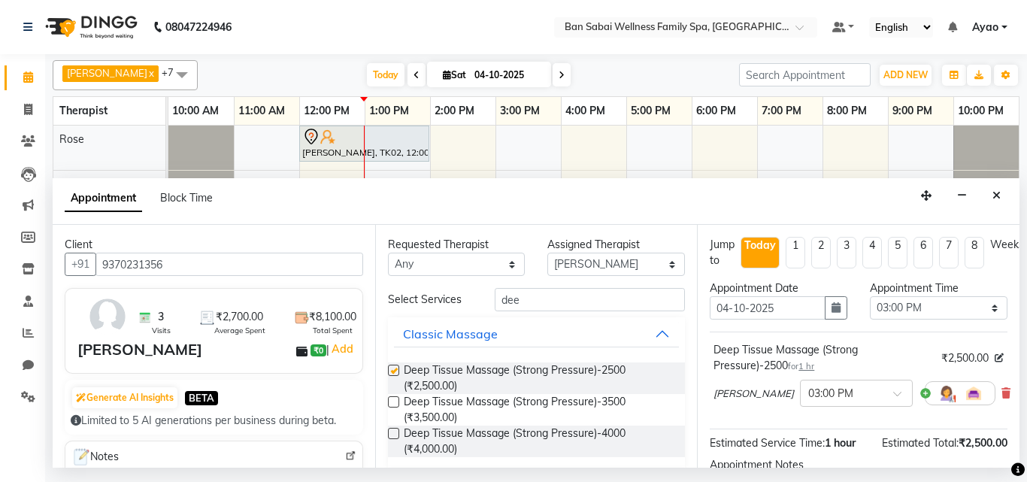
checkbox input "false"
drag, startPoint x: 653, startPoint y: 265, endPoint x: 641, endPoint y: 244, distance: 24.2
click at [653, 265] on select "Select [PERSON_NAME] [PERSON_NAME] [PERSON_NAME] Lemmishine Zingkhai Rinsit [PE…" at bounding box center [616, 264] width 138 height 23
select select "78551"
click at [547, 253] on select "Select [PERSON_NAME] [PERSON_NAME] [PERSON_NAME] Lemmishine Zingkhai Rinsit [PE…" at bounding box center [616, 264] width 138 height 23
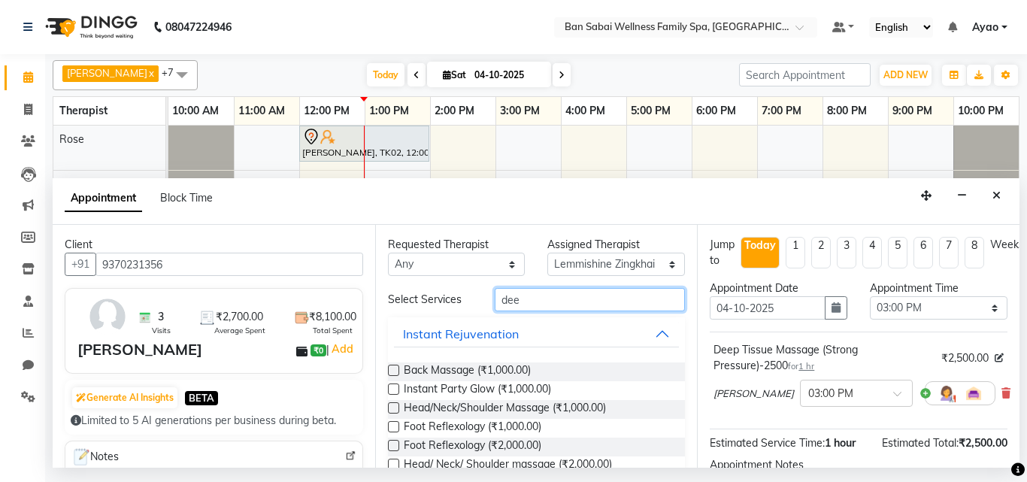
click at [562, 294] on input "dee" at bounding box center [590, 299] width 191 height 23
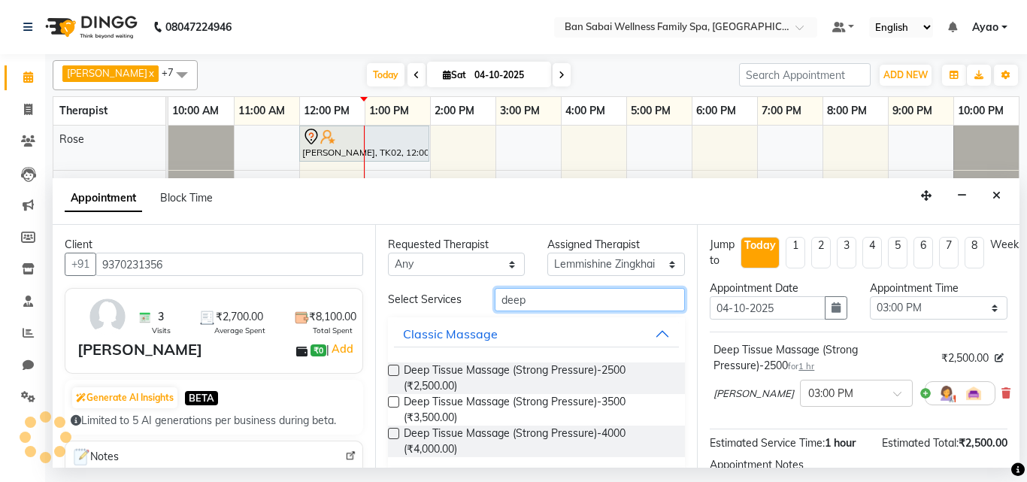
type input "deep"
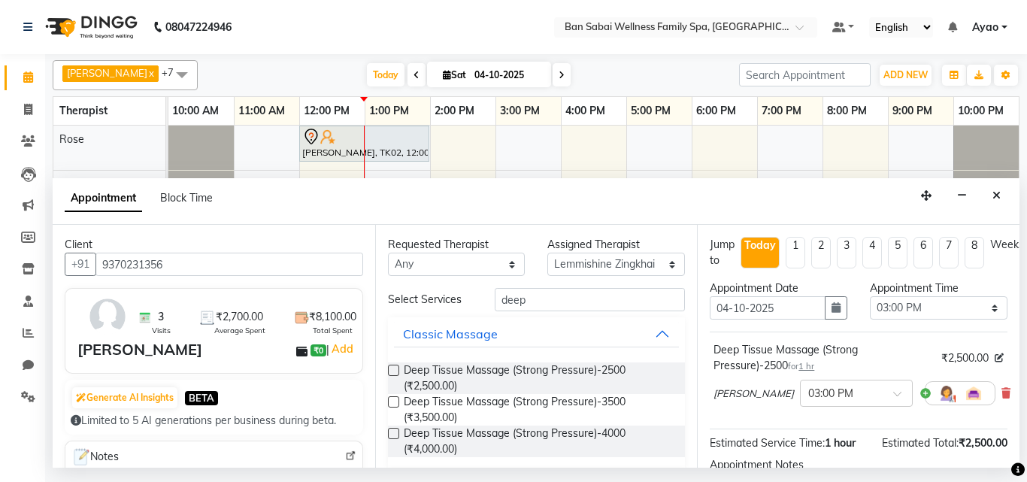
click at [394, 400] on label at bounding box center [393, 401] width 11 height 11
click at [394, 400] on input "checkbox" at bounding box center [393, 403] width 10 height 10
checkbox input "false"
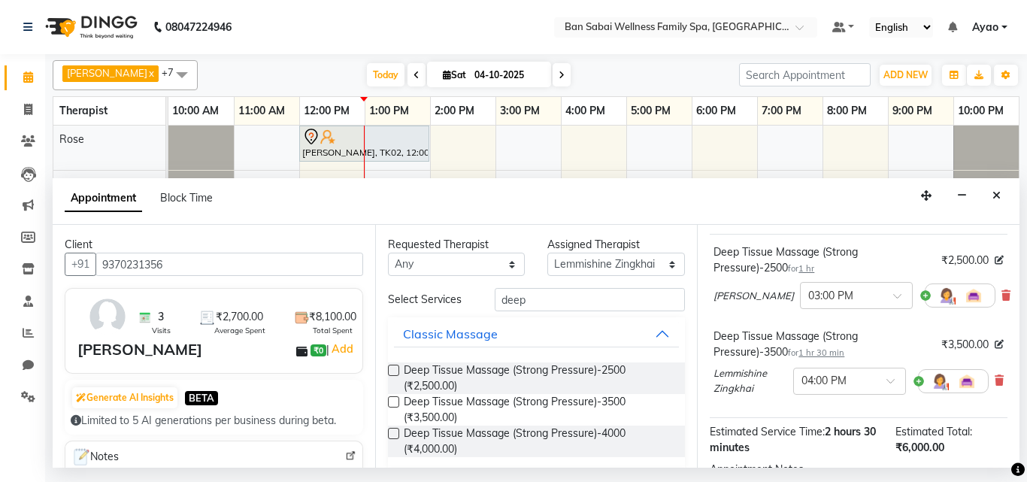
scroll to position [226, 0]
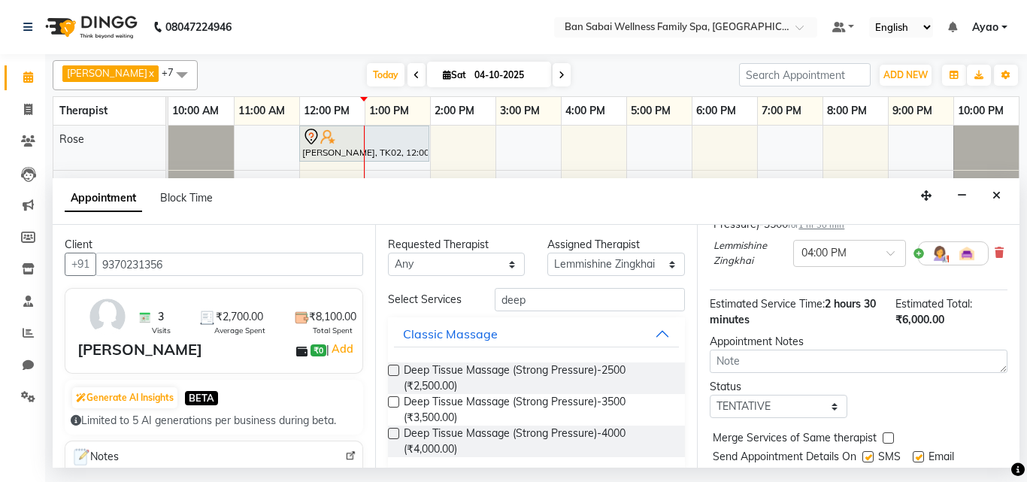
click at [993, 253] on div "Deep Tissue Massage (Strong Pressure)-3500 for 1 hr 30 min ₹3,500.00 Lemmishine…" at bounding box center [859, 237] width 298 height 80
click at [995, 253] on icon at bounding box center [999, 252] width 9 height 11
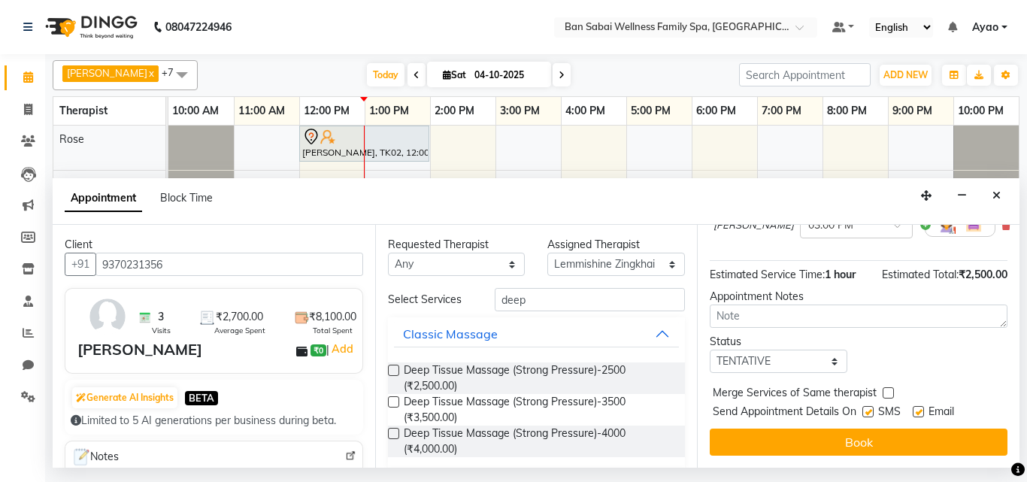
scroll to position [180, 0]
click at [392, 371] on label at bounding box center [393, 370] width 11 height 11
click at [392, 371] on input "checkbox" at bounding box center [393, 372] width 10 height 10
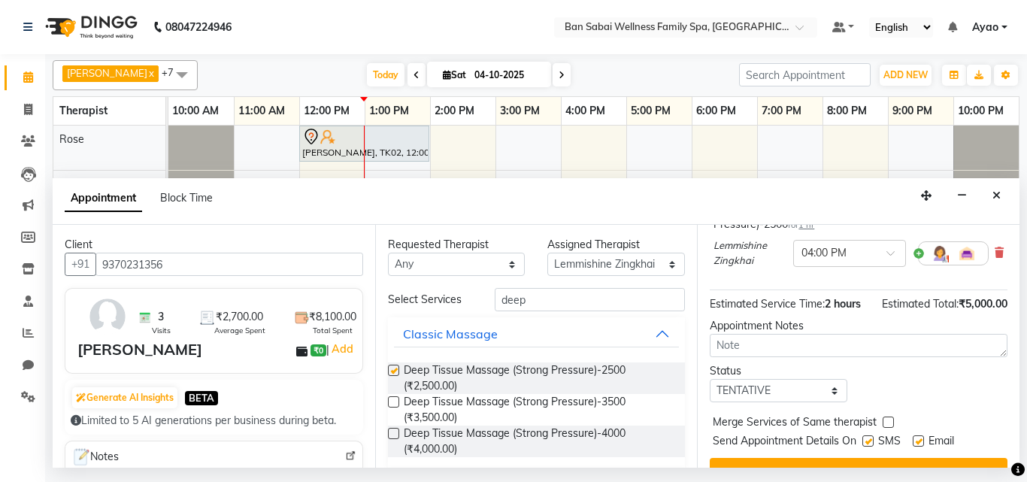
checkbox input "false"
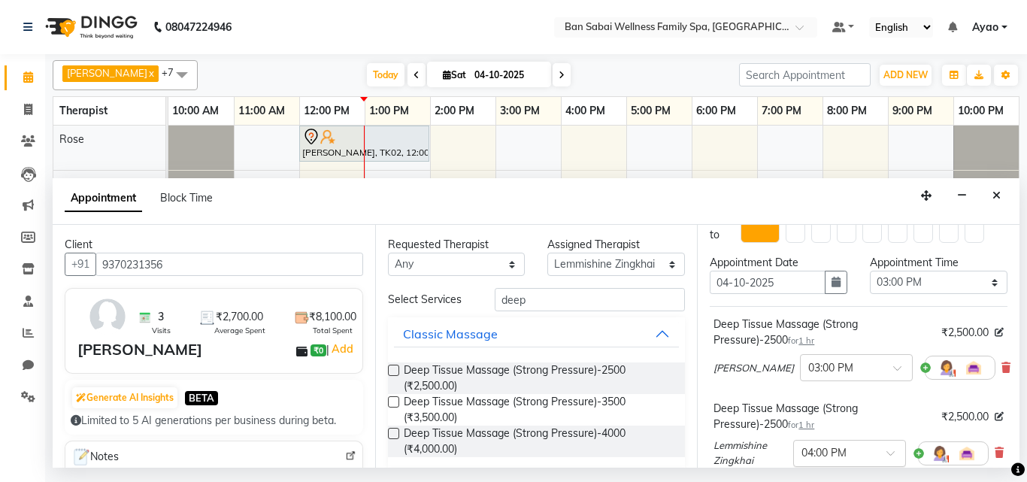
scroll to position [0, 0]
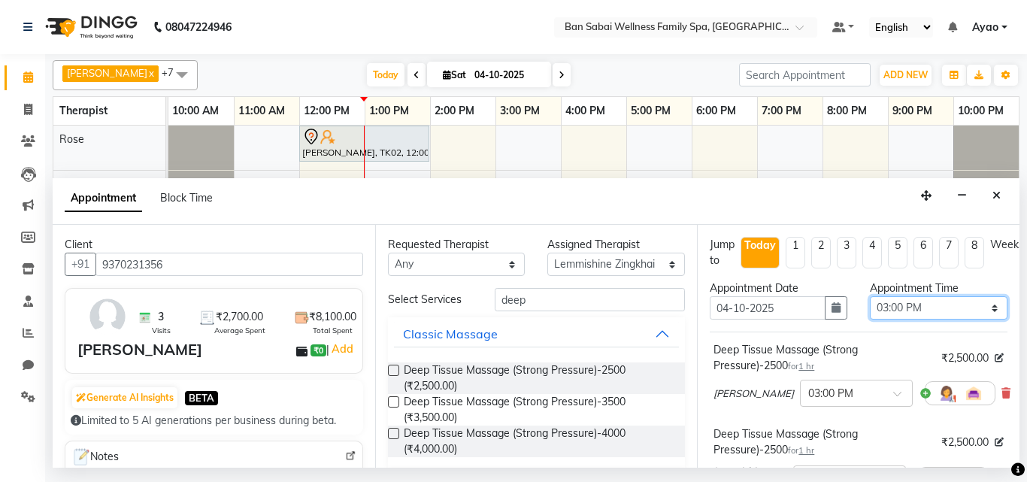
click at [976, 309] on select "Select 11:00 AM 11:05 AM 11:10 AM 11:15 AM 11:20 AM 11:25 AM 11:30 AM 11:35 AM …" at bounding box center [939, 307] width 138 height 23
select select "960"
click at [870, 296] on select "Select 11:00 AM 11:05 AM 11:10 AM 11:15 AM 11:20 AM 11:25 AM 11:30 AM 11:35 AM …" at bounding box center [939, 307] width 138 height 23
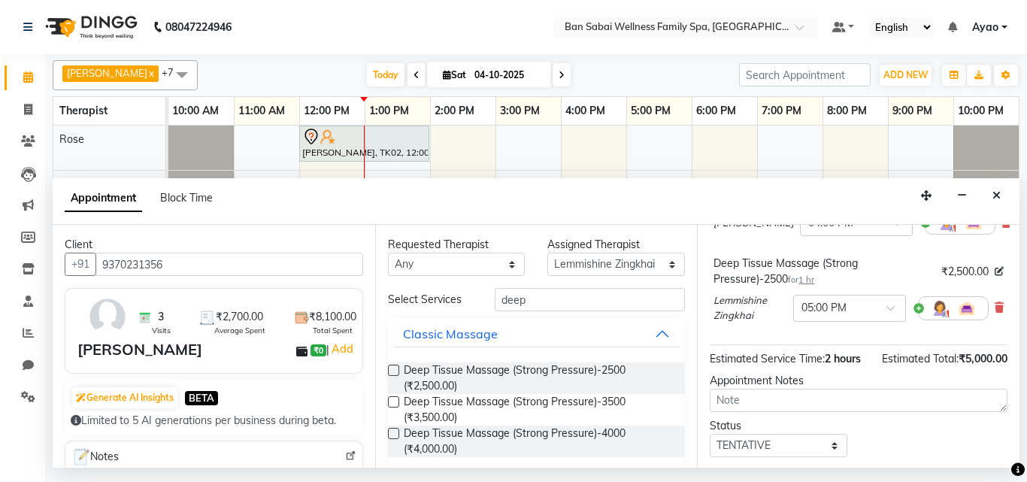
scroll to position [161, 0]
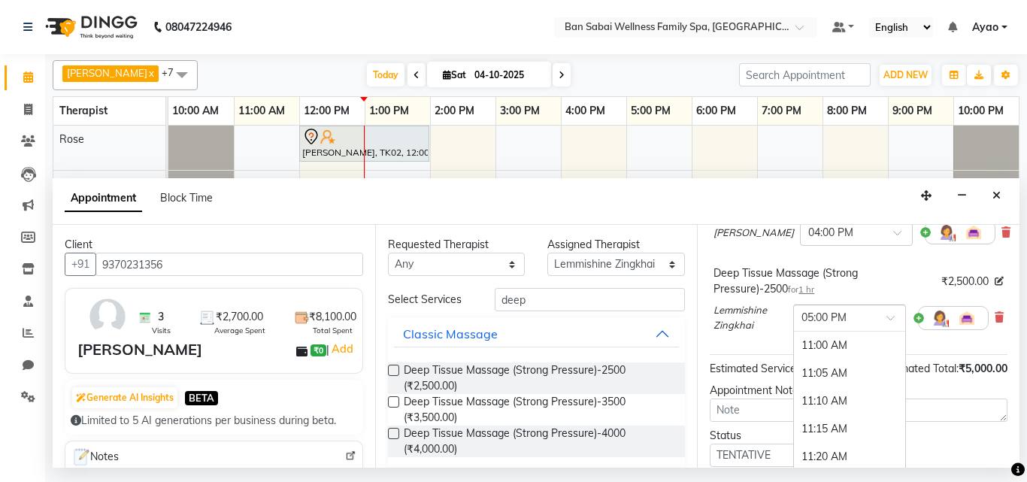
click at [868, 312] on div at bounding box center [849, 317] width 111 height 16
click at [829, 380] on div "04:00 PM" at bounding box center [849, 388] width 111 height 28
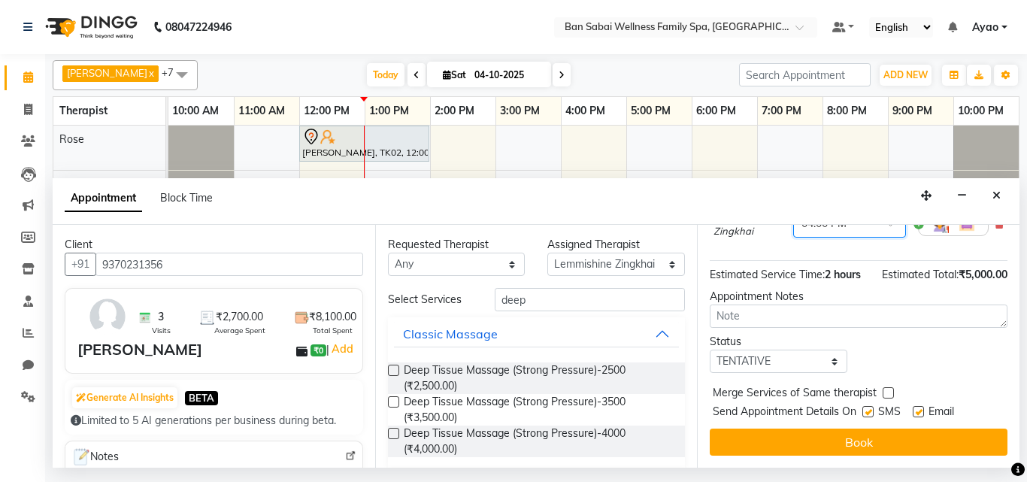
scroll to position [298, 0]
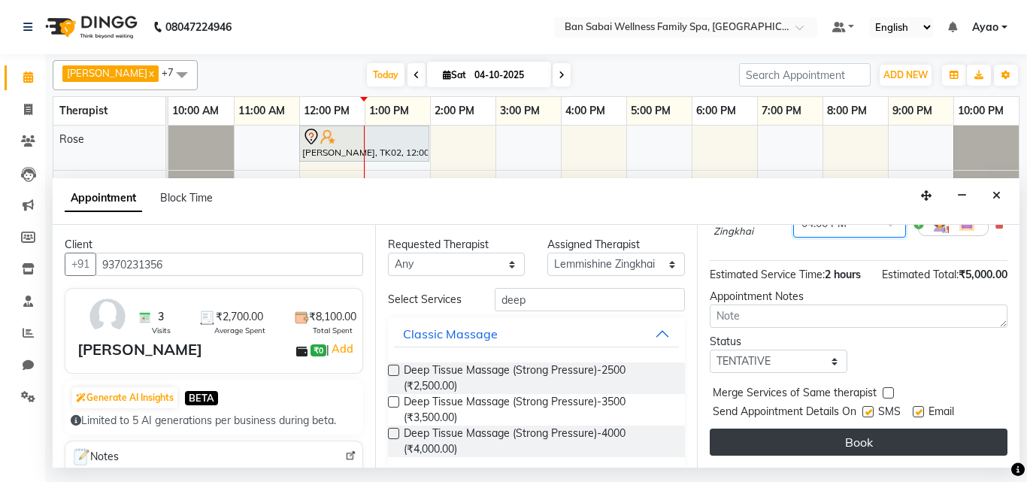
click at [952, 431] on button "Book" at bounding box center [859, 442] width 298 height 27
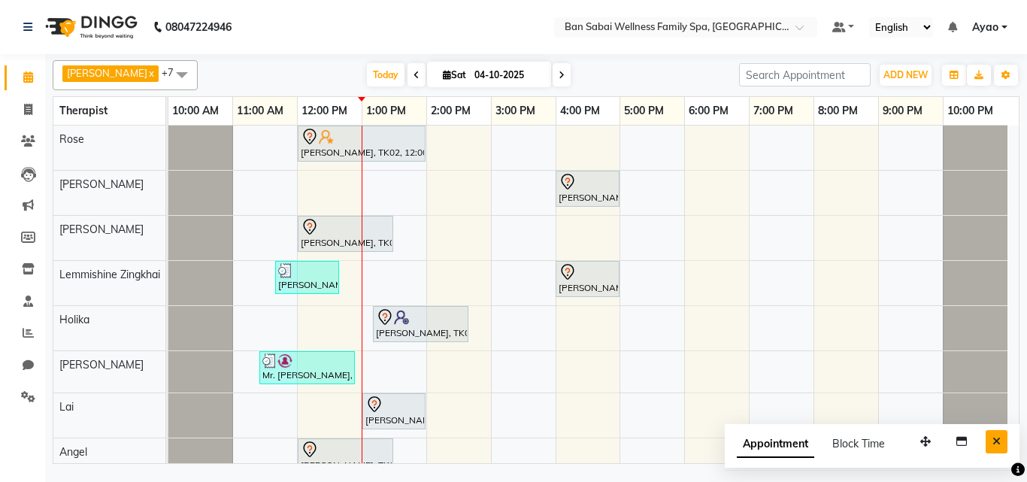
click at [998, 444] on icon "Close" at bounding box center [996, 441] width 8 height 11
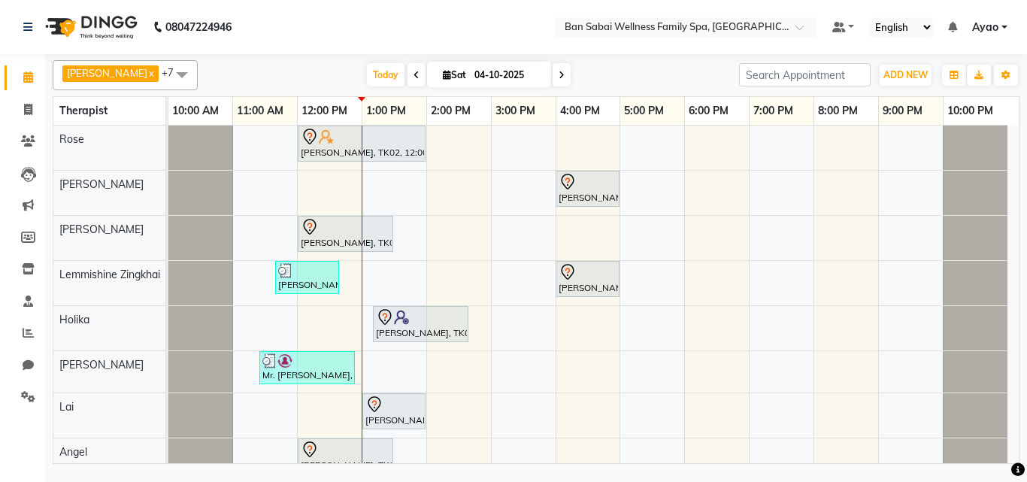
click at [556, 319] on td at bounding box center [588, 304] width 65 height 357
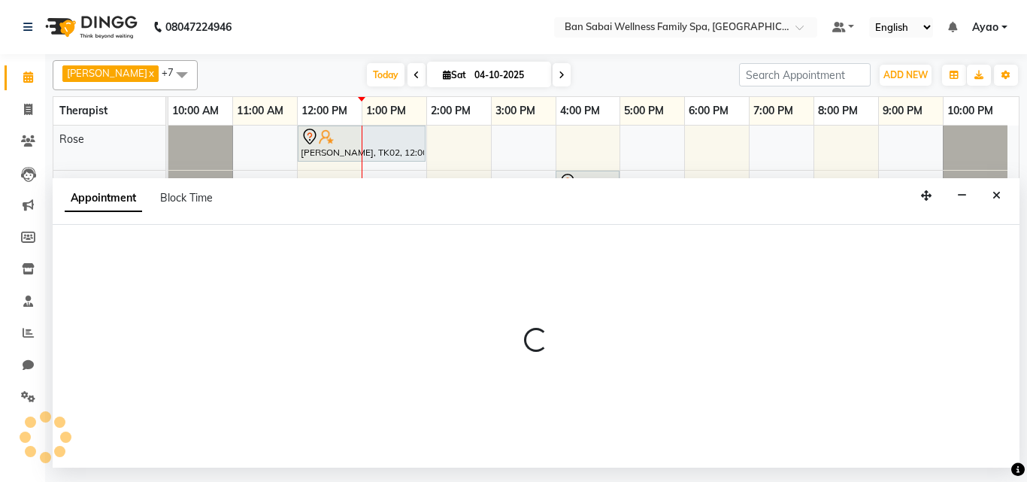
select select "79370"
select select "900"
select select "tentative"
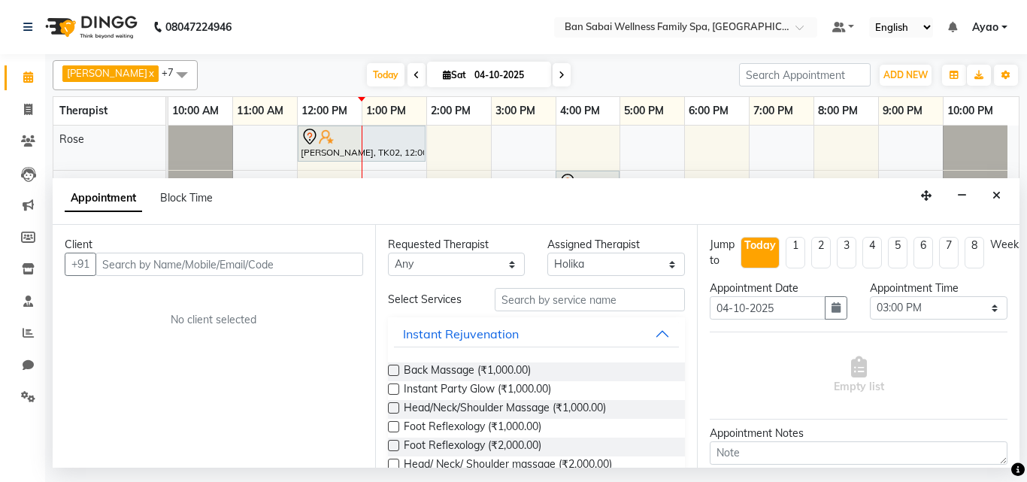
click at [247, 254] on input "text" at bounding box center [229, 264] width 268 height 23
click at [250, 258] on input "text" at bounding box center [229, 264] width 268 height 23
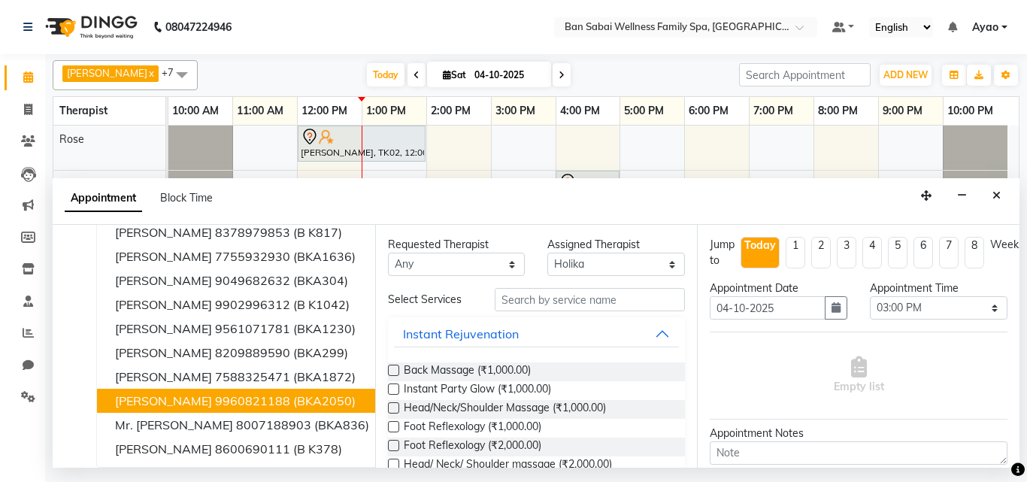
scroll to position [0, 0]
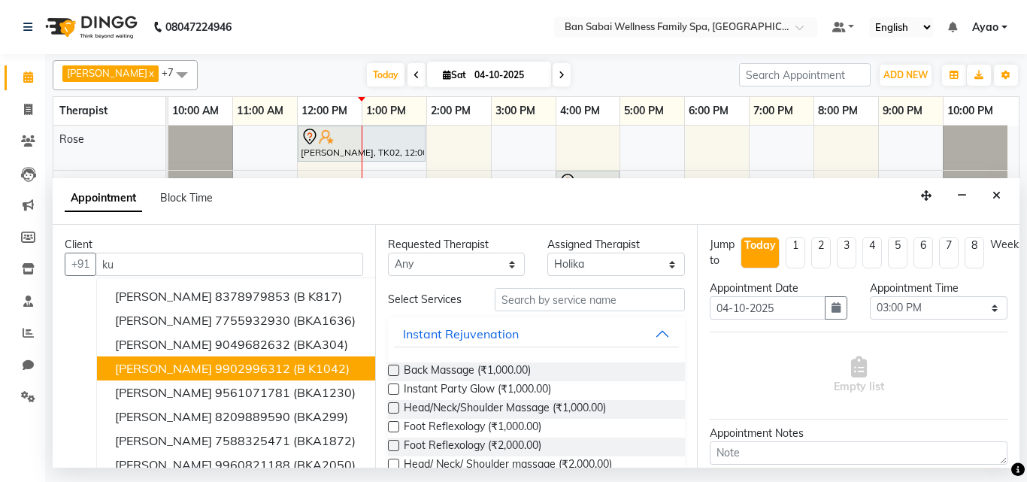
type input "k"
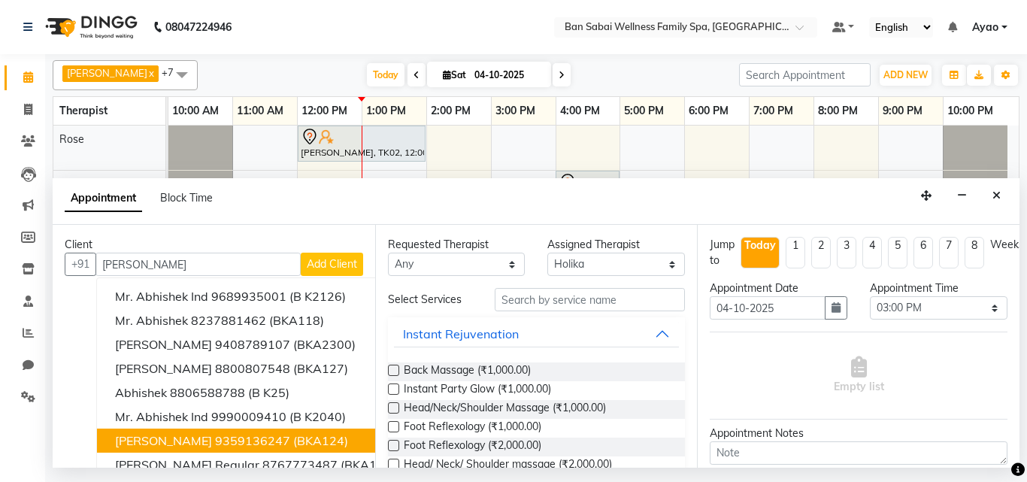
click at [204, 442] on span "[PERSON_NAME]" at bounding box center [163, 440] width 97 height 15
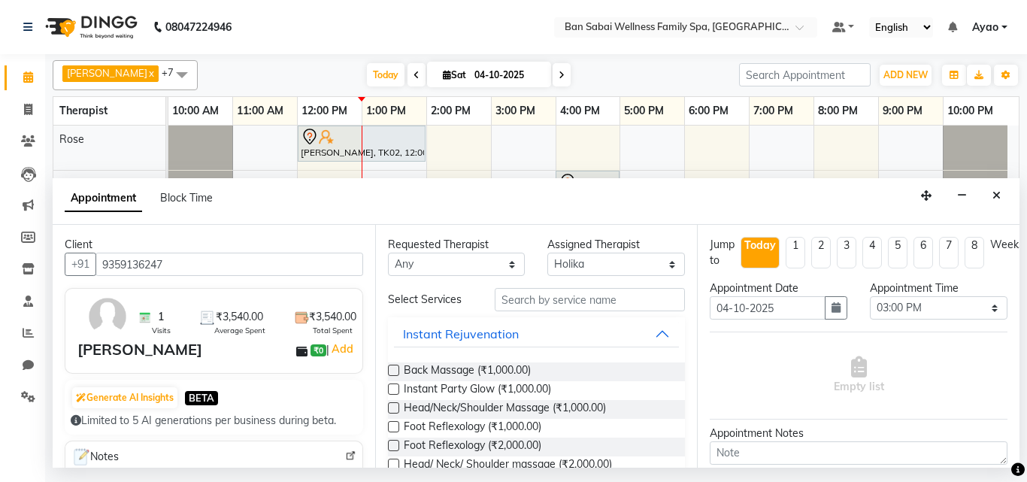
click at [226, 268] on input "9359136247" at bounding box center [229, 264] width 268 height 23
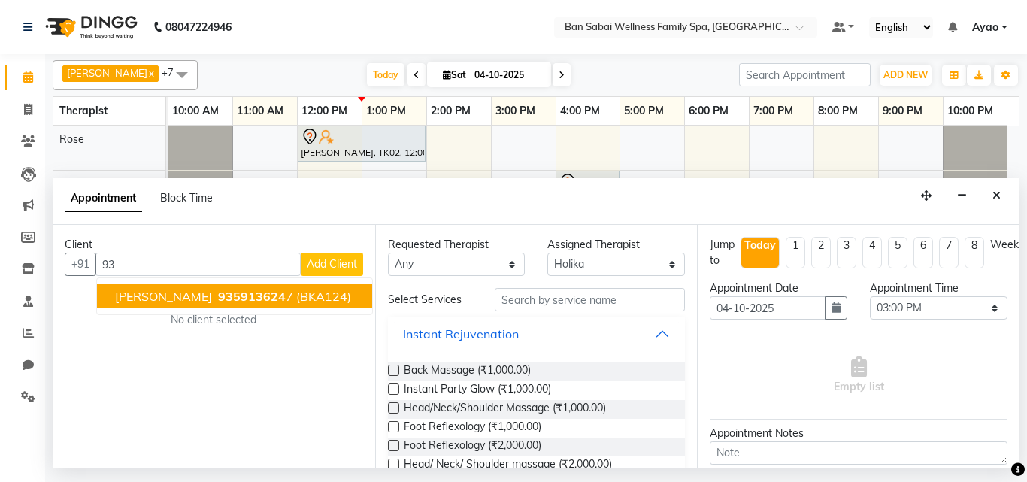
type input "9"
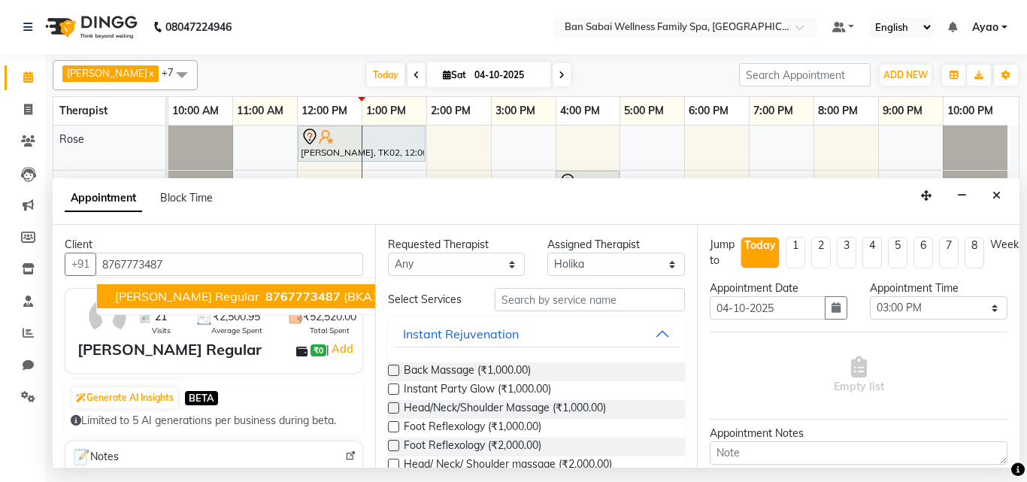
click at [244, 286] on button "[PERSON_NAME] Regular 8767773487 (BKA125)" at bounding box center [258, 296] width 323 height 24
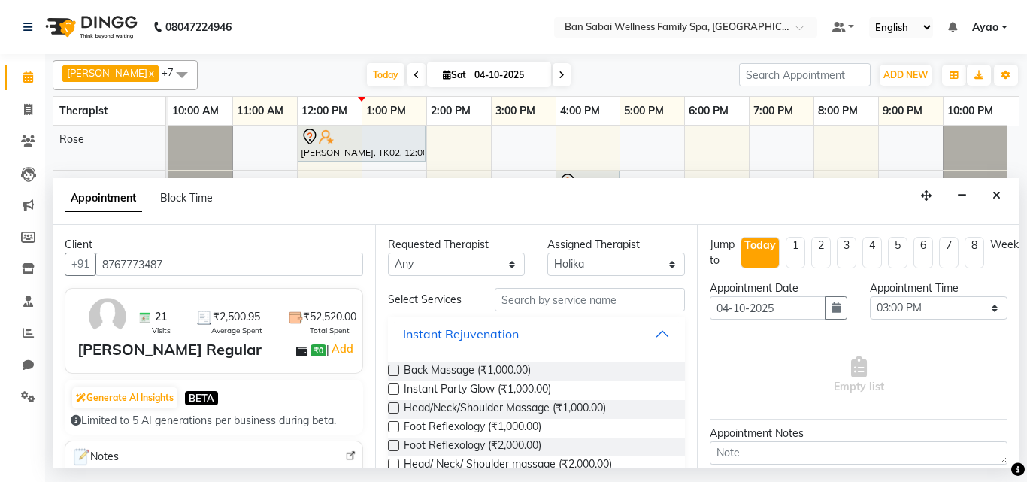
type input "8767773487"
click at [566, 298] on input "text" at bounding box center [590, 299] width 191 height 23
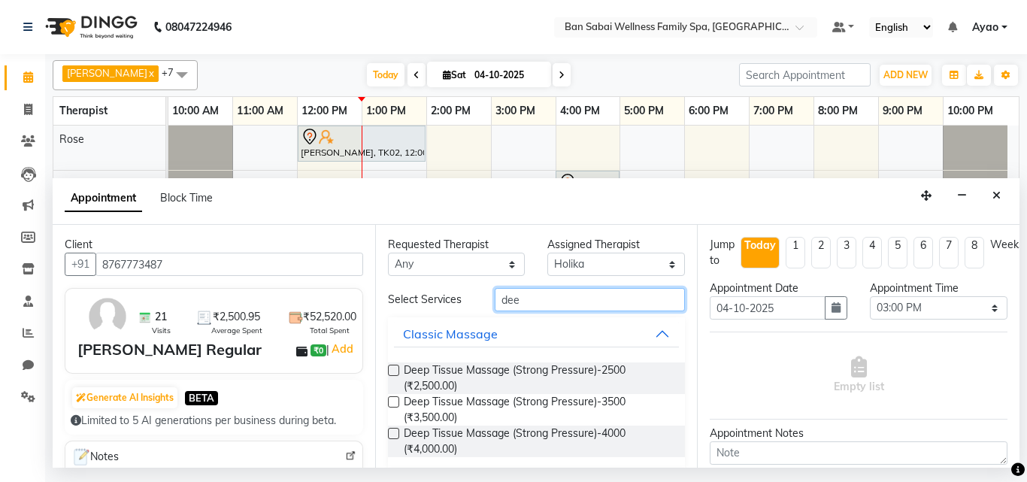
type input "dee"
click at [389, 368] on label at bounding box center [393, 370] width 11 height 11
click at [389, 368] on input "checkbox" at bounding box center [393, 372] width 10 height 10
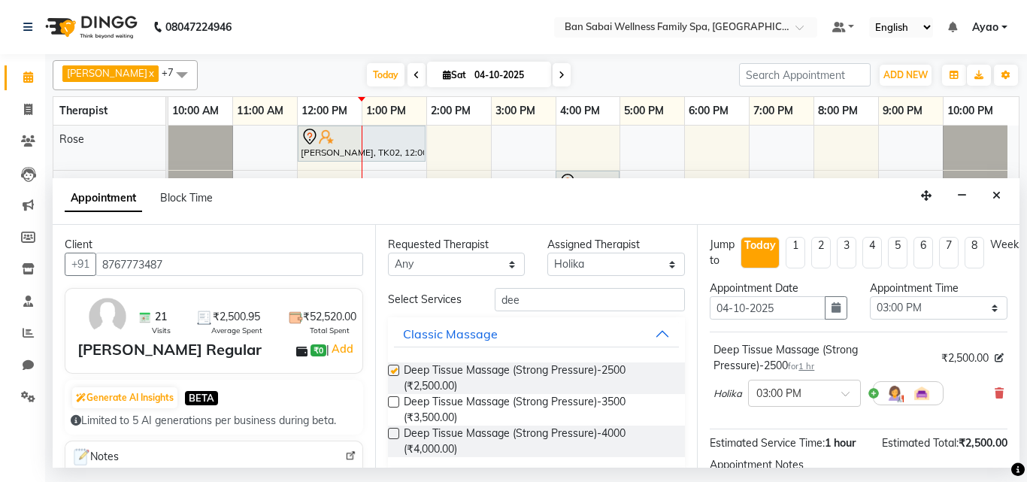
checkbox input "false"
click at [900, 304] on select "Select 11:00 AM 11:05 AM 11:10 AM 11:15 AM 11:20 AM 11:25 AM 11:30 AM 11:35 AM …" at bounding box center [939, 307] width 138 height 23
select select "960"
click at [870, 296] on select "Select 11:00 AM 11:05 AM 11:10 AM 11:15 AM 11:20 AM 11:25 AM 11:30 AM 11:35 AM …" at bounding box center [939, 307] width 138 height 23
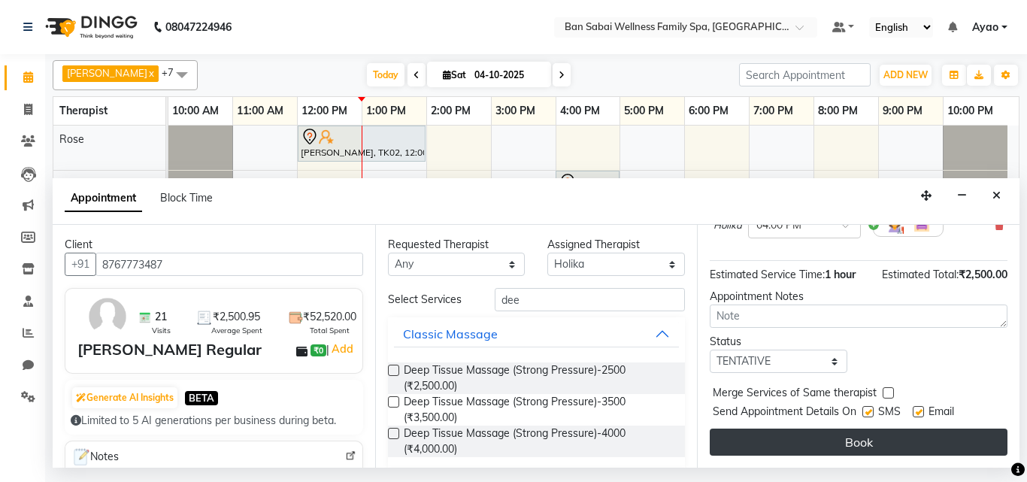
click at [924, 429] on button "Book" at bounding box center [859, 442] width 298 height 27
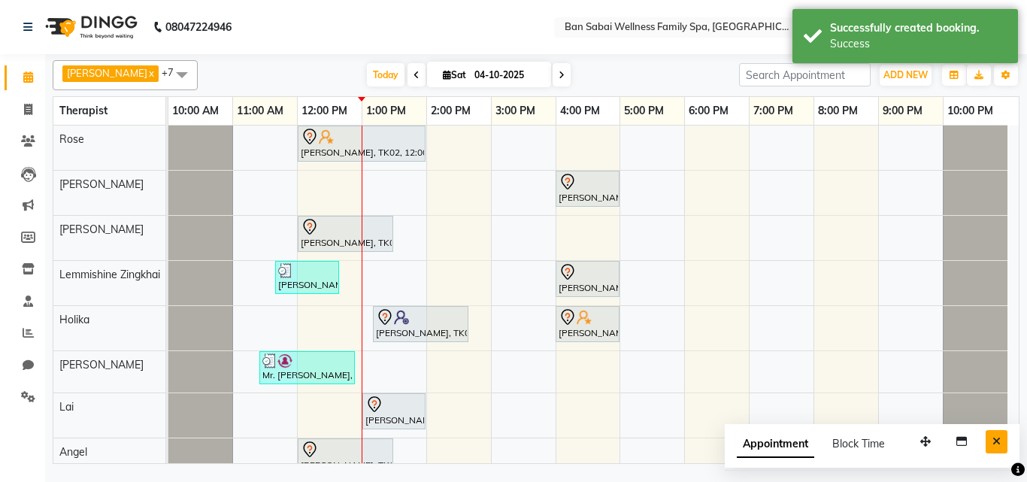
click at [992, 442] on icon "Close" at bounding box center [996, 441] width 8 height 11
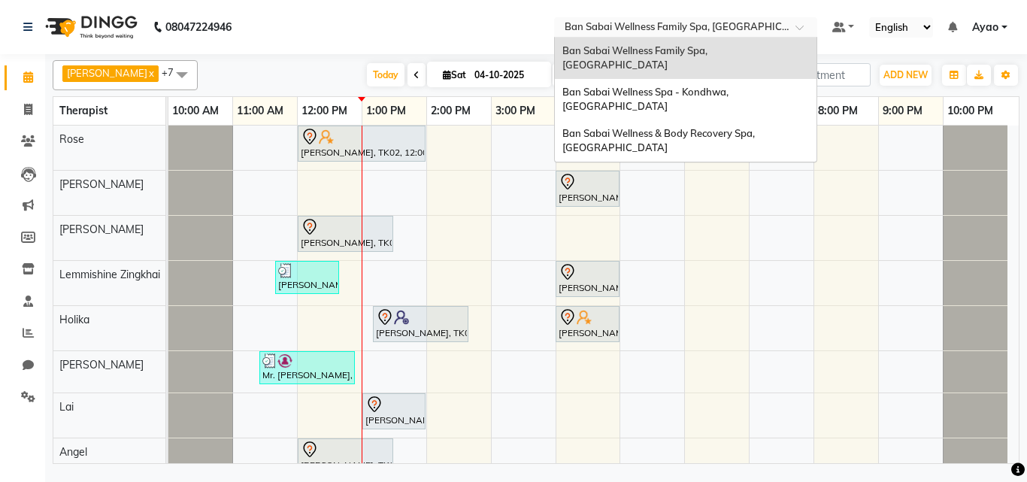
click at [798, 25] on span at bounding box center [804, 31] width 19 height 15
click at [800, 26] on span at bounding box center [804, 31] width 19 height 15
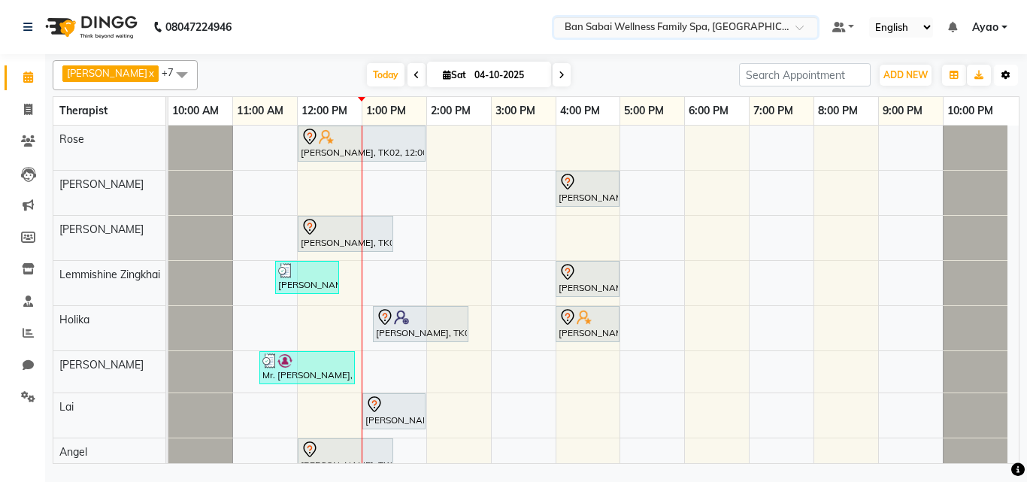
click at [1009, 80] on button "Toggle Dropdown" at bounding box center [1006, 75] width 24 height 21
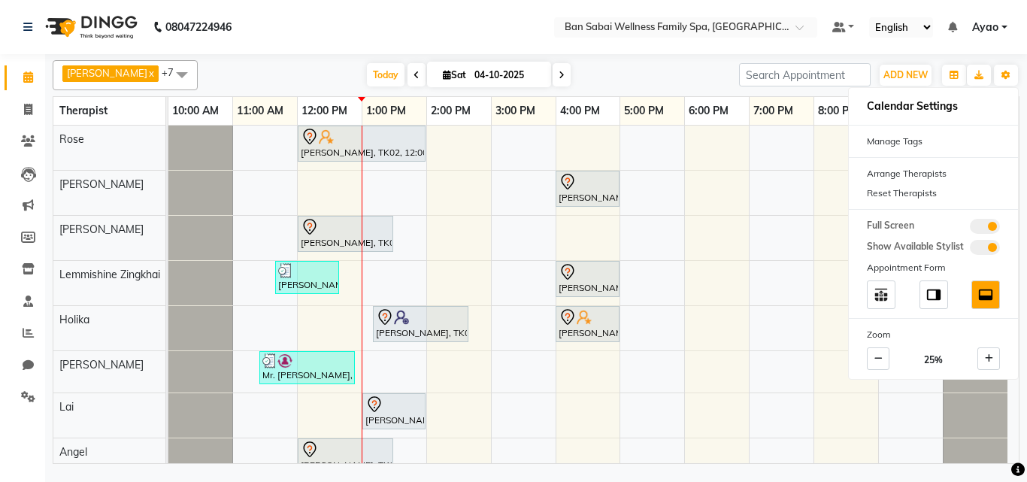
click at [1001, 27] on link "Ayao" at bounding box center [989, 28] width 35 height 16
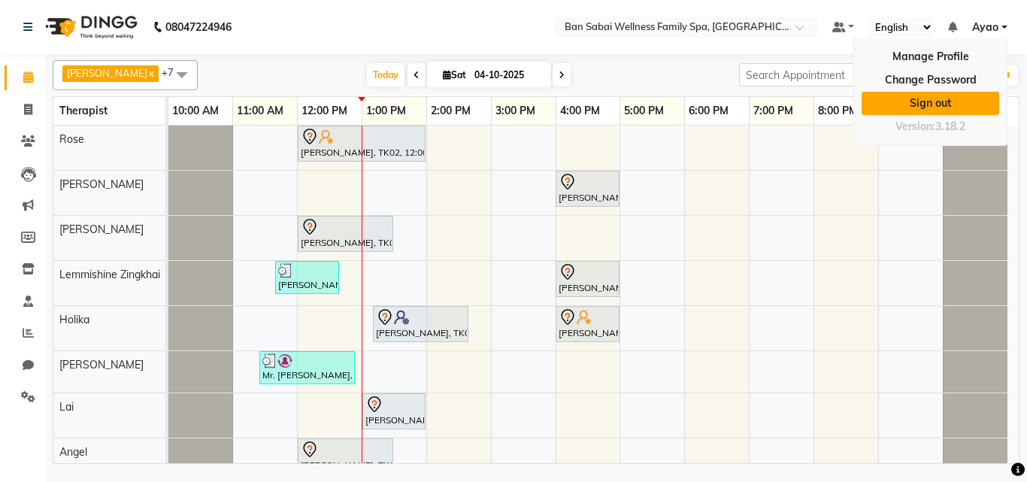
click at [959, 102] on link "Sign out" at bounding box center [931, 103] width 138 height 23
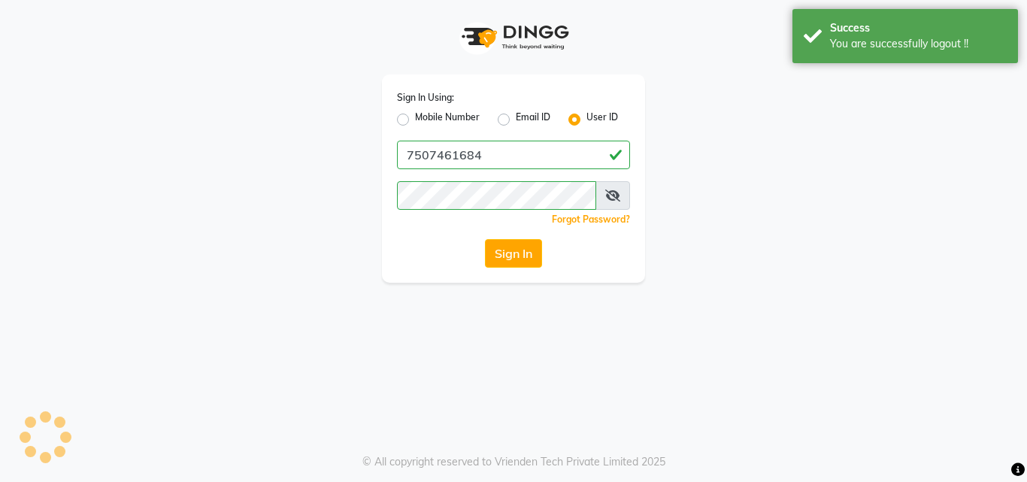
click at [415, 119] on label "Mobile Number" at bounding box center [447, 120] width 65 height 18
click at [415, 119] on input "Mobile Number" at bounding box center [420, 116] width 10 height 10
radio input "true"
radio input "false"
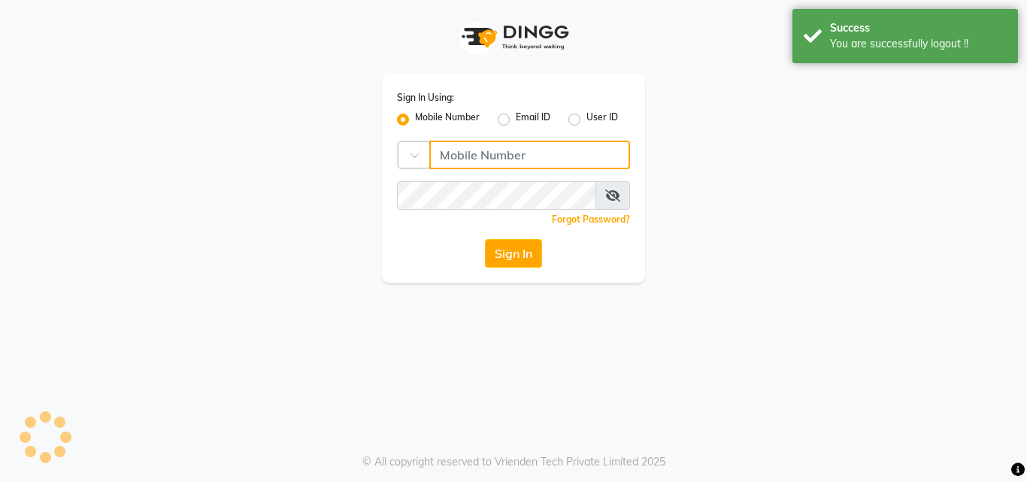
click at [487, 157] on input "Username" at bounding box center [529, 155] width 201 height 29
type input "8208652497"
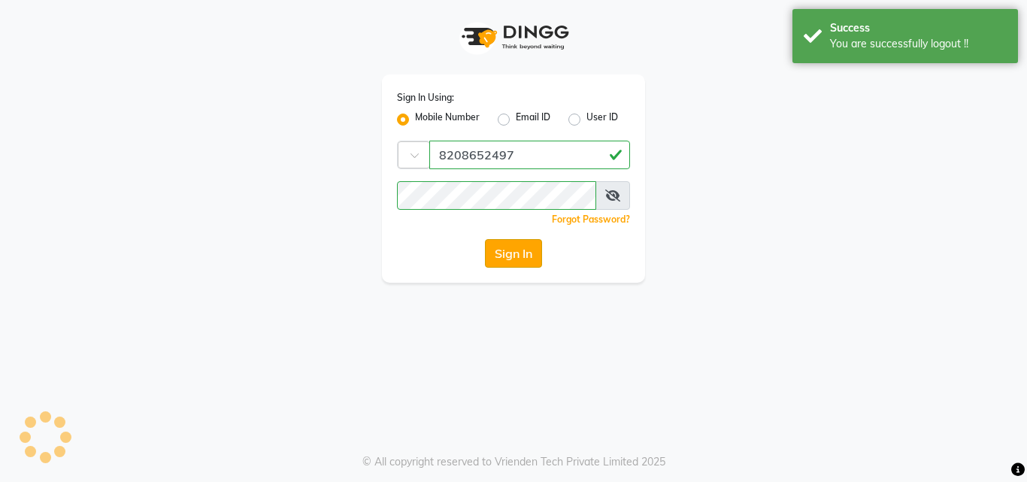
click at [524, 247] on button "Sign In" at bounding box center [513, 253] width 57 height 29
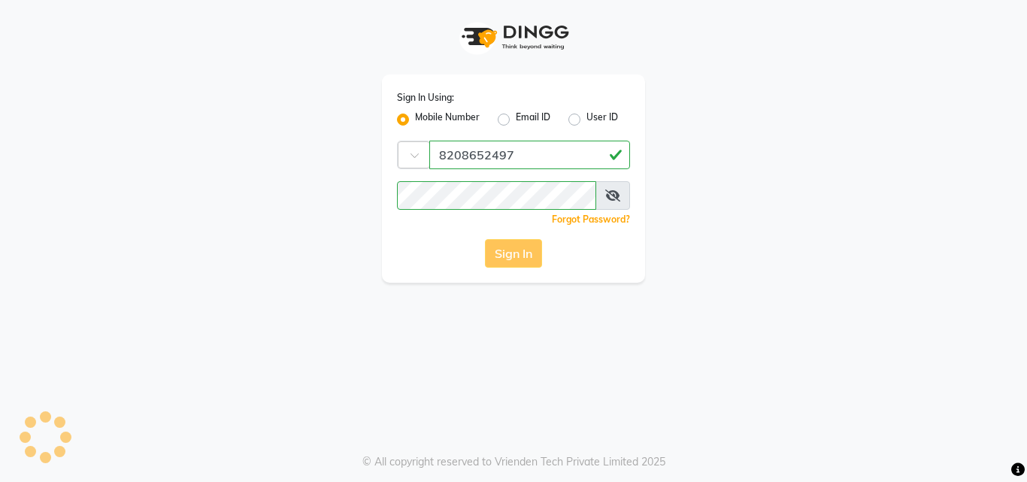
click at [504, 264] on div "Sign In" at bounding box center [513, 253] width 233 height 29
